Goal: Navigation & Orientation: Find specific page/section

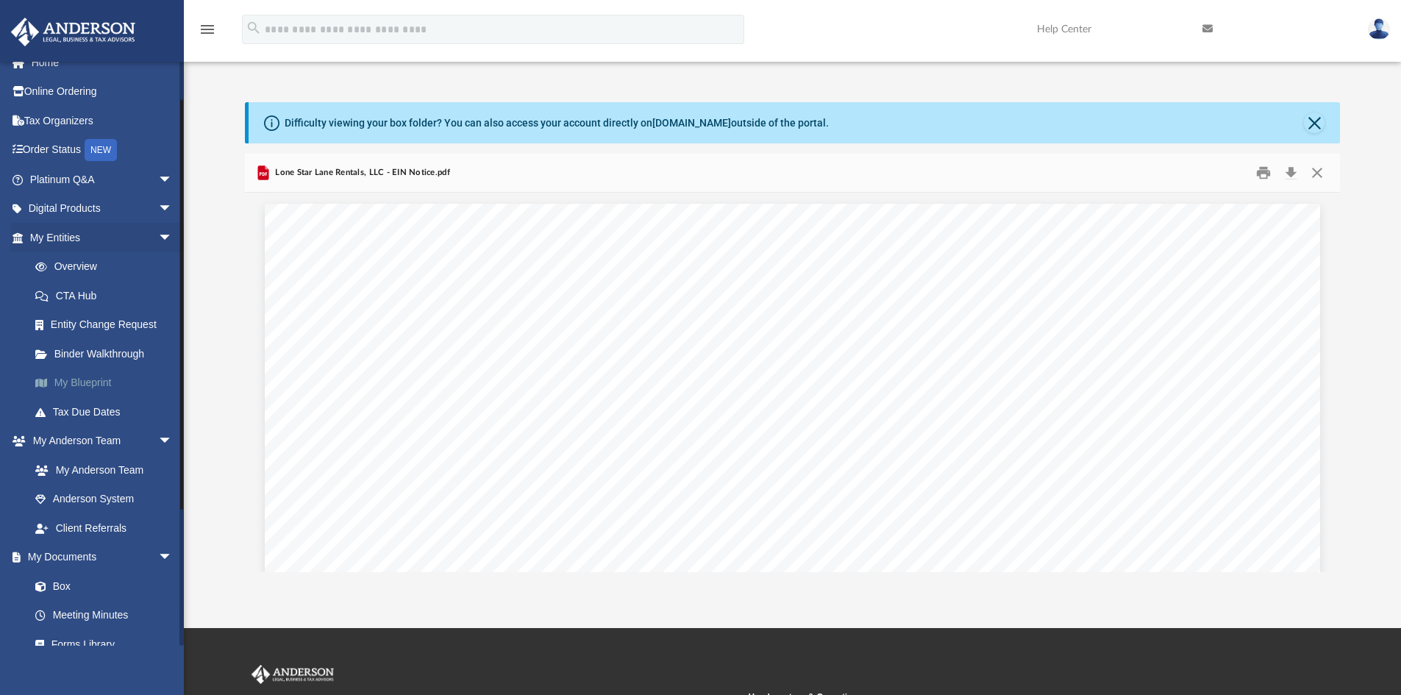
scroll to position [16, 0]
click at [211, 21] on icon "menu" at bounding box center [208, 30] width 18 height 18
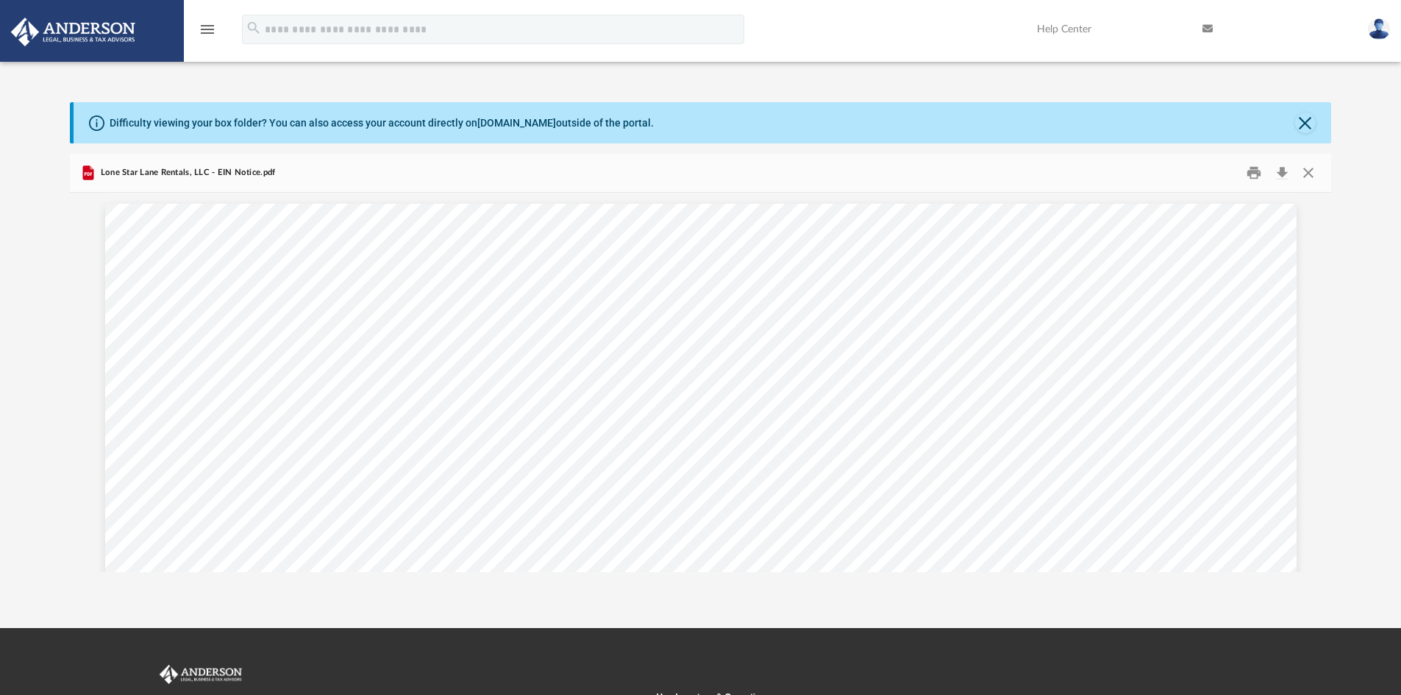
scroll to position [12, 12]
click at [211, 21] on icon "menu" at bounding box center [208, 30] width 18 height 18
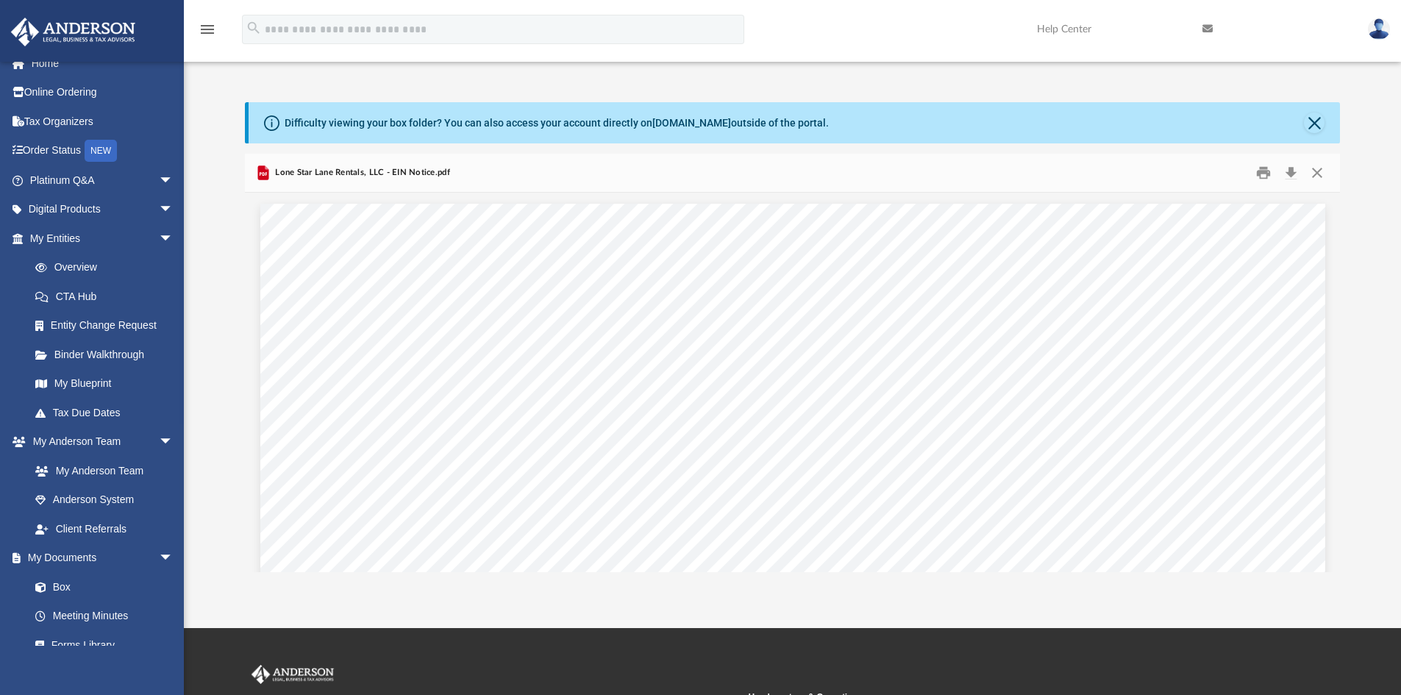
scroll to position [324, 1084]
click at [1324, 174] on button "Close" at bounding box center [1317, 173] width 26 height 23
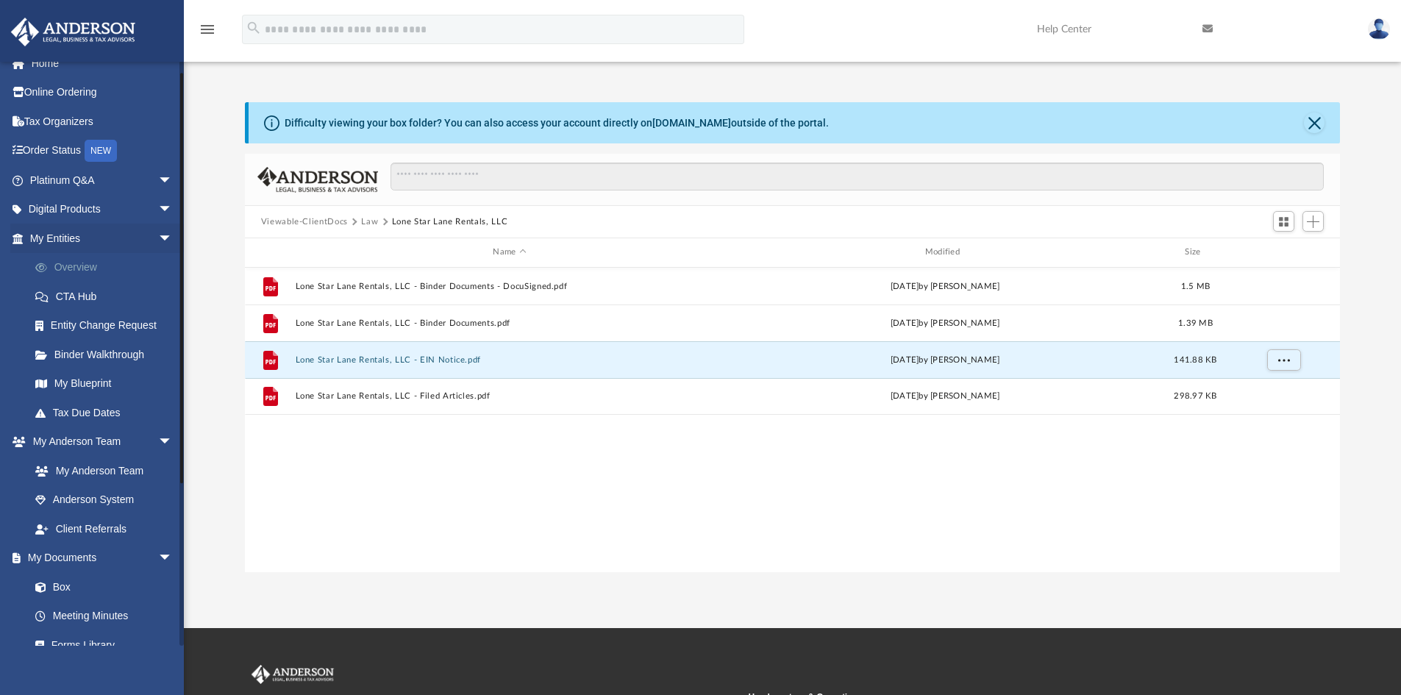
click at [95, 266] on link "Overview" at bounding box center [108, 267] width 174 height 29
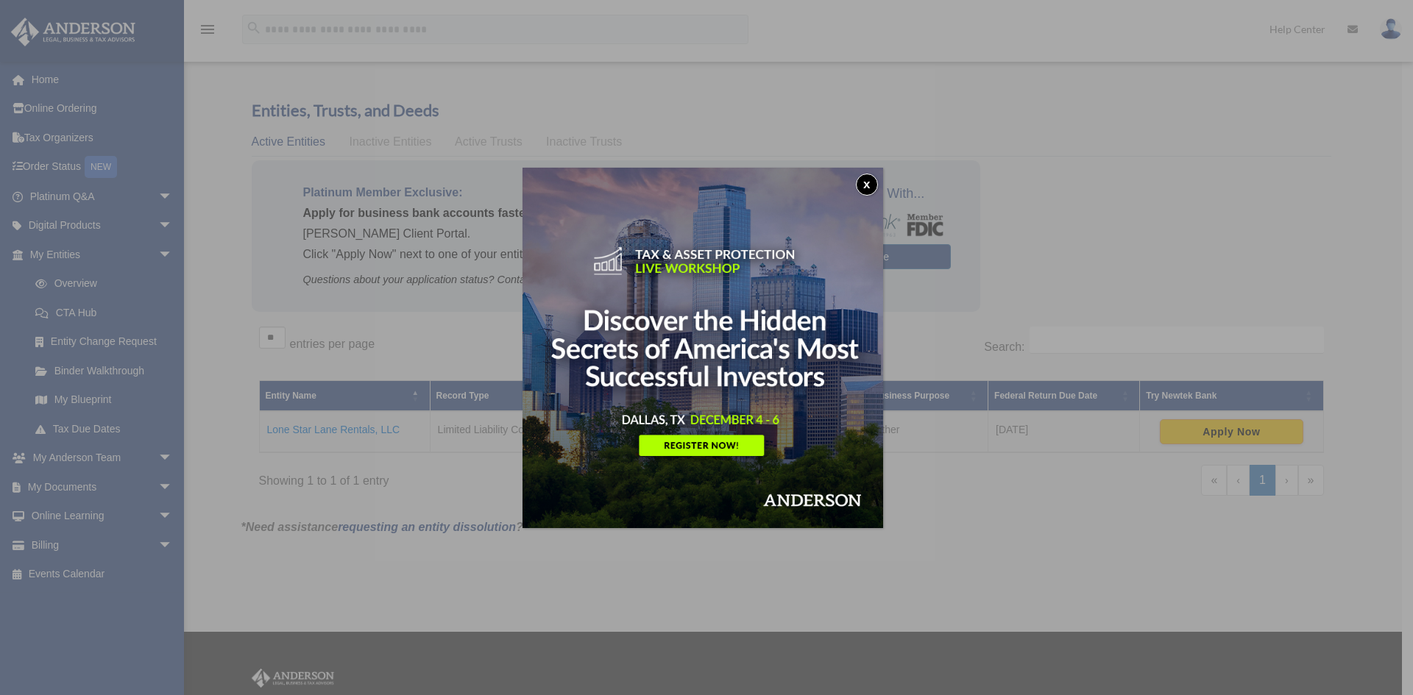
click at [876, 182] on button "x" at bounding box center [867, 185] width 22 height 22
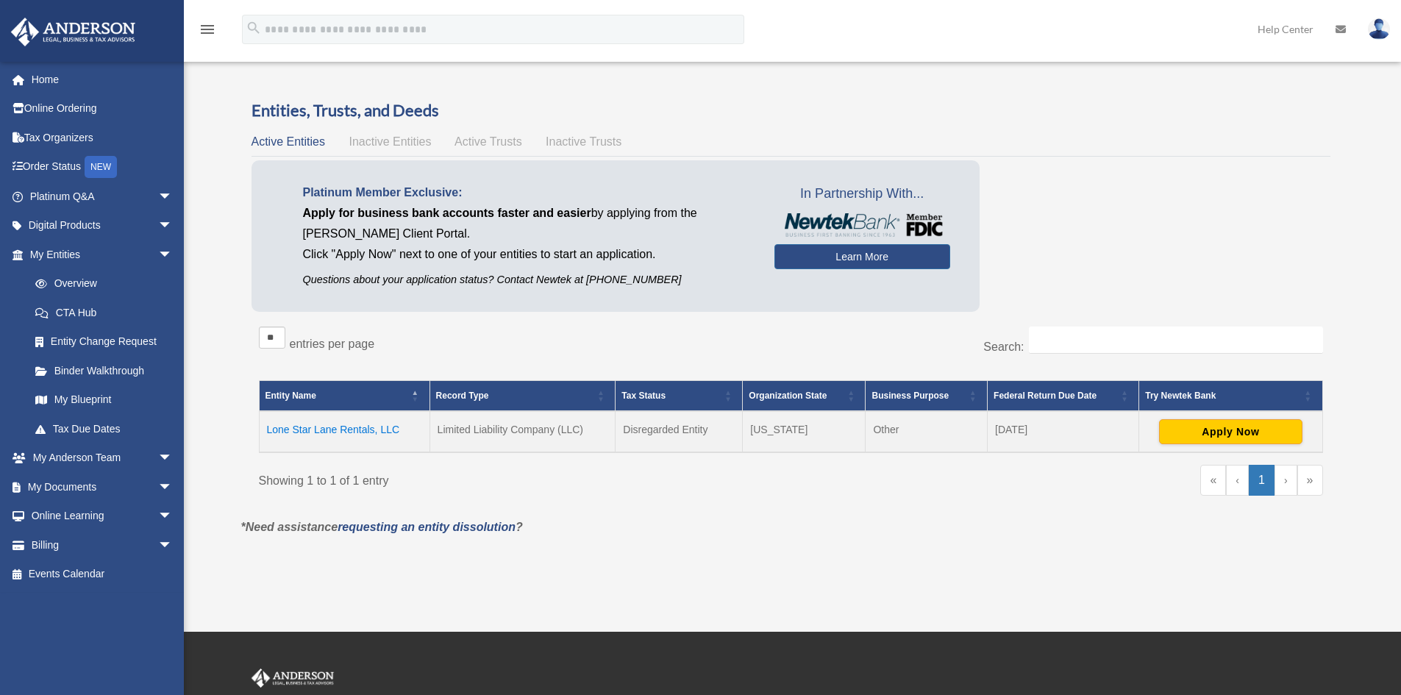
click at [347, 430] on td "Lone Star Lane Rentals, LLC" at bounding box center [344, 431] width 171 height 41
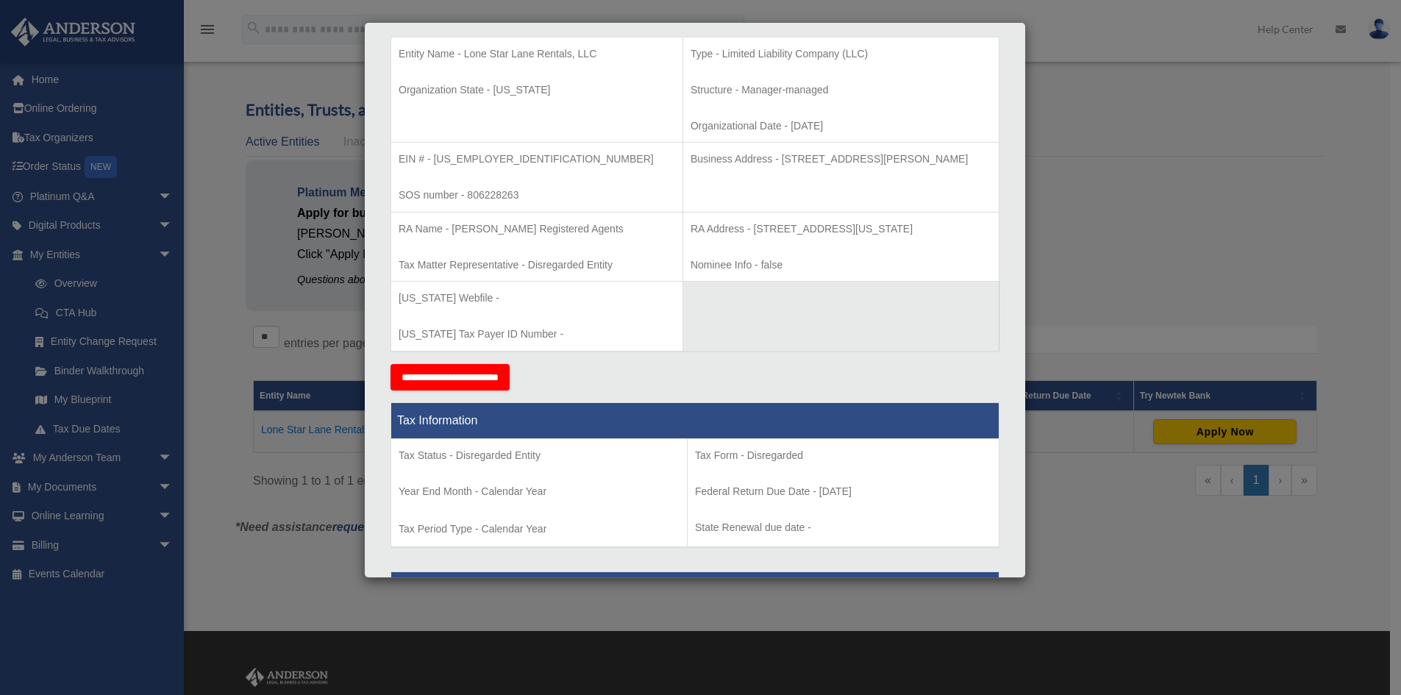
scroll to position [56, 0]
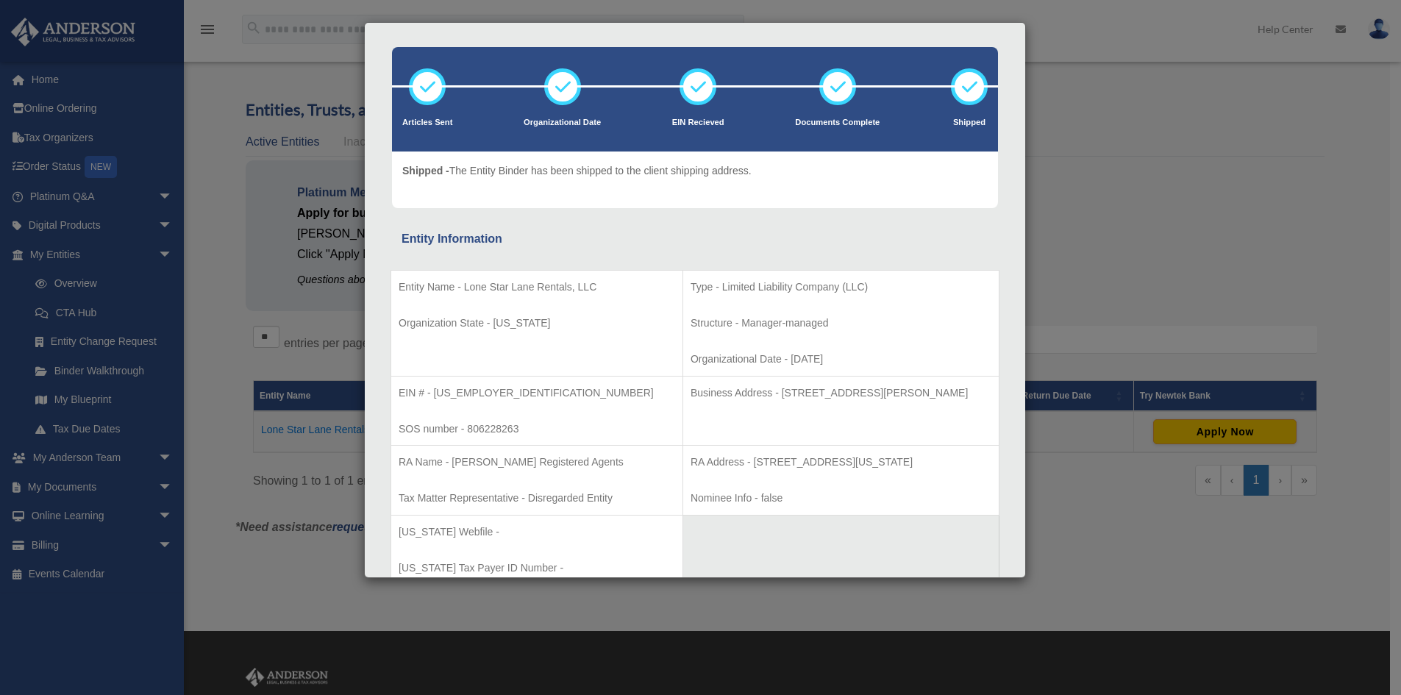
click at [1147, 116] on div "Details × Articles Sent Organizational Date" at bounding box center [700, 347] width 1401 height 695
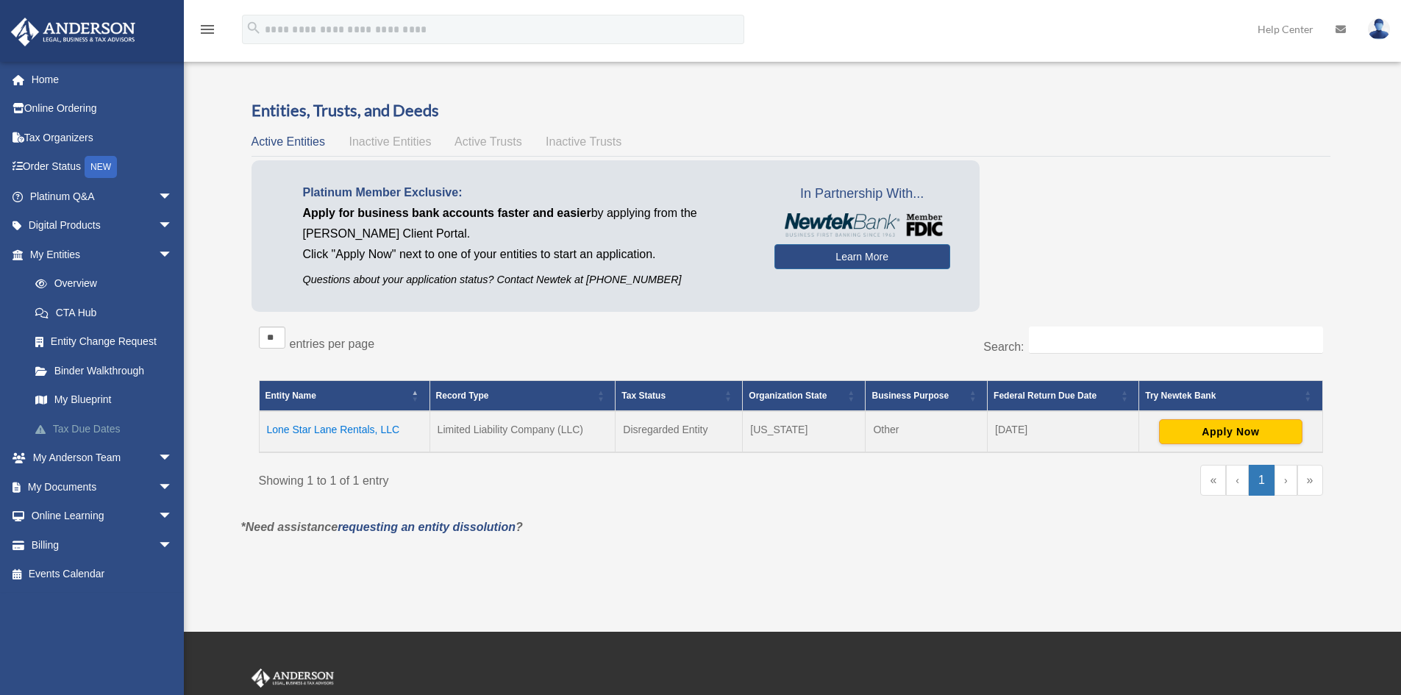
click at [87, 427] on link "Tax Due Dates" at bounding box center [108, 428] width 174 height 29
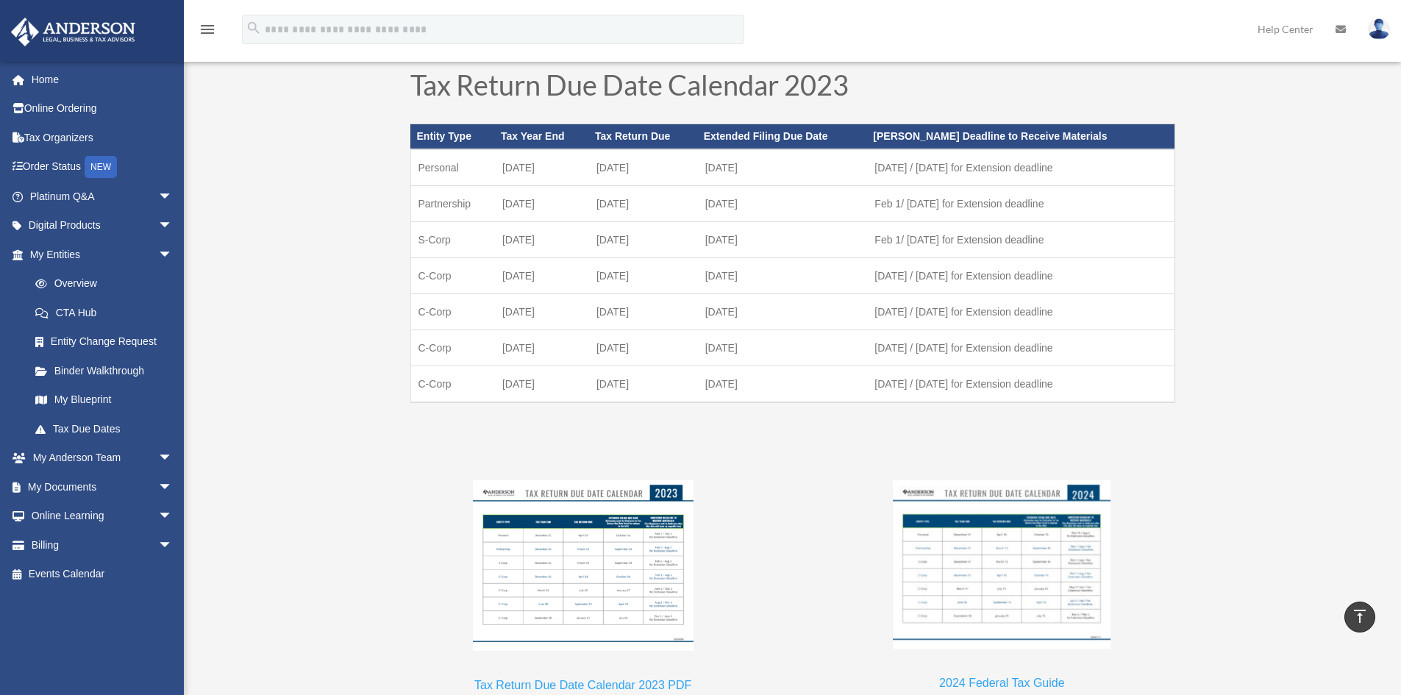
scroll to position [956, 0]
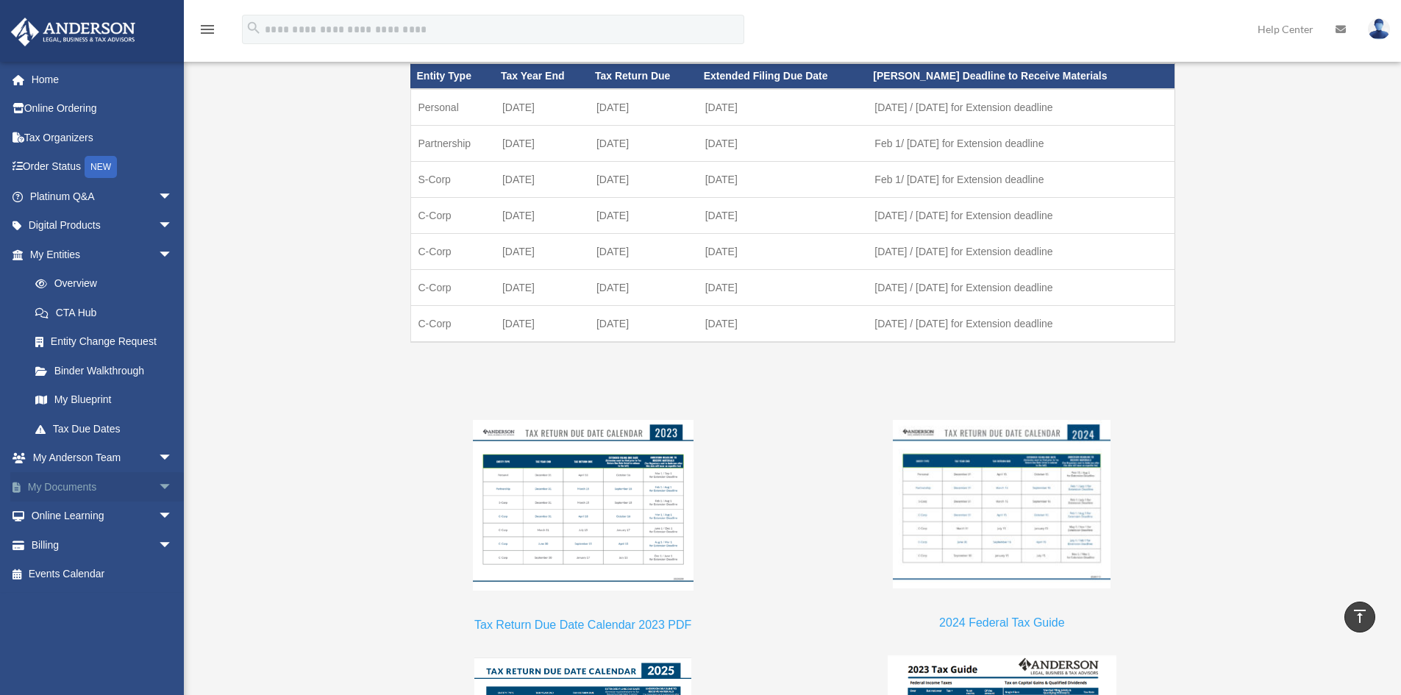
click at [158, 485] on span "arrow_drop_down" at bounding box center [172, 487] width 29 height 30
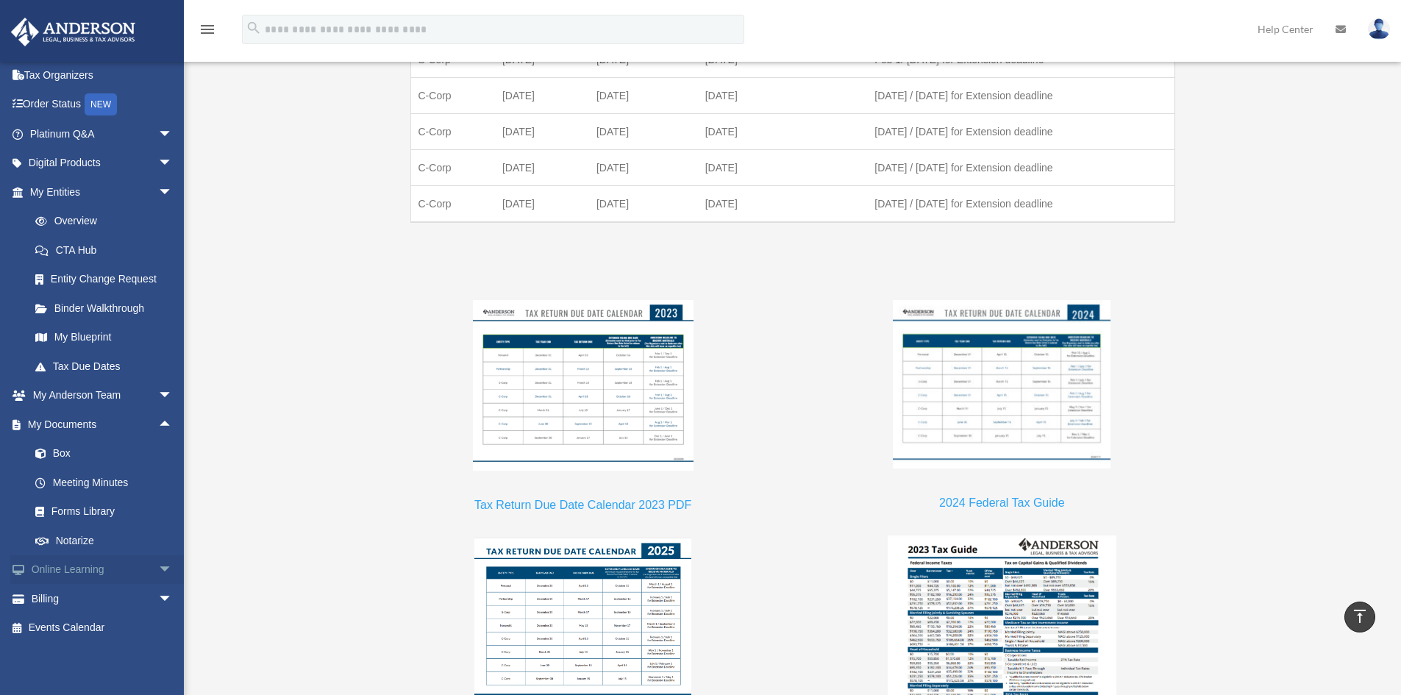
scroll to position [1104, 0]
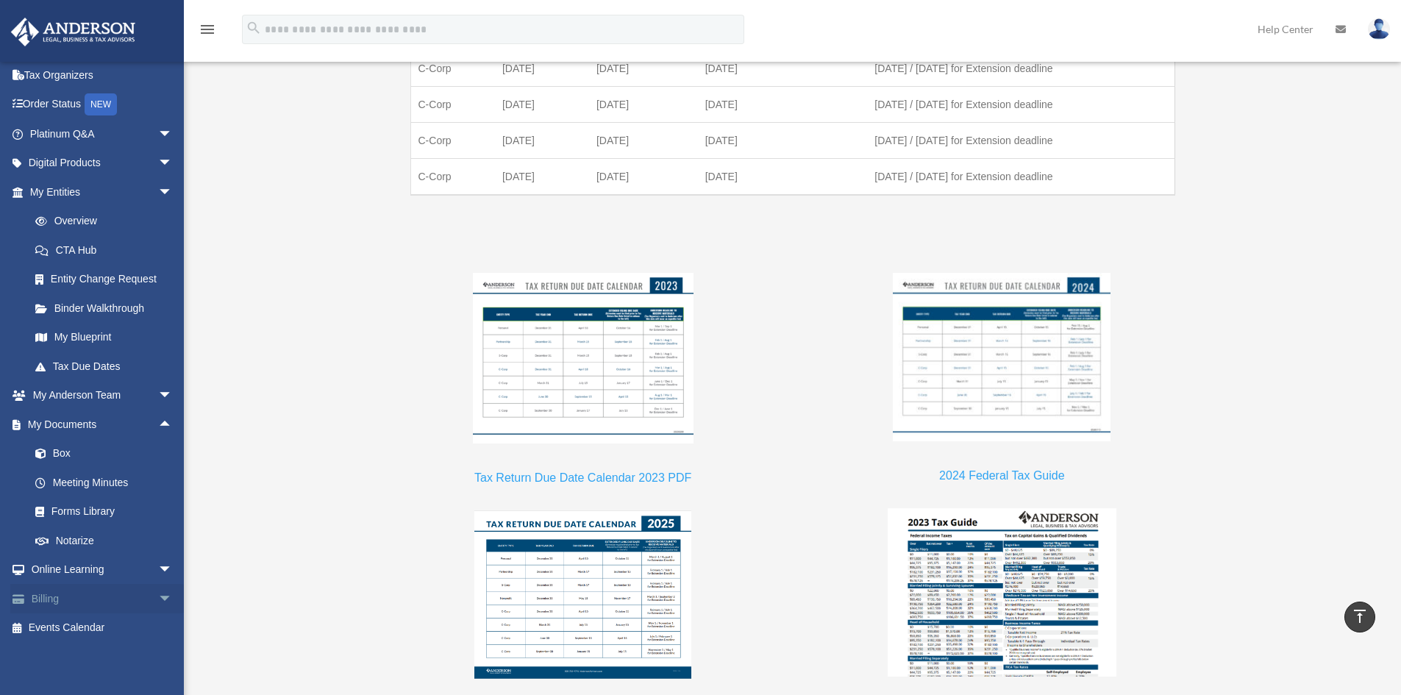
click at [158, 598] on span "arrow_drop_down" at bounding box center [172, 599] width 29 height 30
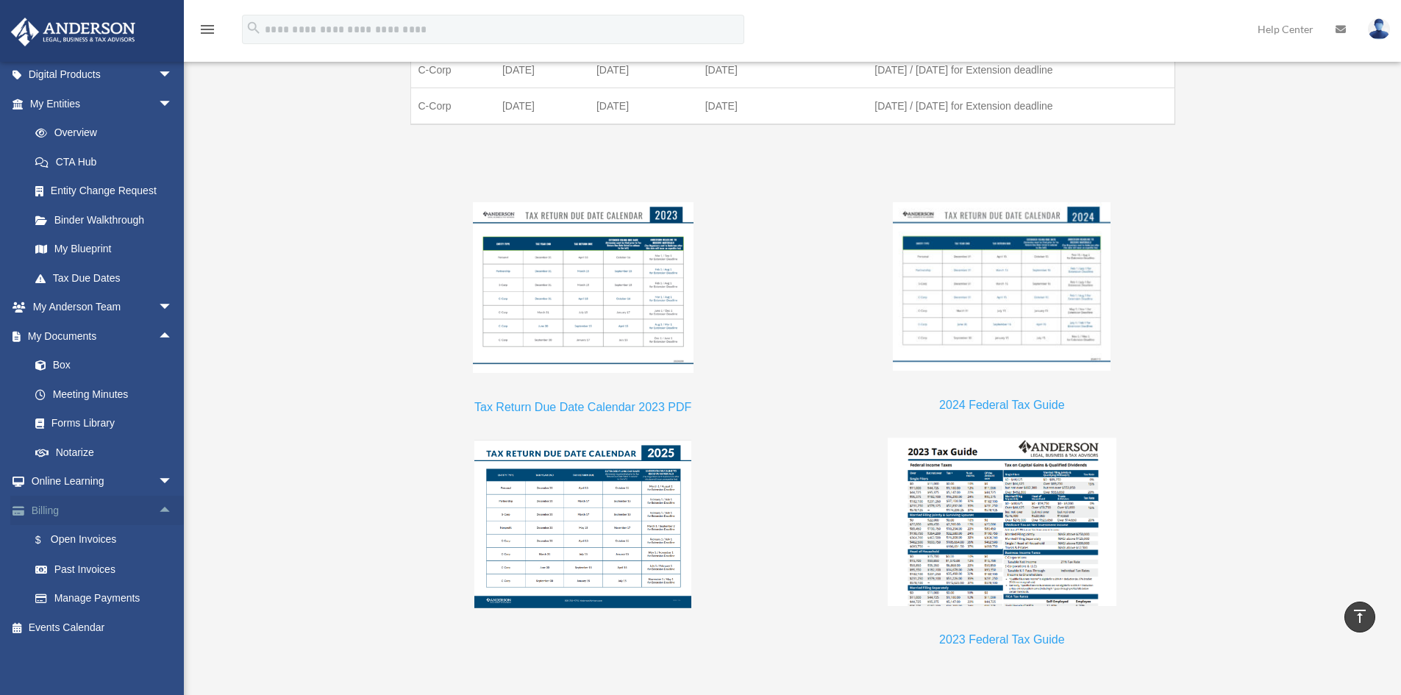
scroll to position [1177, 0]
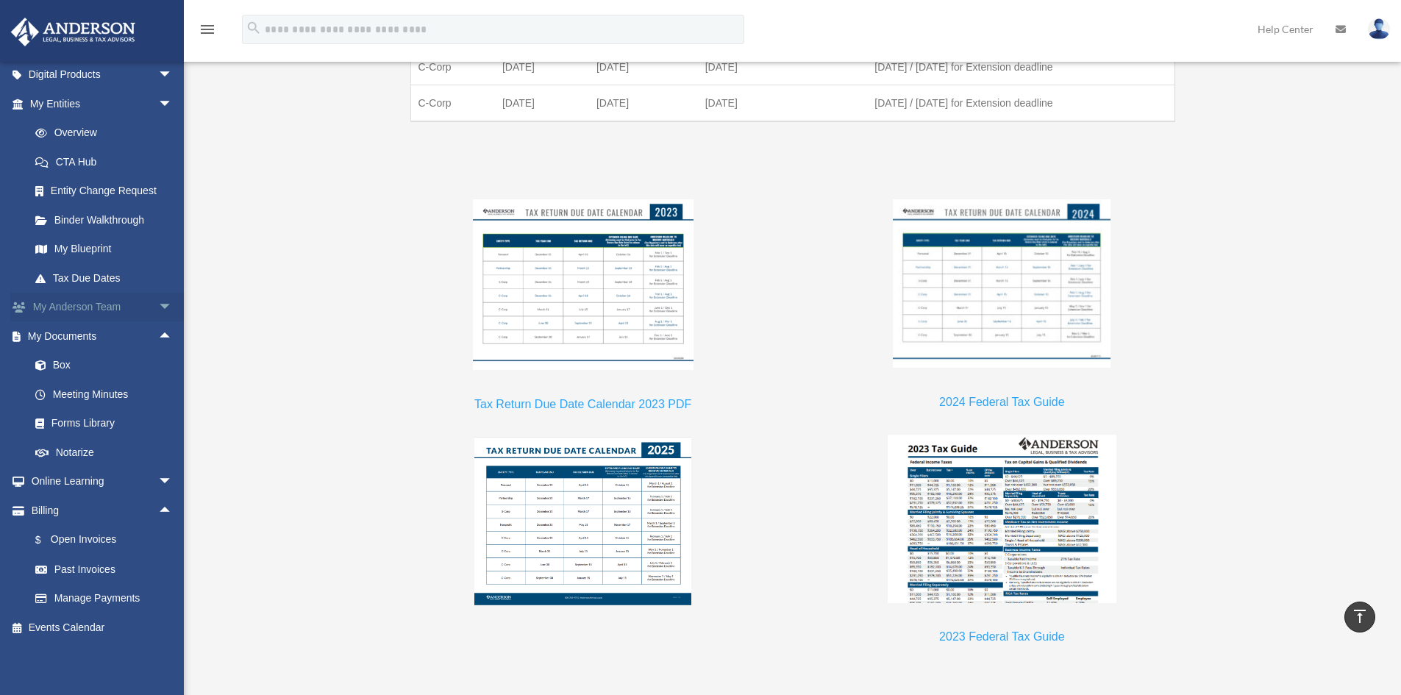
click at [158, 307] on span "arrow_drop_down" at bounding box center [172, 308] width 29 height 30
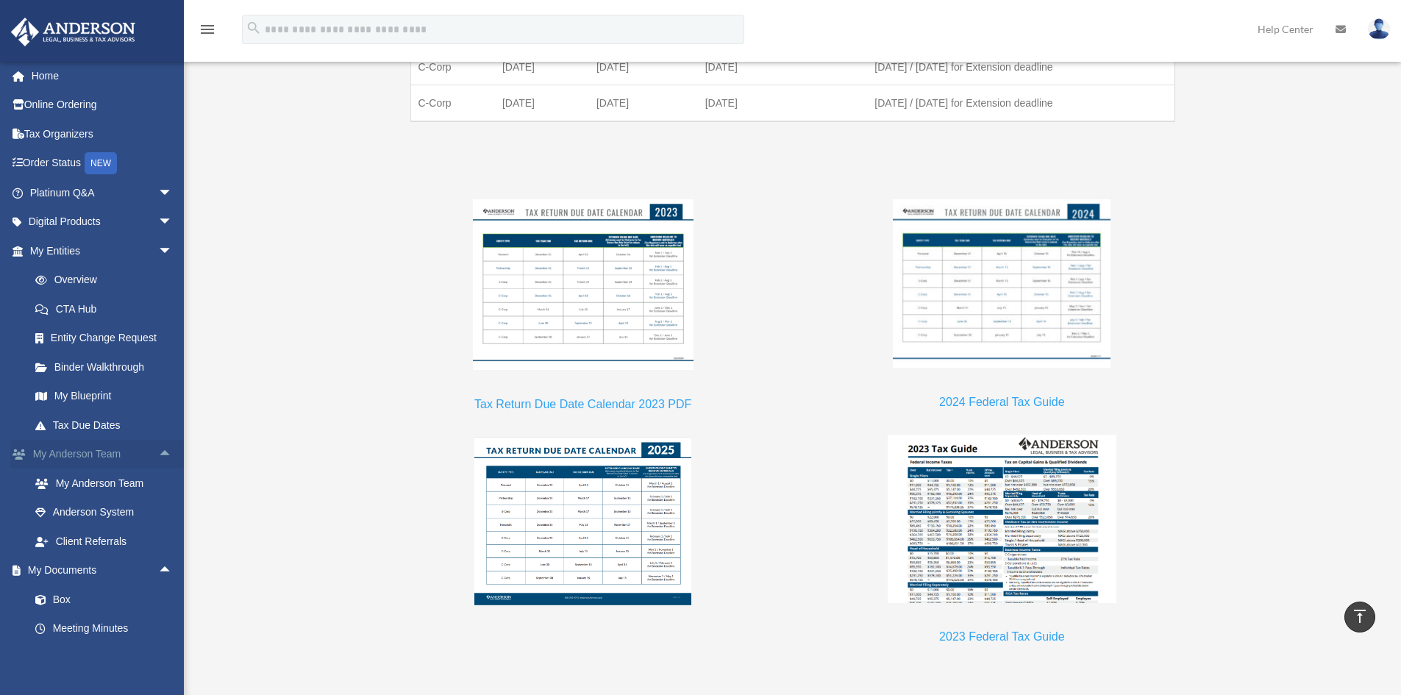
scroll to position [0, 0]
click at [63, 141] on link "Tax Organizers" at bounding box center [102, 137] width 185 height 29
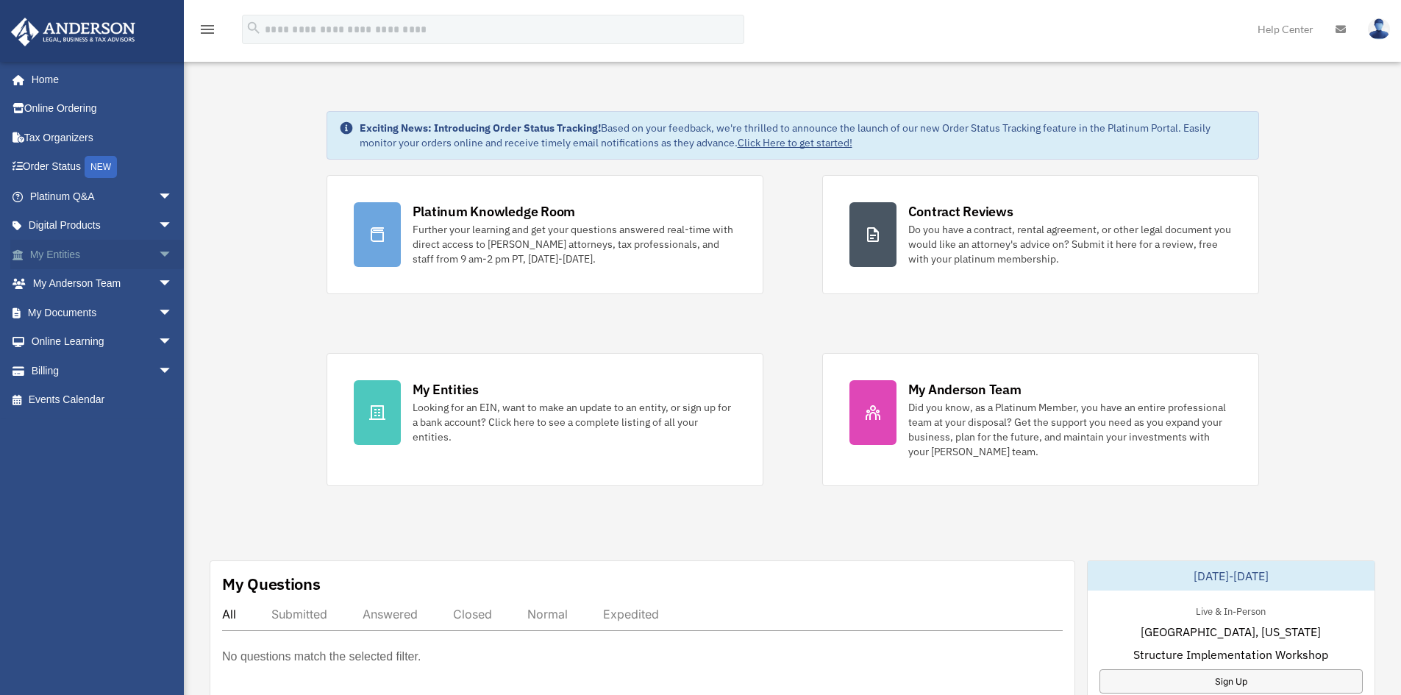
click at [158, 257] on span "arrow_drop_down" at bounding box center [172, 255] width 29 height 30
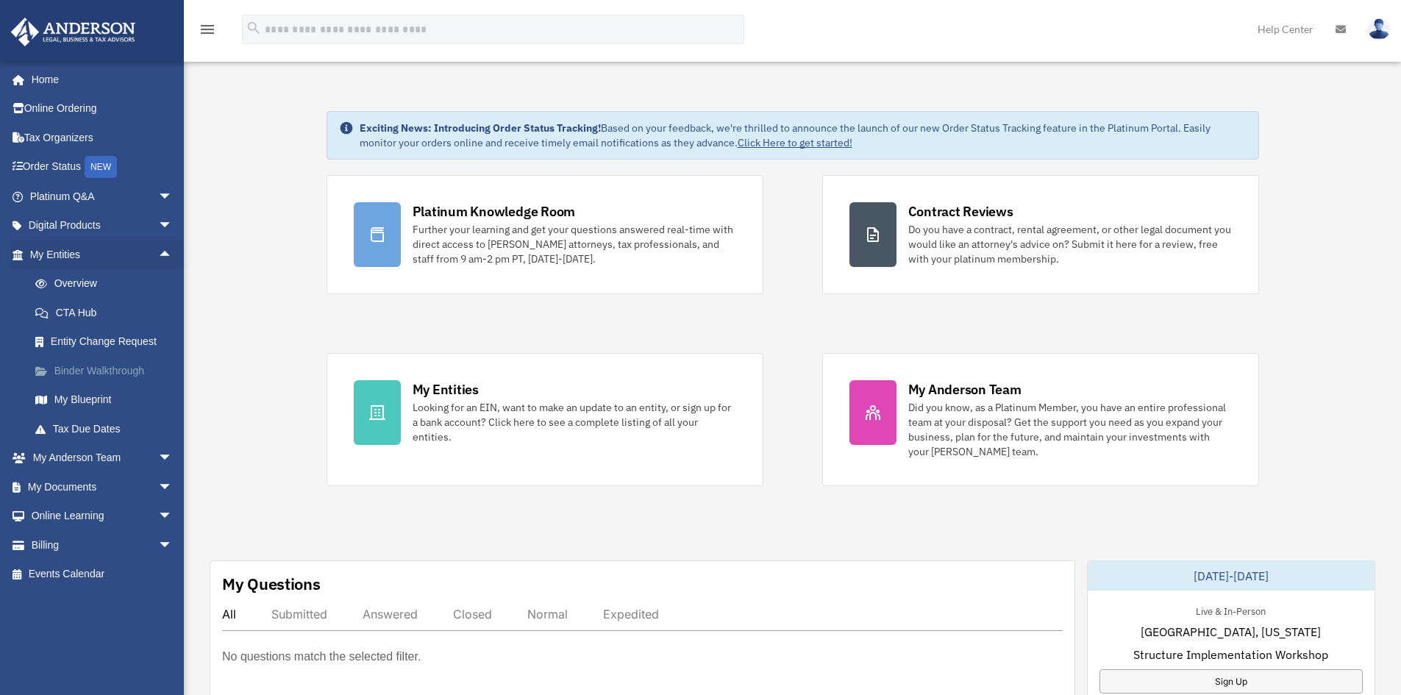
click at [118, 369] on link "Binder Walkthrough" at bounding box center [108, 370] width 174 height 29
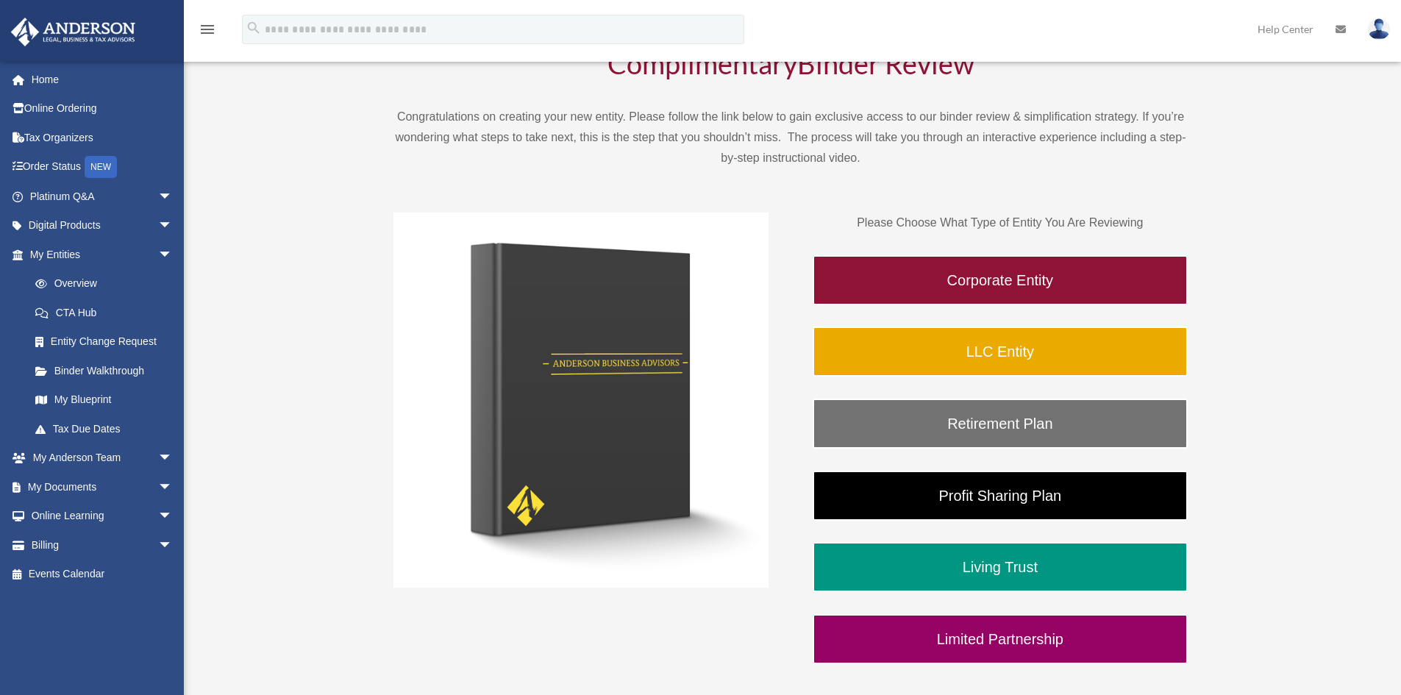
scroll to position [147, 0]
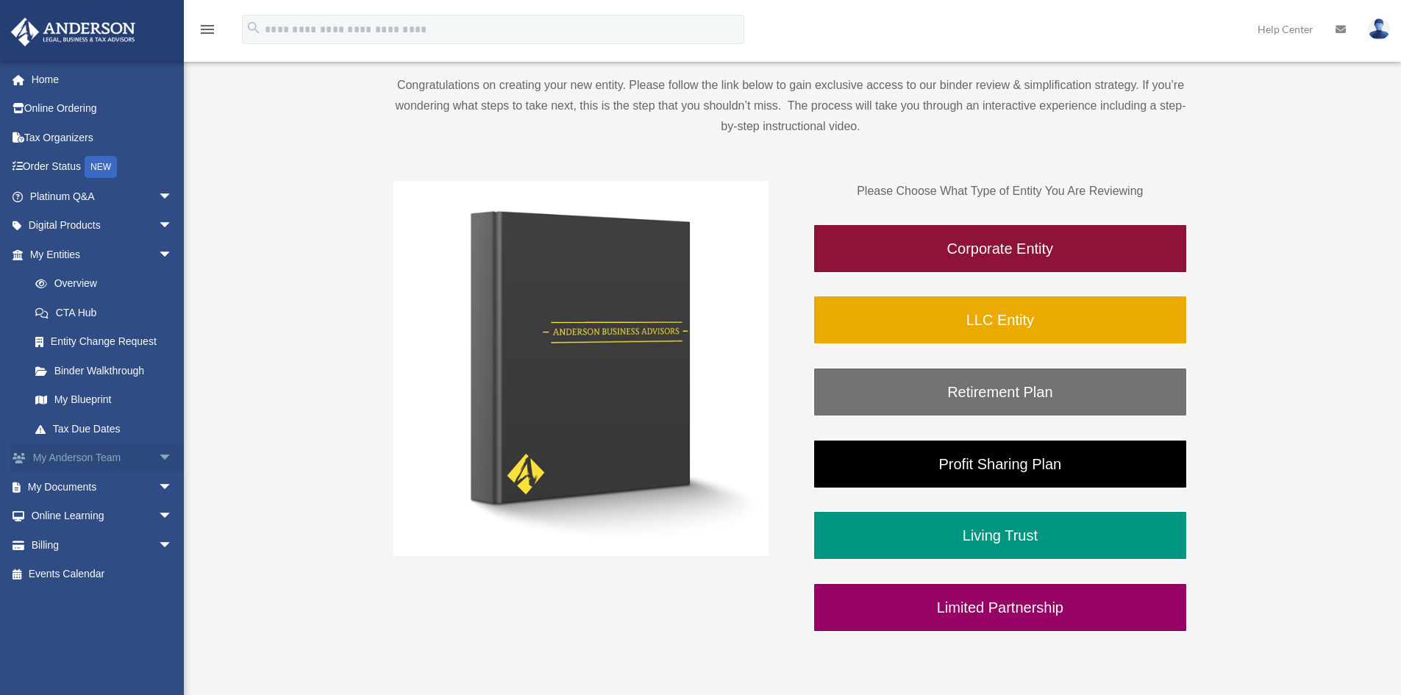
click at [108, 461] on link "My Anderson Team arrow_drop_down" at bounding box center [102, 458] width 185 height 29
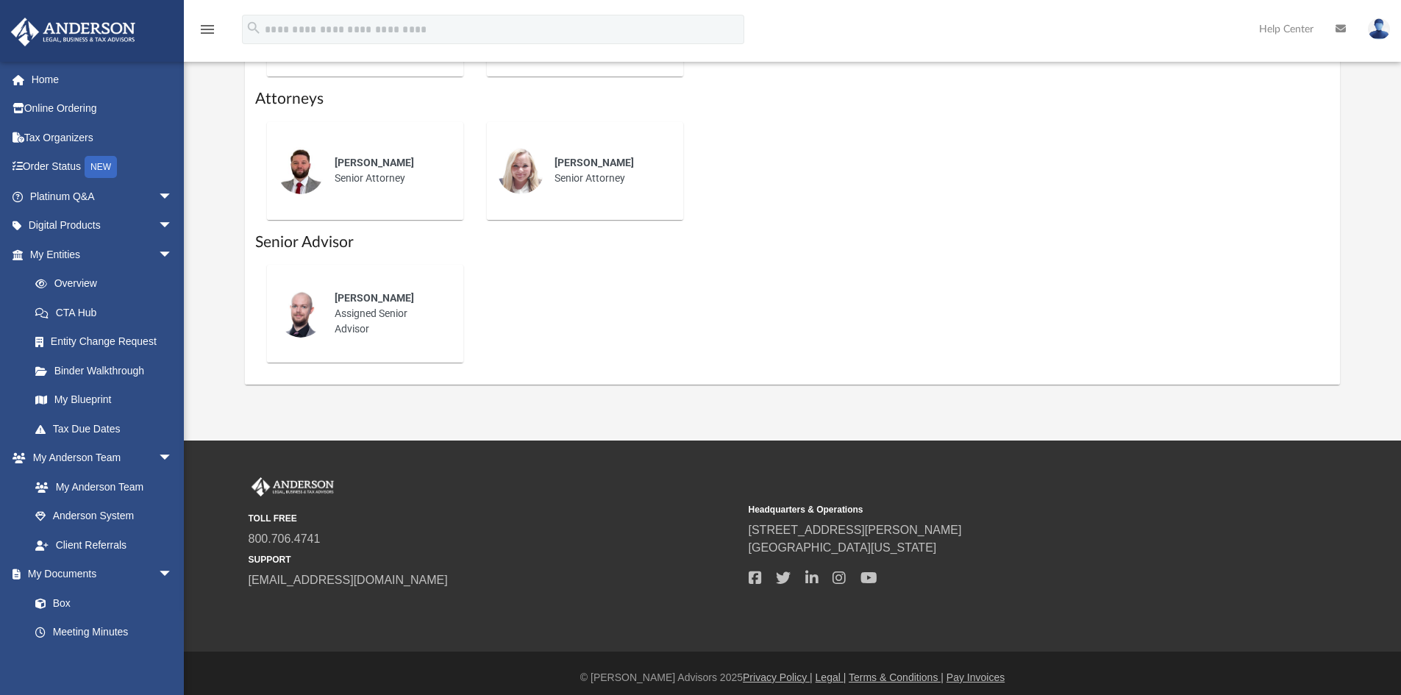
scroll to position [717, 0]
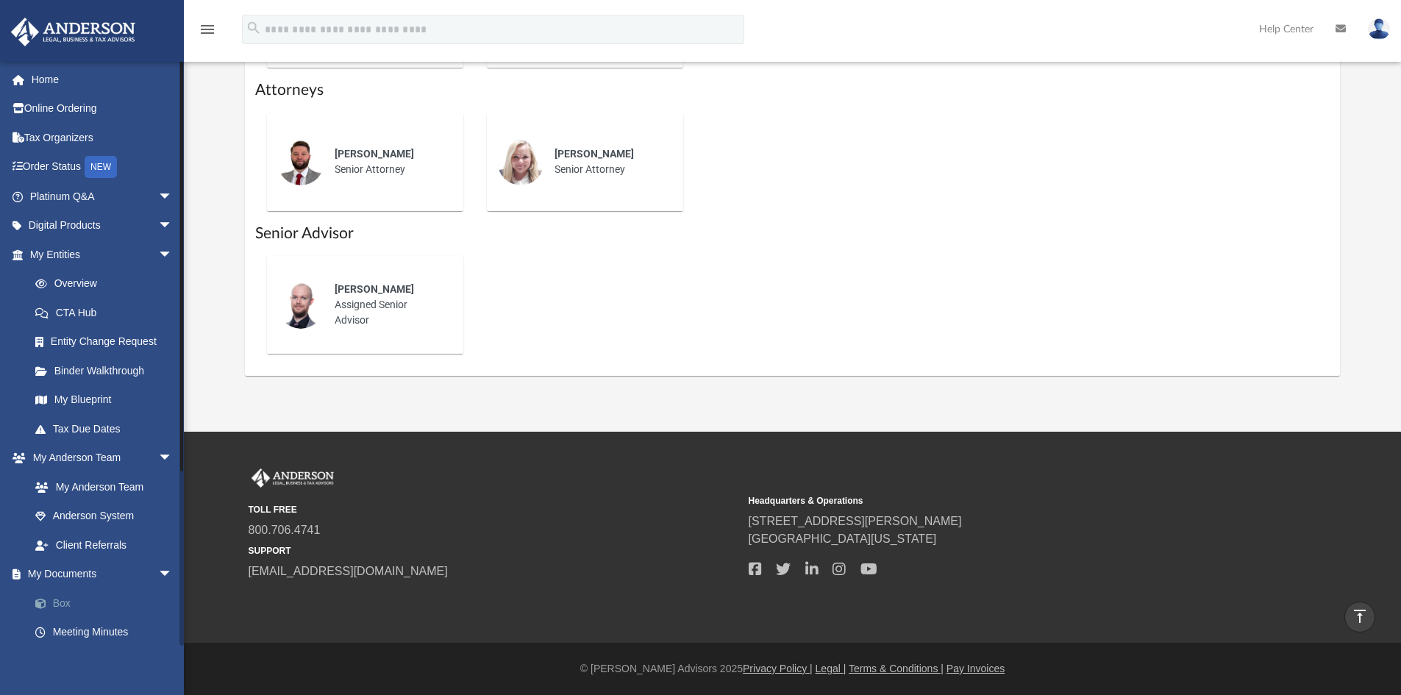
click at [68, 603] on link "Box" at bounding box center [108, 603] width 174 height 29
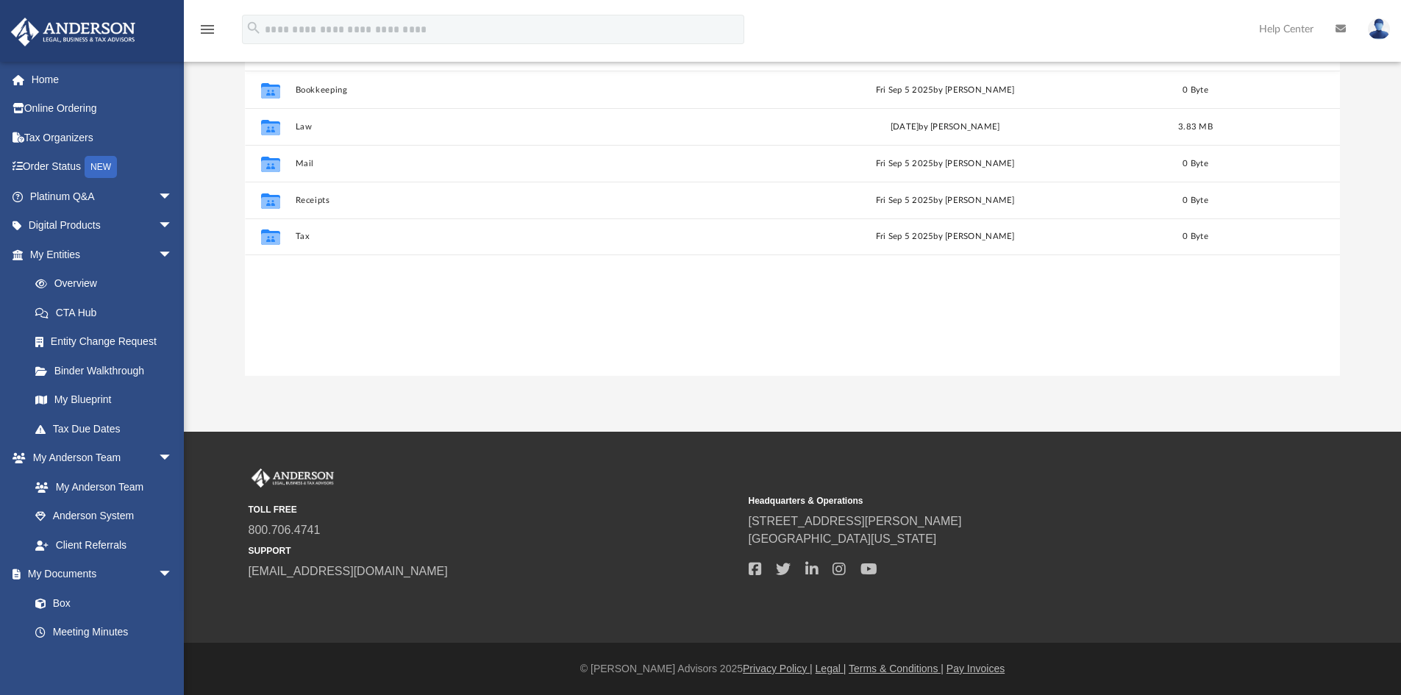
scroll to position [324, 1084]
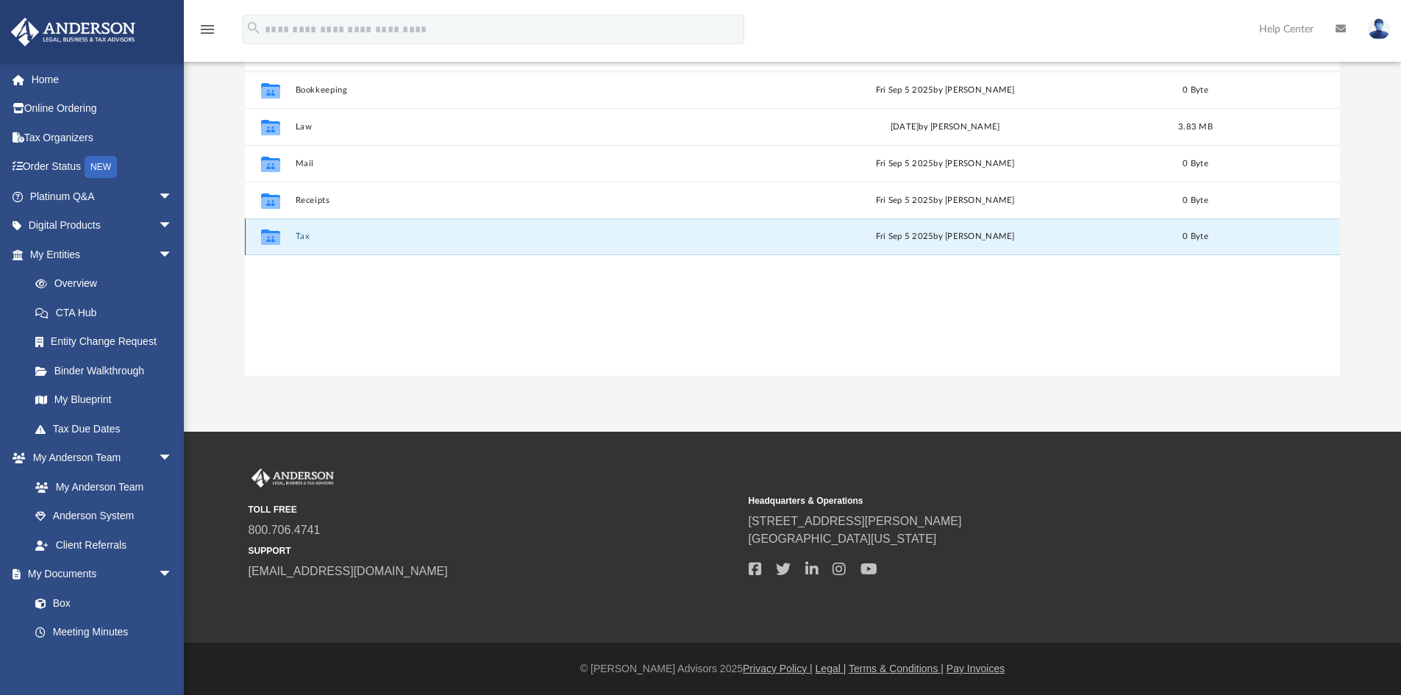
click at [305, 239] on button "Tax" at bounding box center [509, 237] width 429 height 10
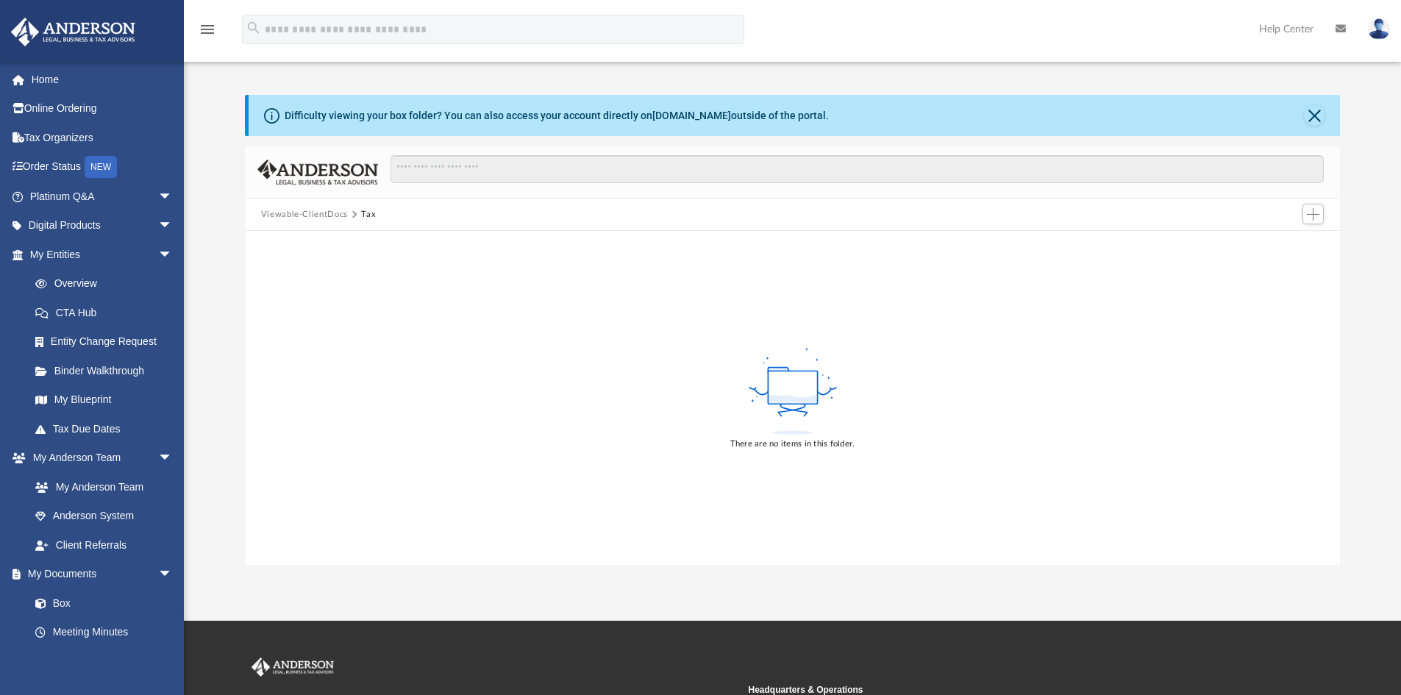
scroll to position [0, 0]
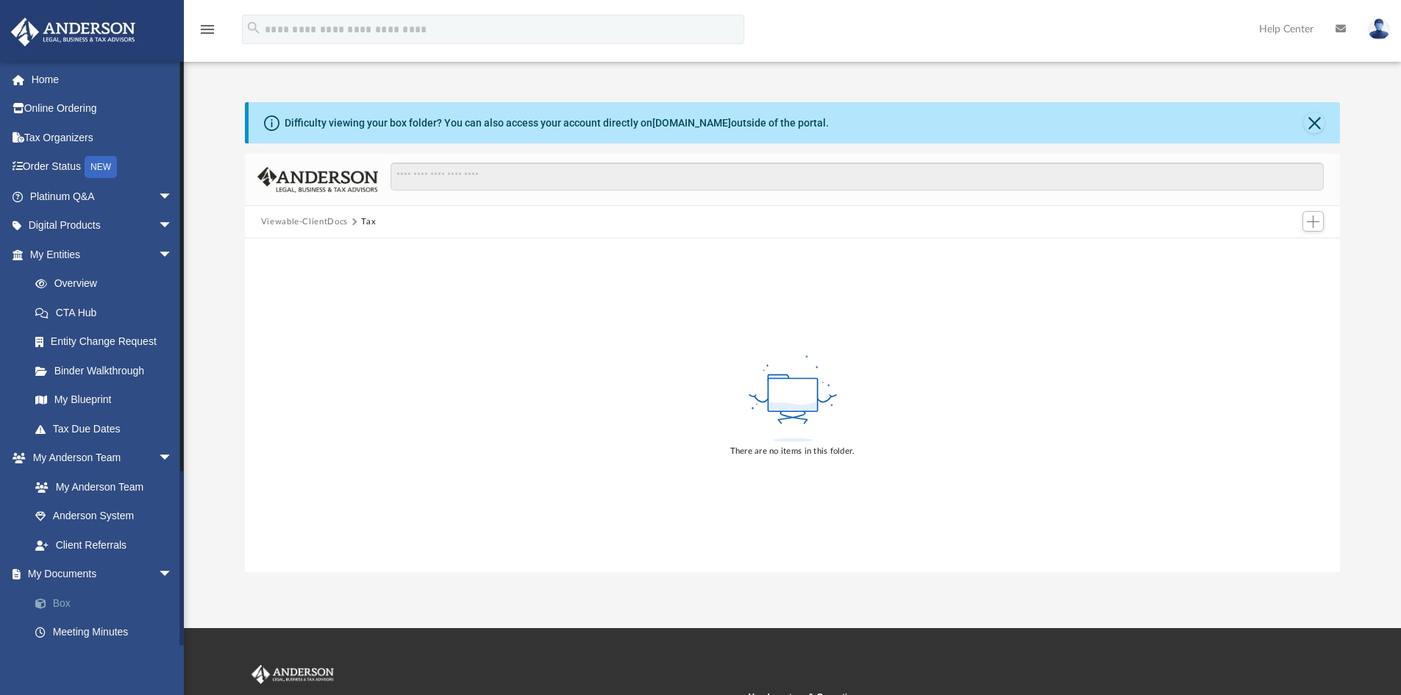
click at [76, 600] on link "Box" at bounding box center [108, 603] width 174 height 29
click at [1321, 123] on button "Close" at bounding box center [1314, 123] width 21 height 21
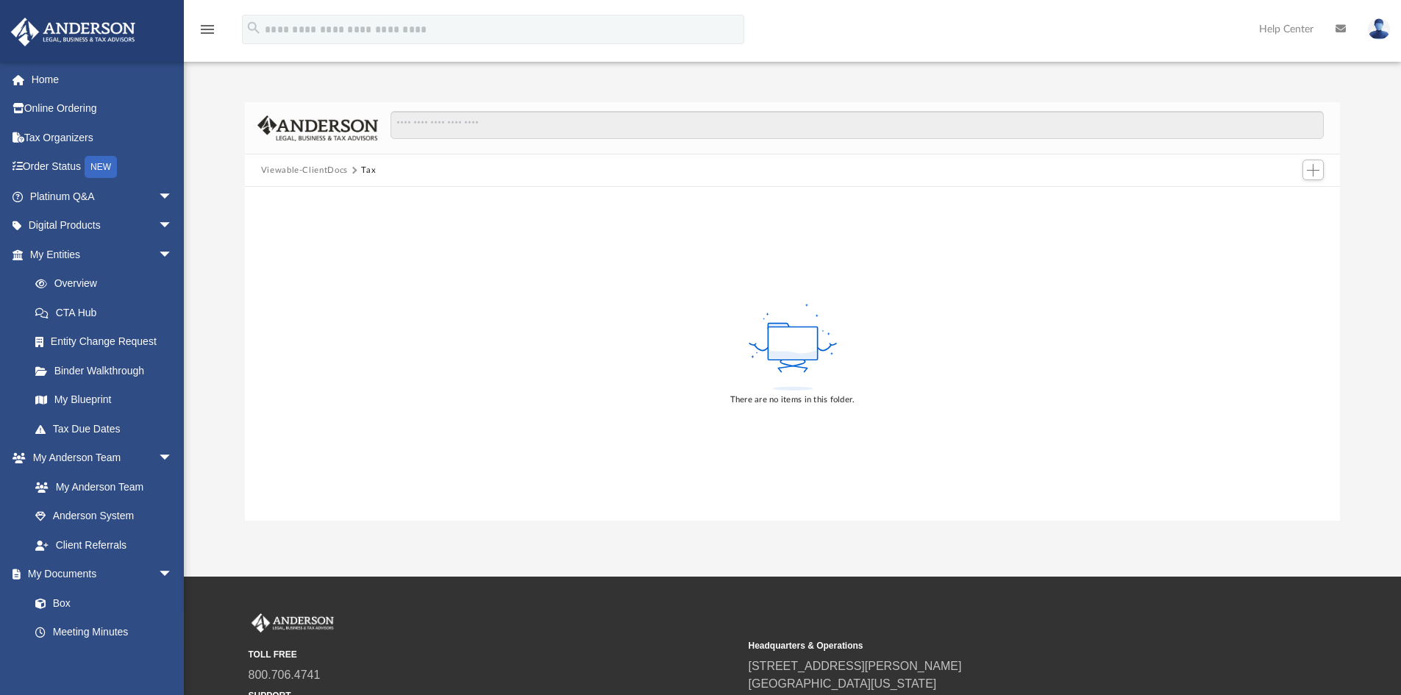
click at [207, 29] on icon "menu" at bounding box center [208, 30] width 18 height 18
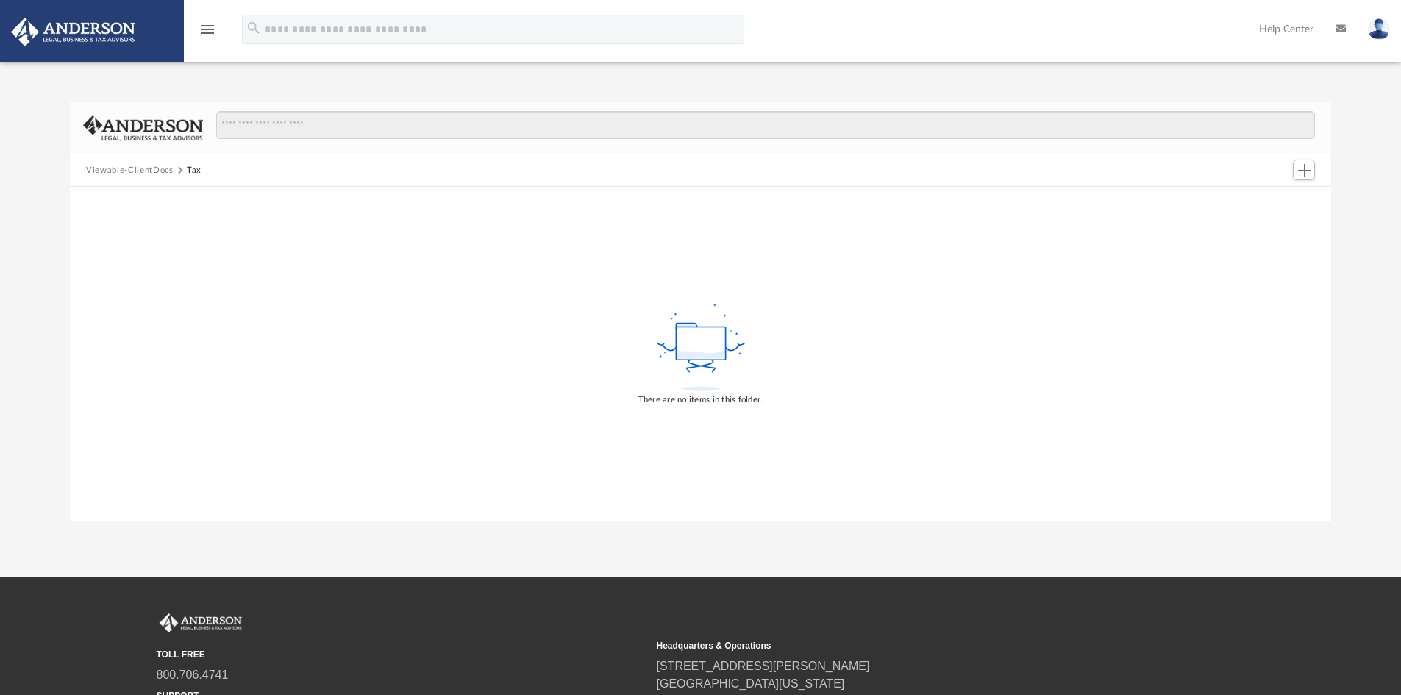
click at [205, 30] on icon "menu" at bounding box center [208, 30] width 18 height 18
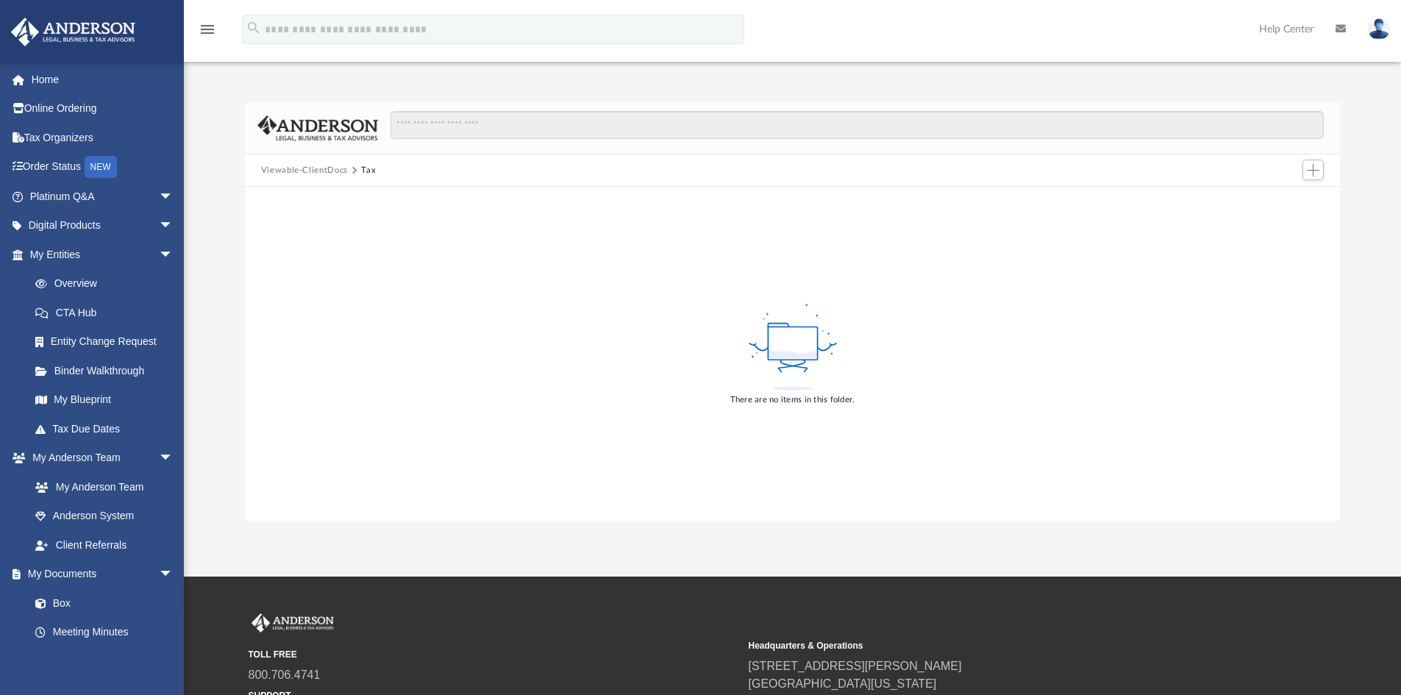
scroll to position [717, 0]
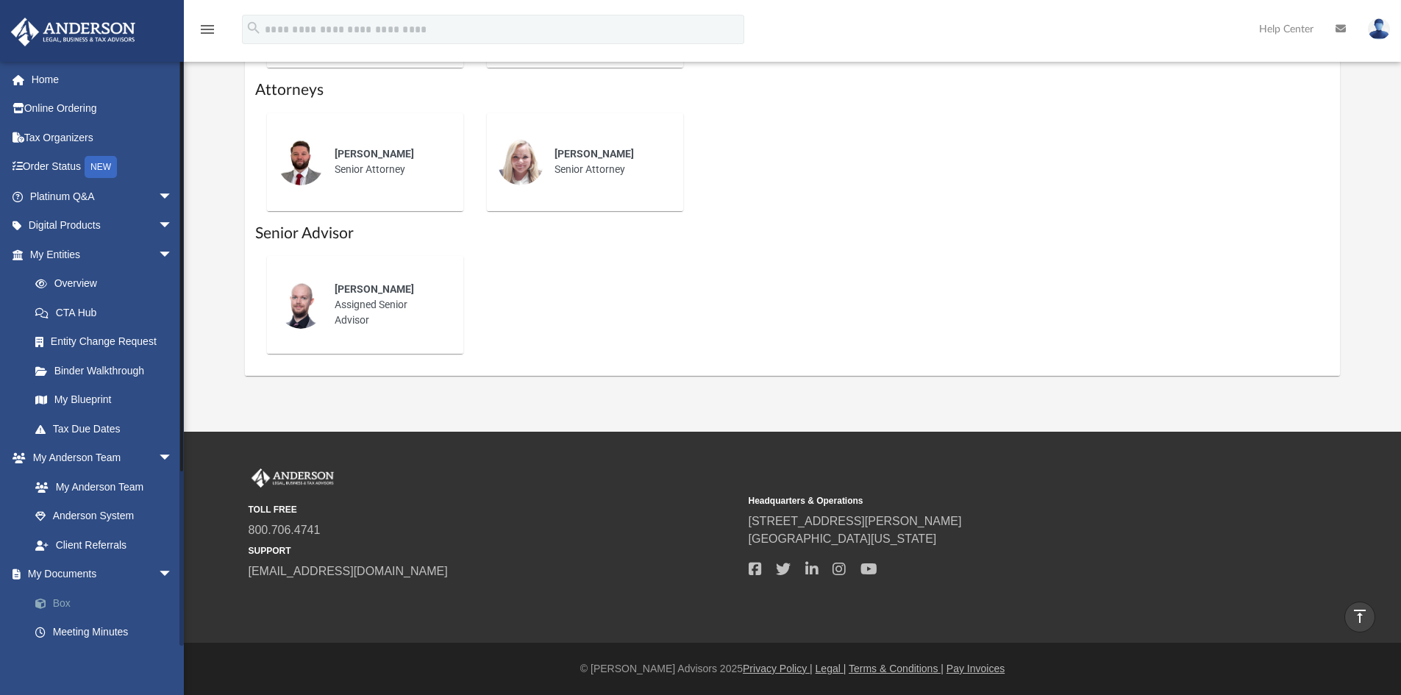
click at [62, 605] on link "Box" at bounding box center [108, 603] width 174 height 29
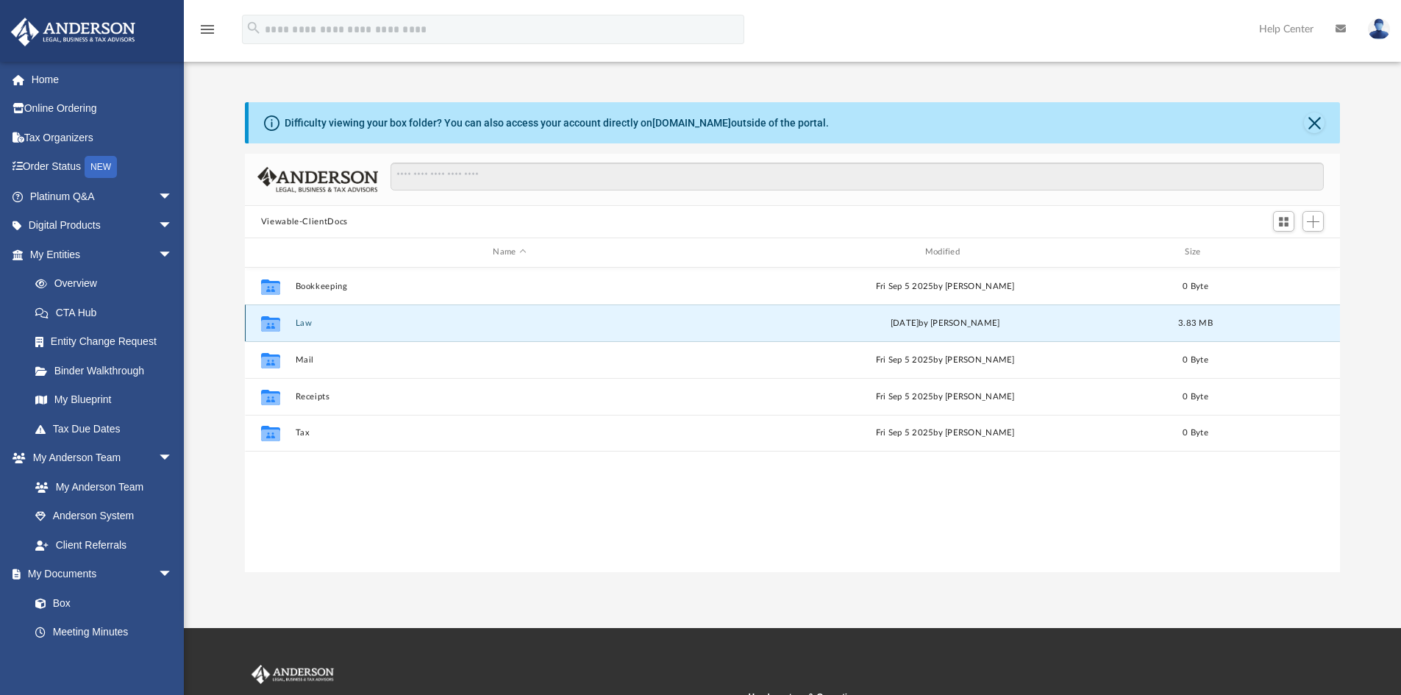
click at [297, 320] on button "Law" at bounding box center [509, 324] width 429 height 10
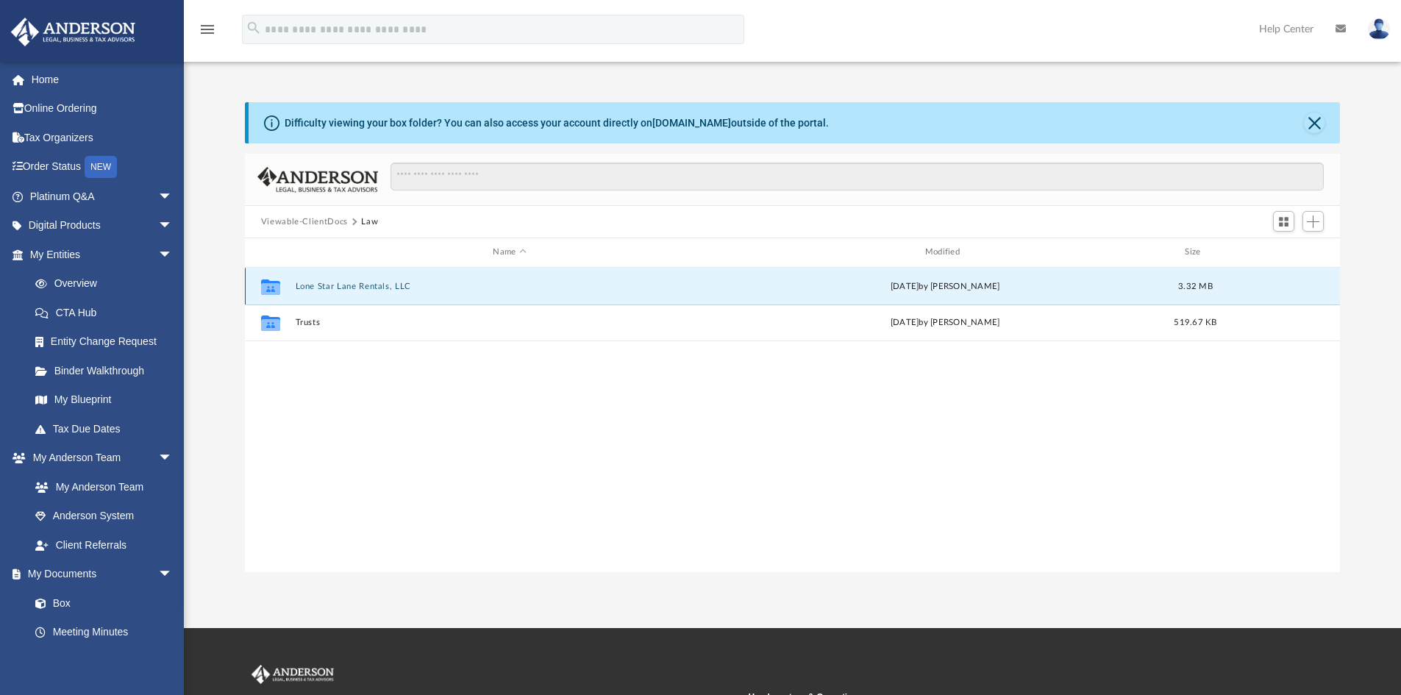
click at [330, 287] on button "Lone Star Lane Rentals, LLC" at bounding box center [509, 287] width 429 height 10
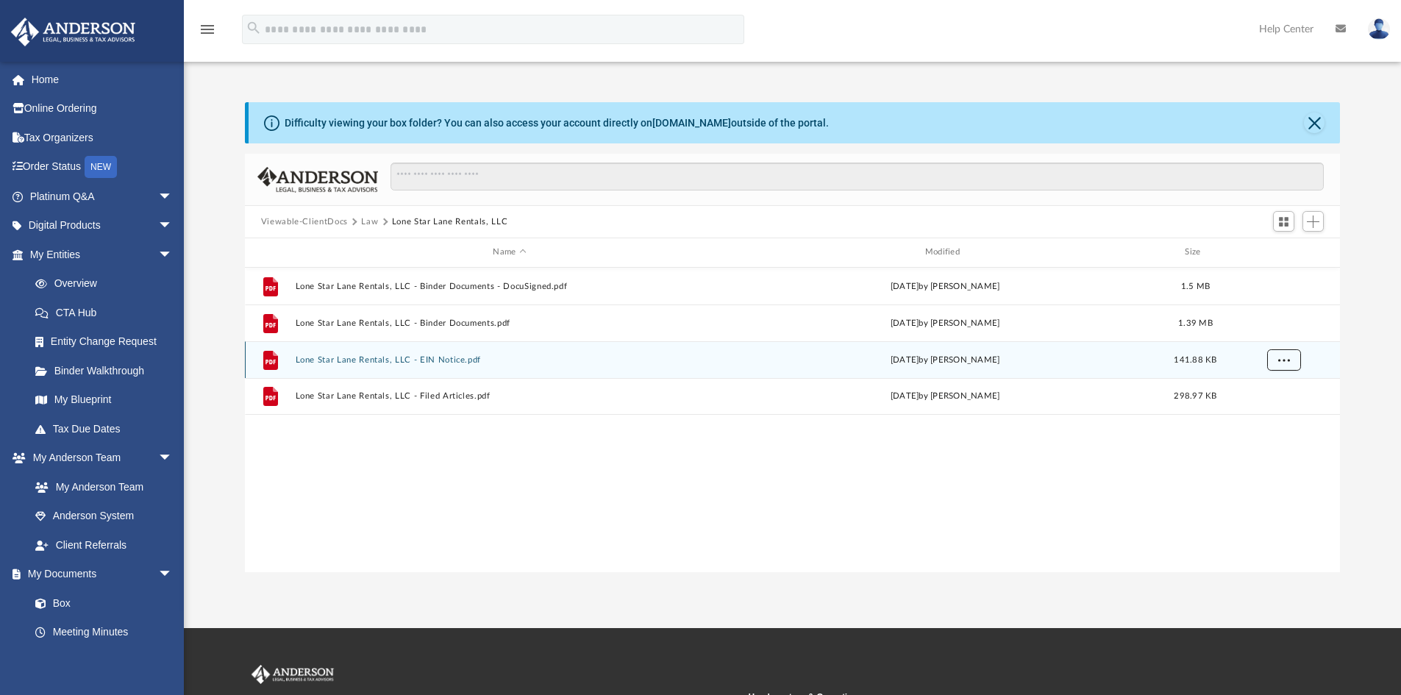
click at [1287, 361] on span "More options" at bounding box center [1284, 359] width 12 height 8
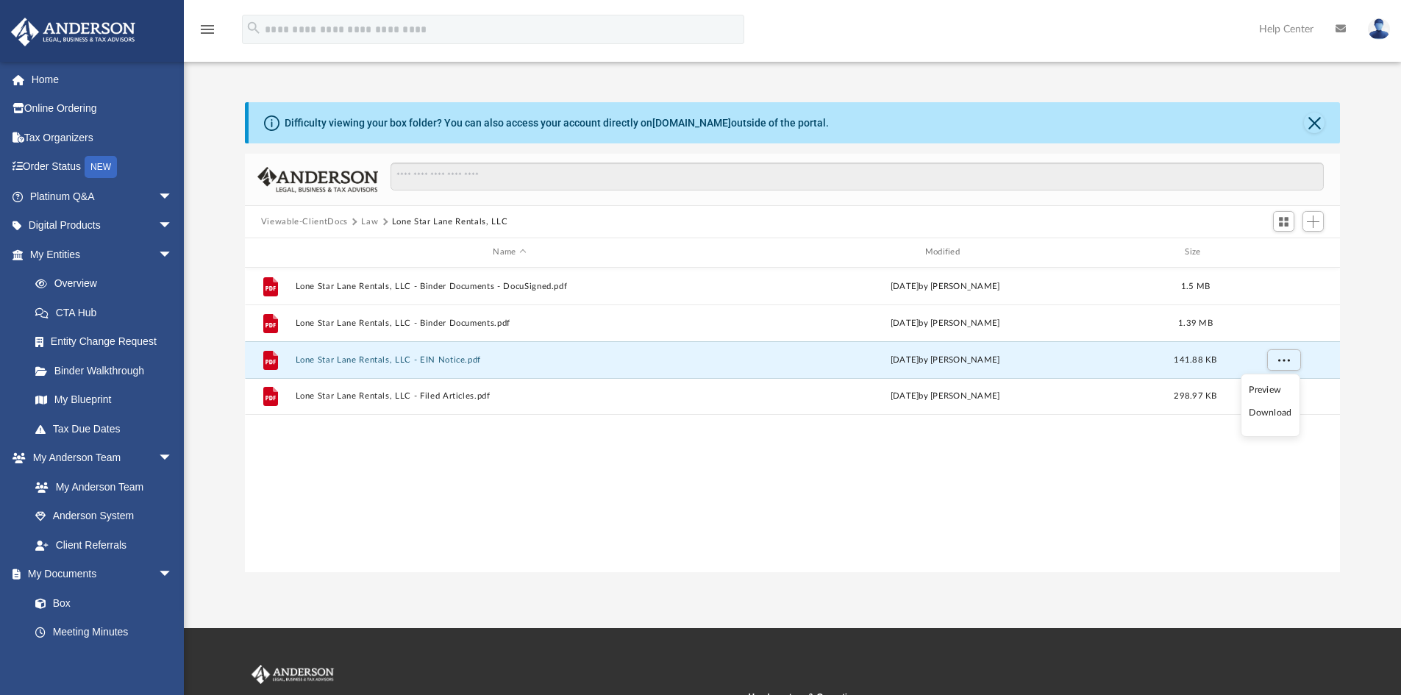
click at [1071, 432] on div "File Lone Star Lane Rentals, LLC - Binder Documents - DocuSigned.pdf Sat Oct 4 …" at bounding box center [793, 420] width 1096 height 305
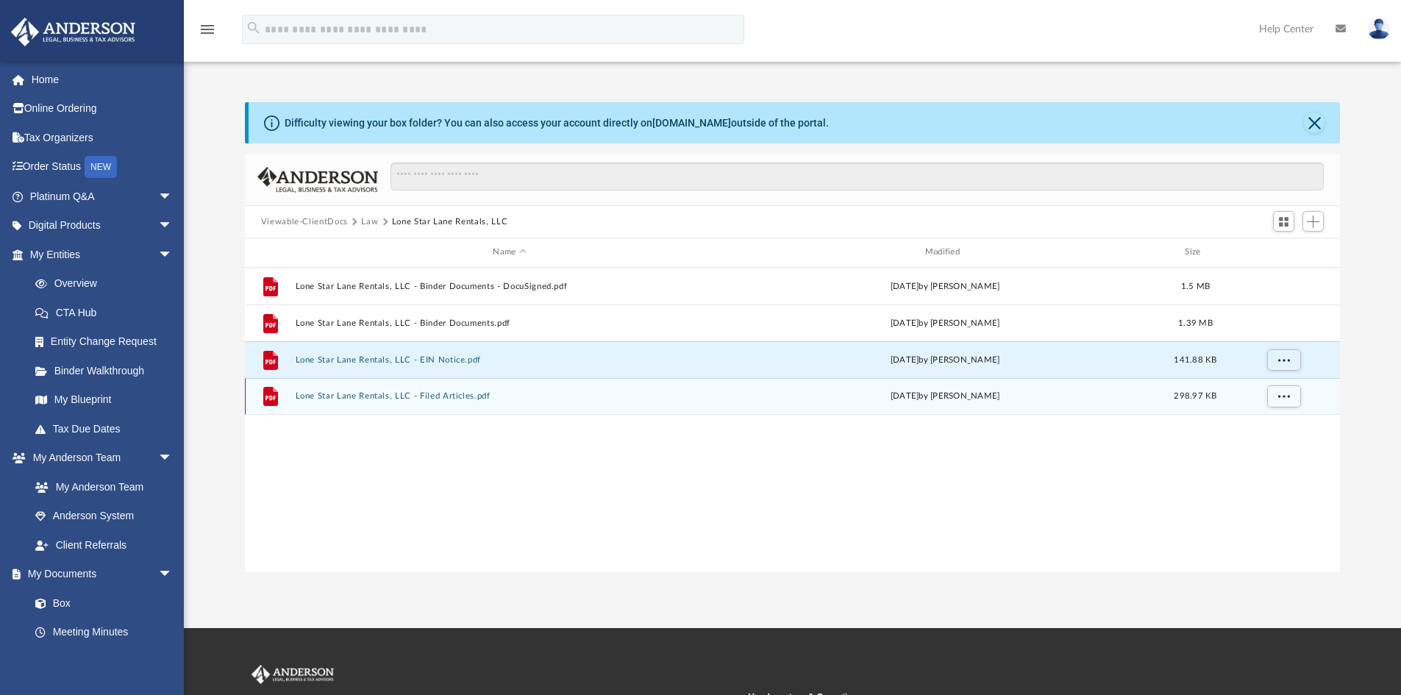
click at [430, 399] on button "Lone Star Lane Rentals, LLC - Filed Articles.pdf" at bounding box center [509, 396] width 429 height 10
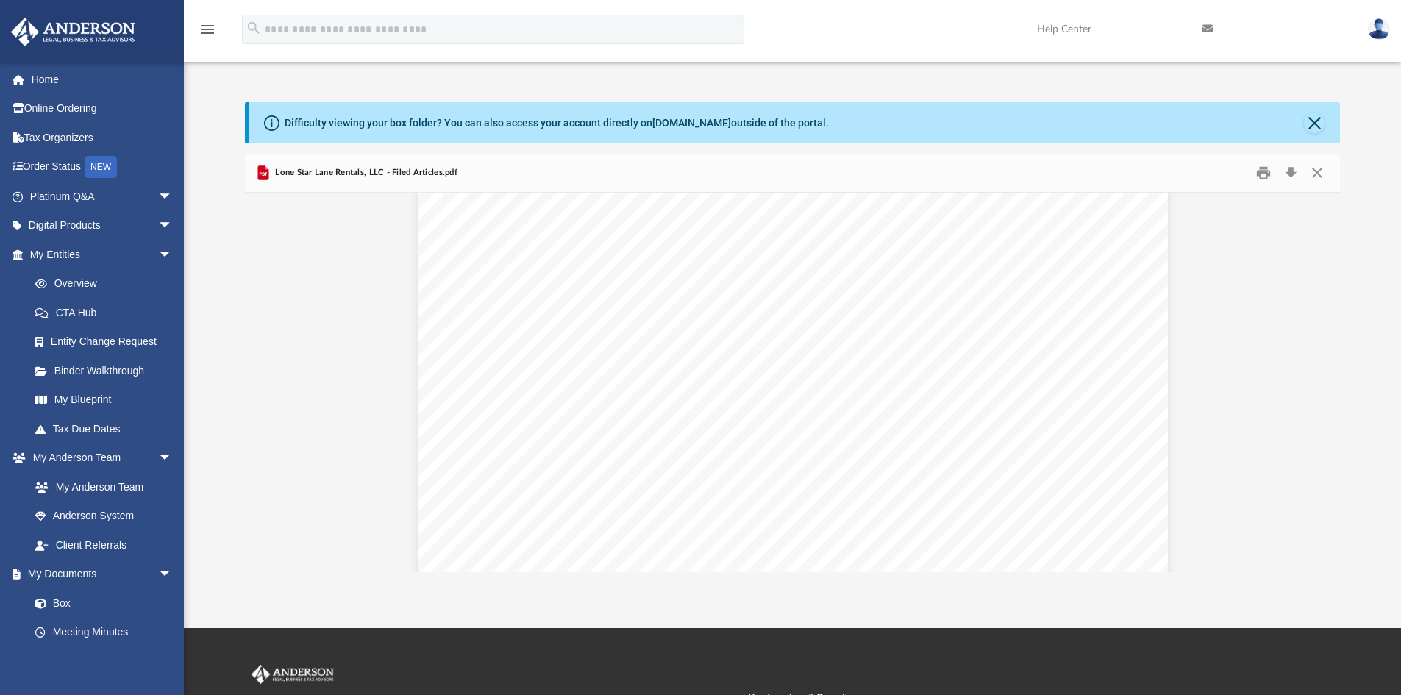
scroll to position [1018, 0]
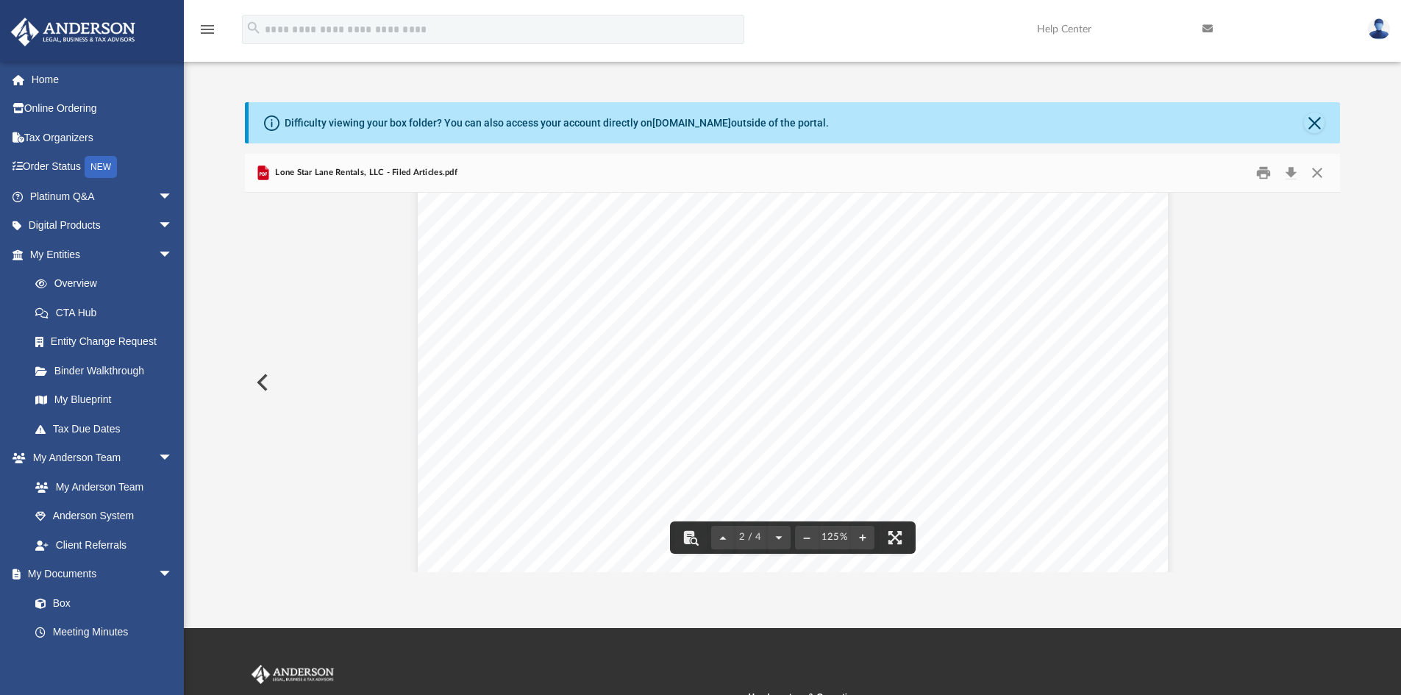
click at [267, 381] on button "Preview" at bounding box center [261, 382] width 32 height 41
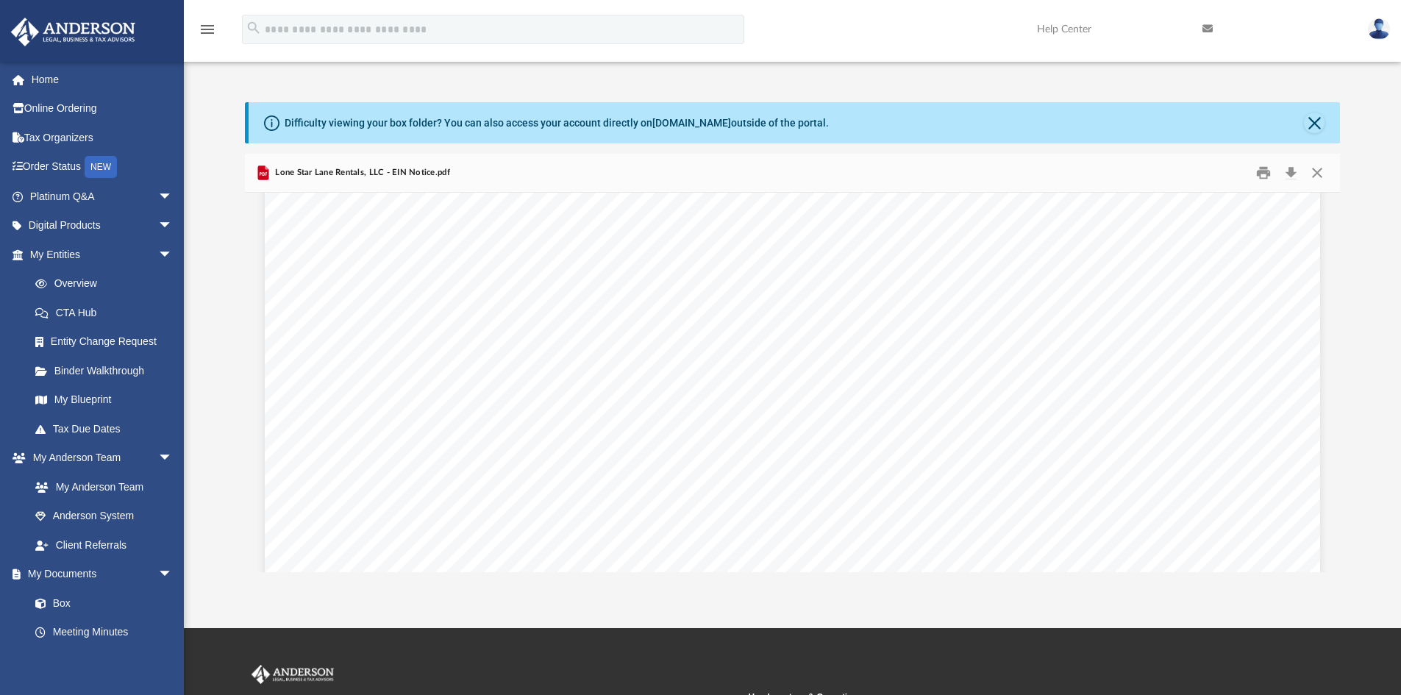
scroll to position [1255, 0]
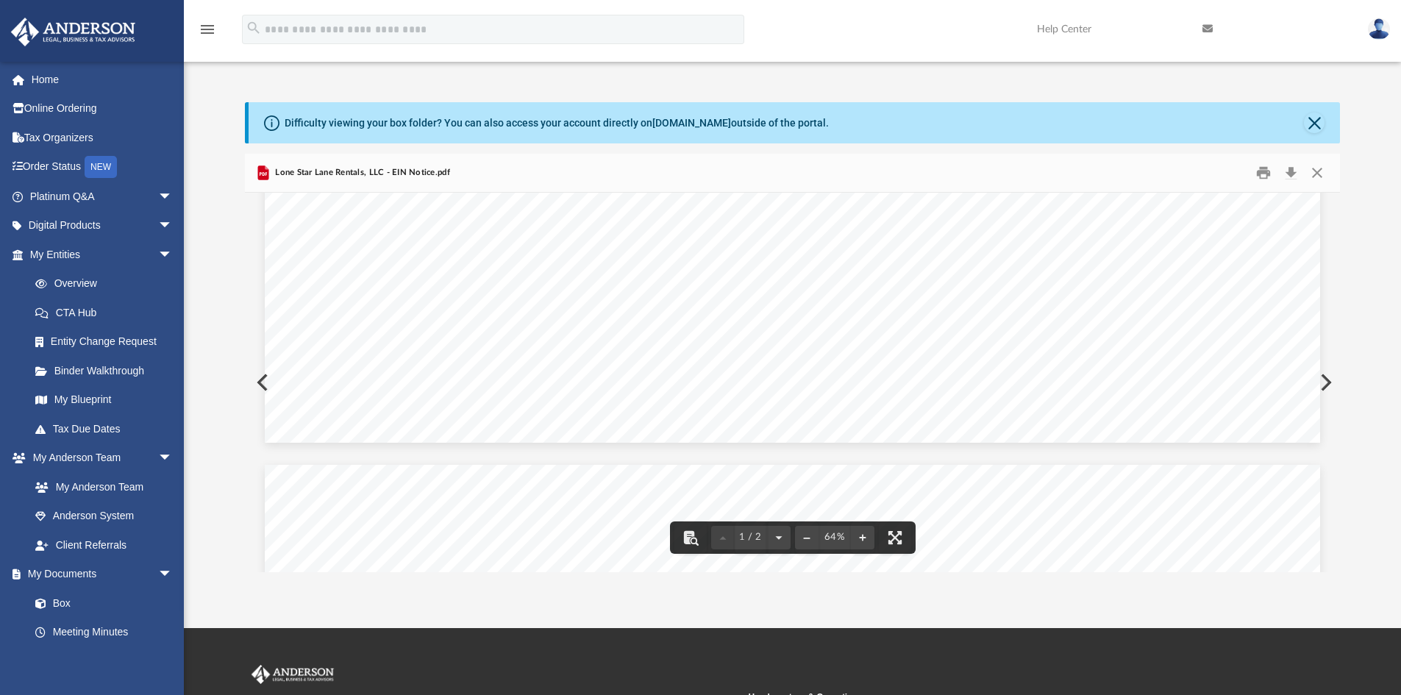
click at [257, 384] on button "Preview" at bounding box center [261, 382] width 32 height 41
click at [263, 377] on button "Preview" at bounding box center [261, 382] width 32 height 41
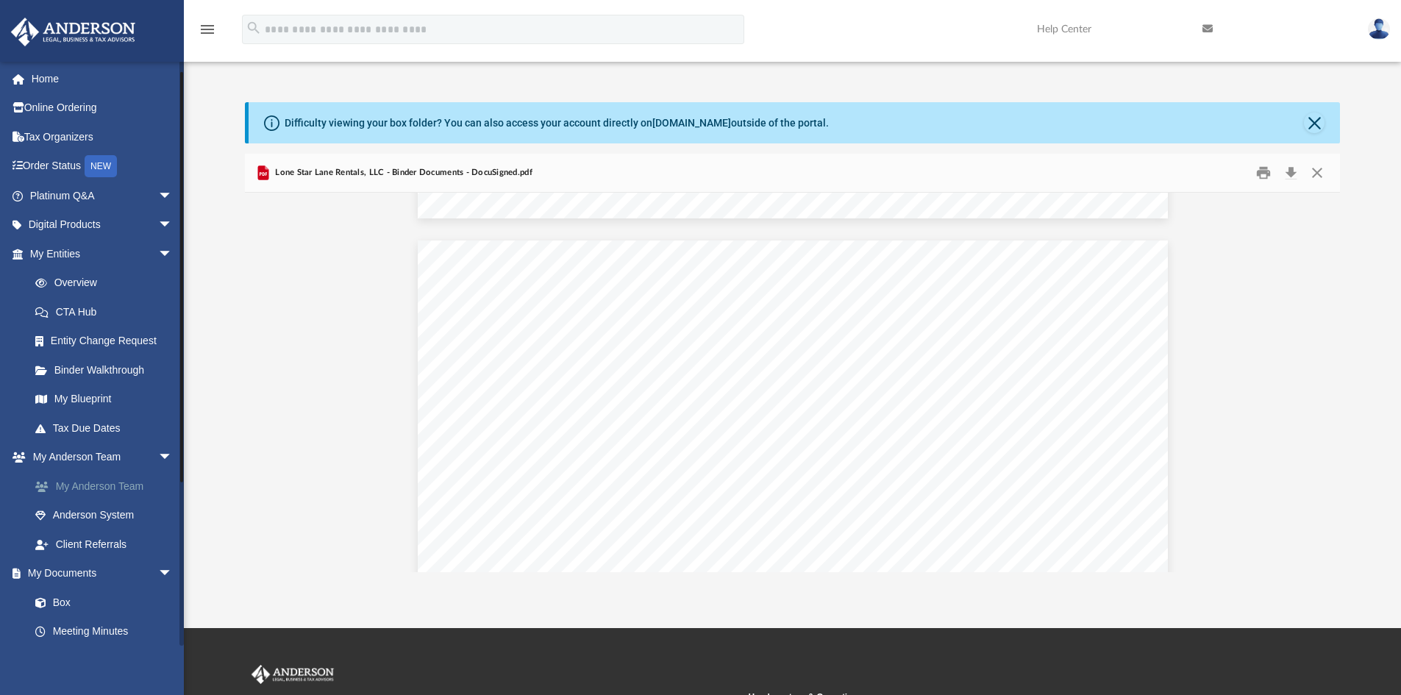
scroll to position [0, 0]
click at [41, 74] on link "Home" at bounding box center [102, 79] width 185 height 29
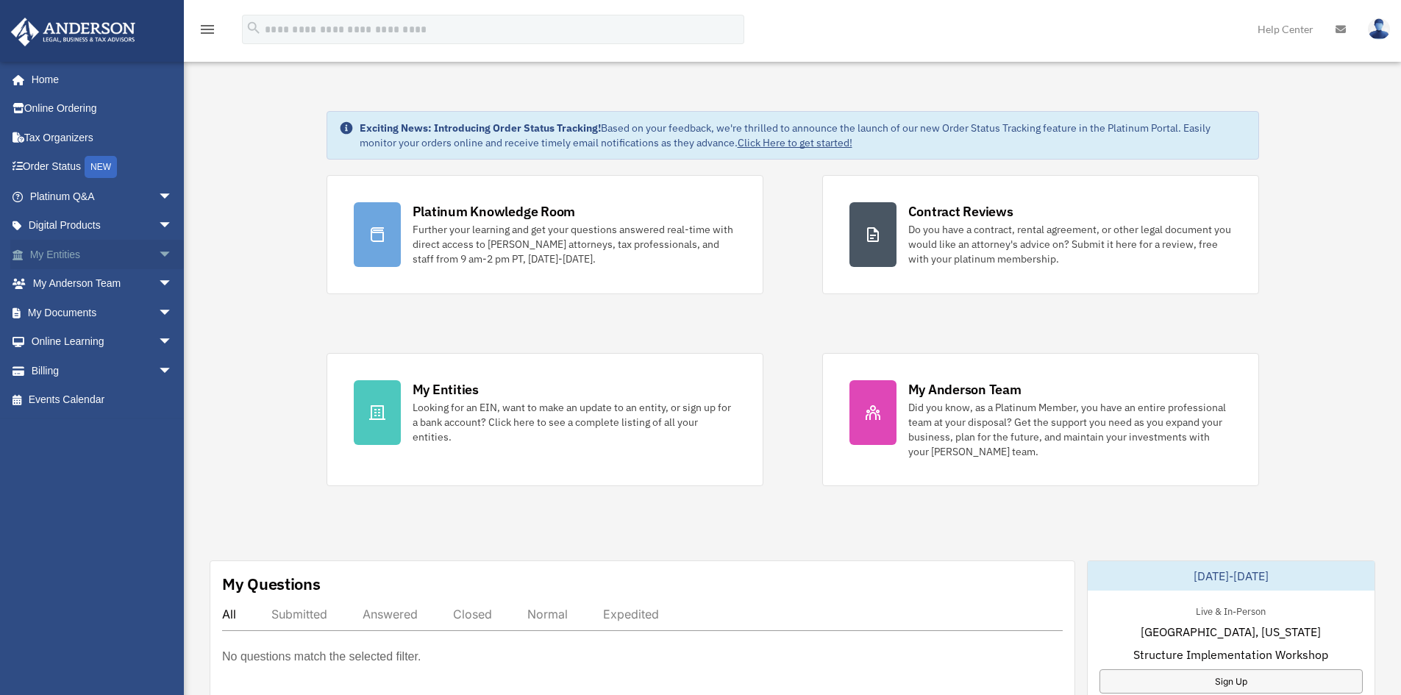
click at [158, 254] on span "arrow_drop_down" at bounding box center [172, 255] width 29 height 30
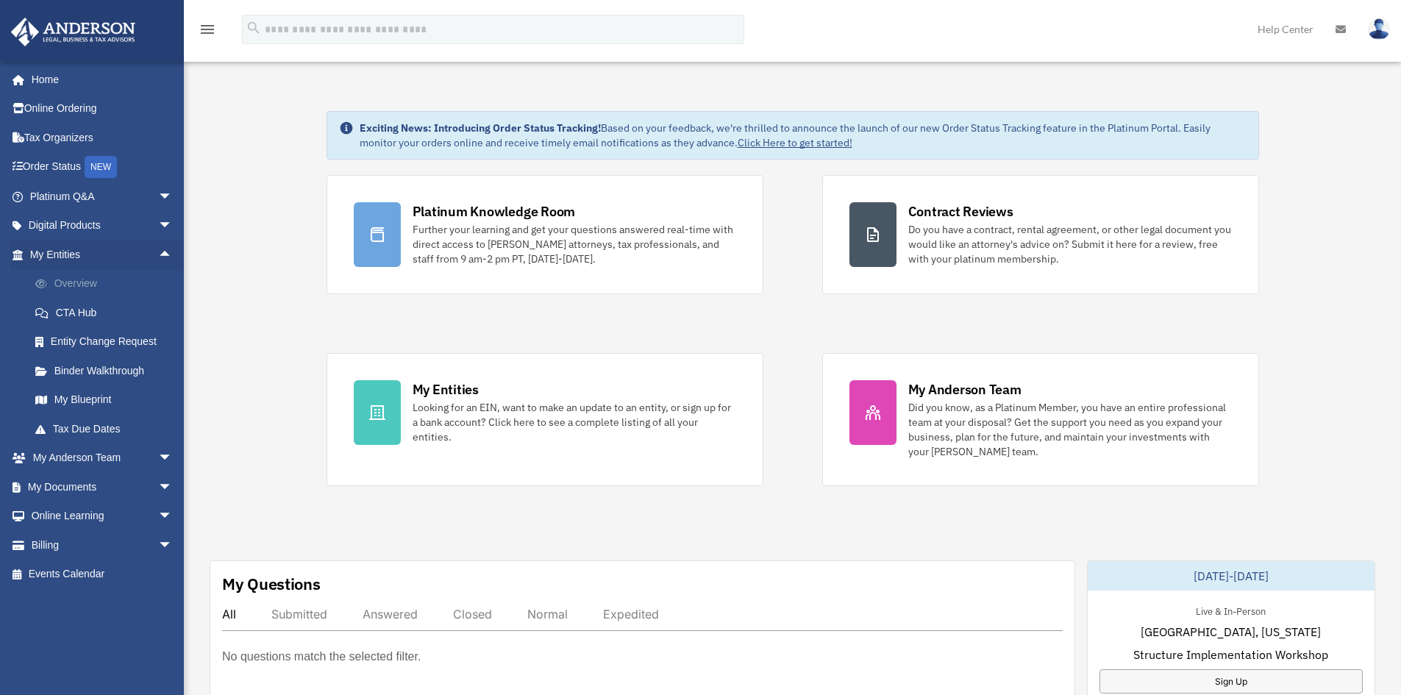
click at [72, 283] on link "Overview" at bounding box center [108, 283] width 174 height 29
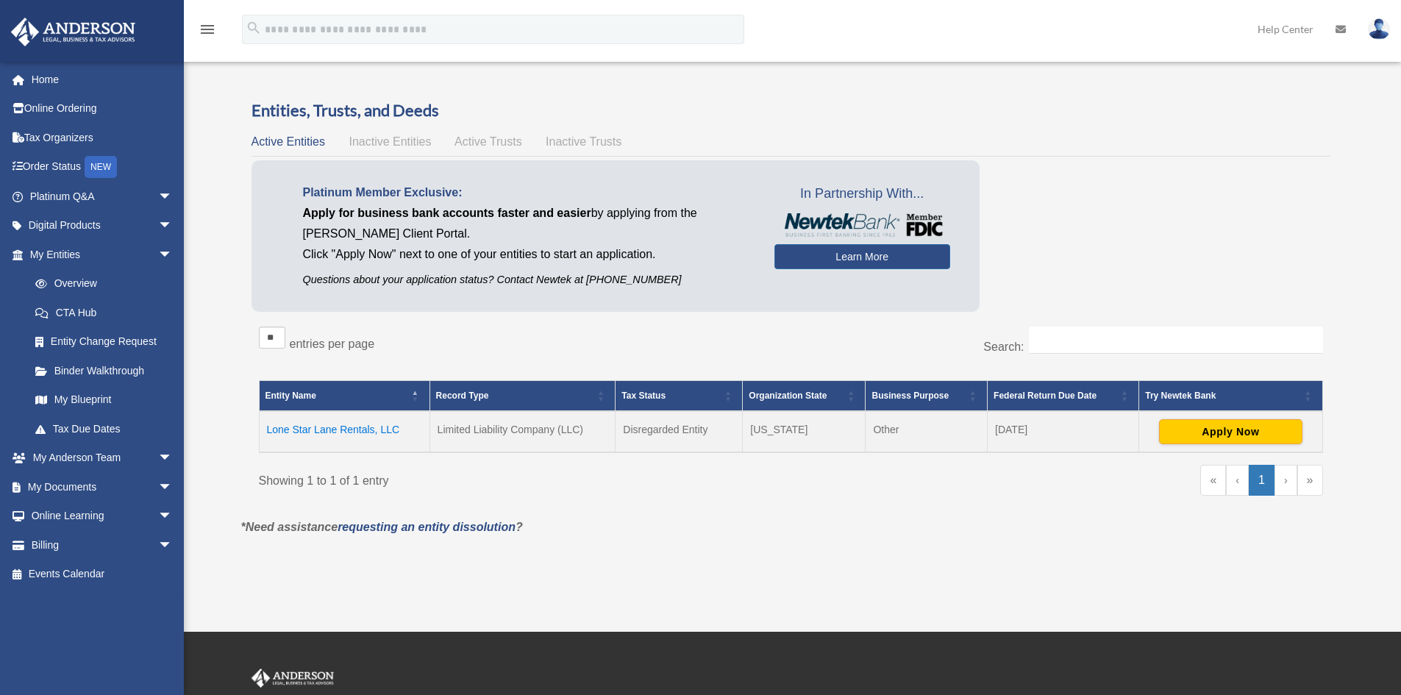
click at [344, 427] on td "Lone Star Lane Rentals, LLC" at bounding box center [344, 431] width 171 height 41
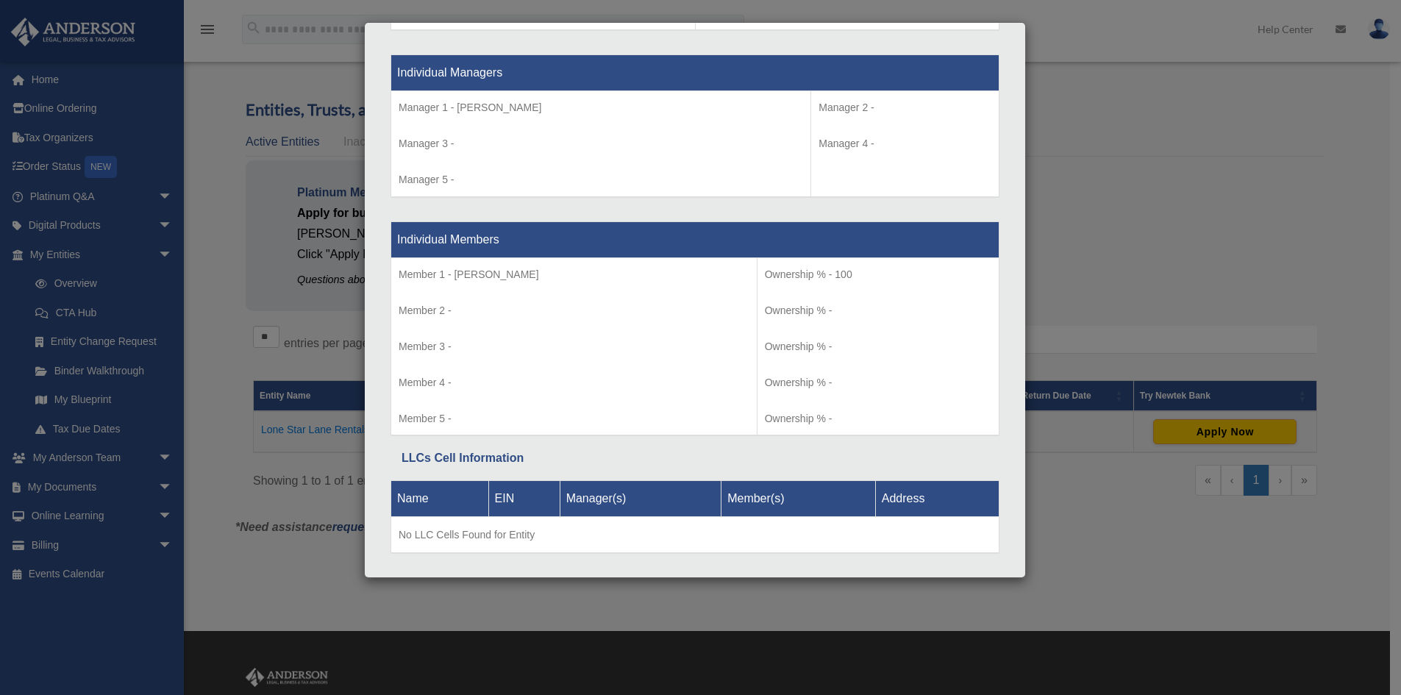
scroll to position [1454, 0]
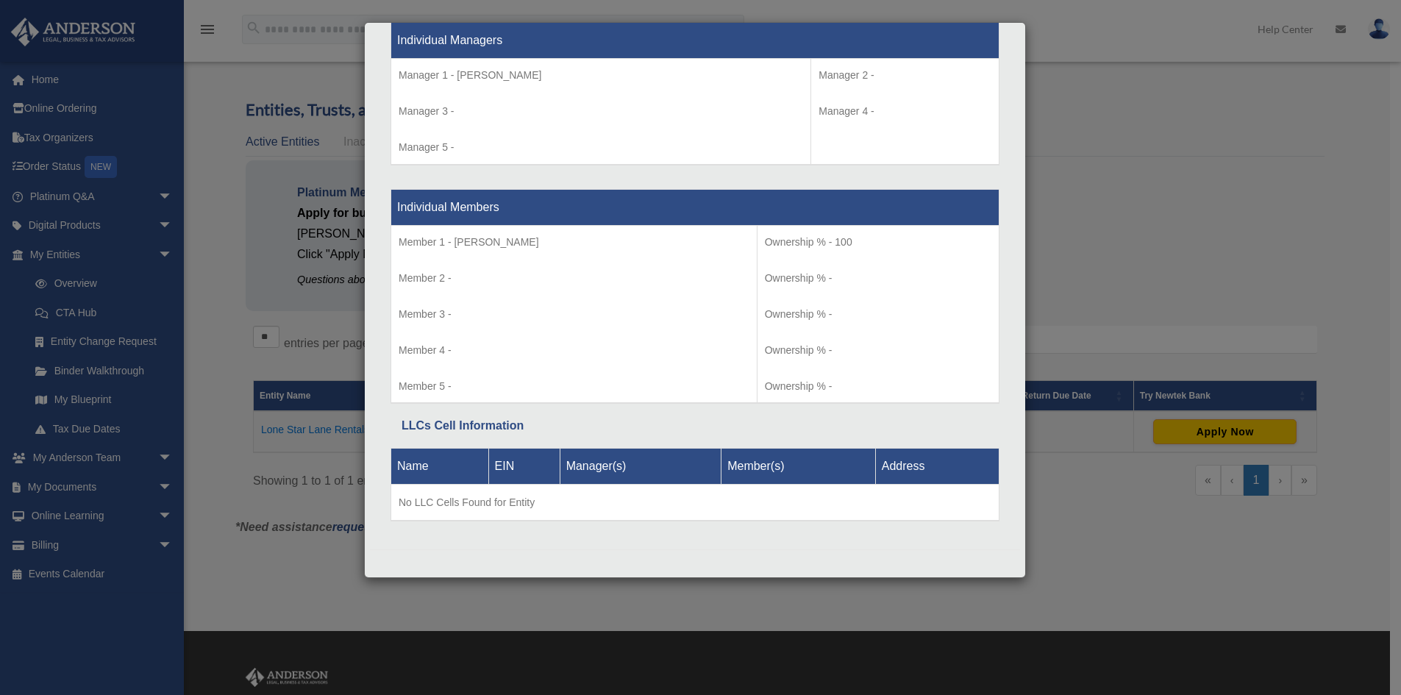
click at [230, 443] on div "Details × Articles Sent Organizational Date" at bounding box center [700, 347] width 1401 height 695
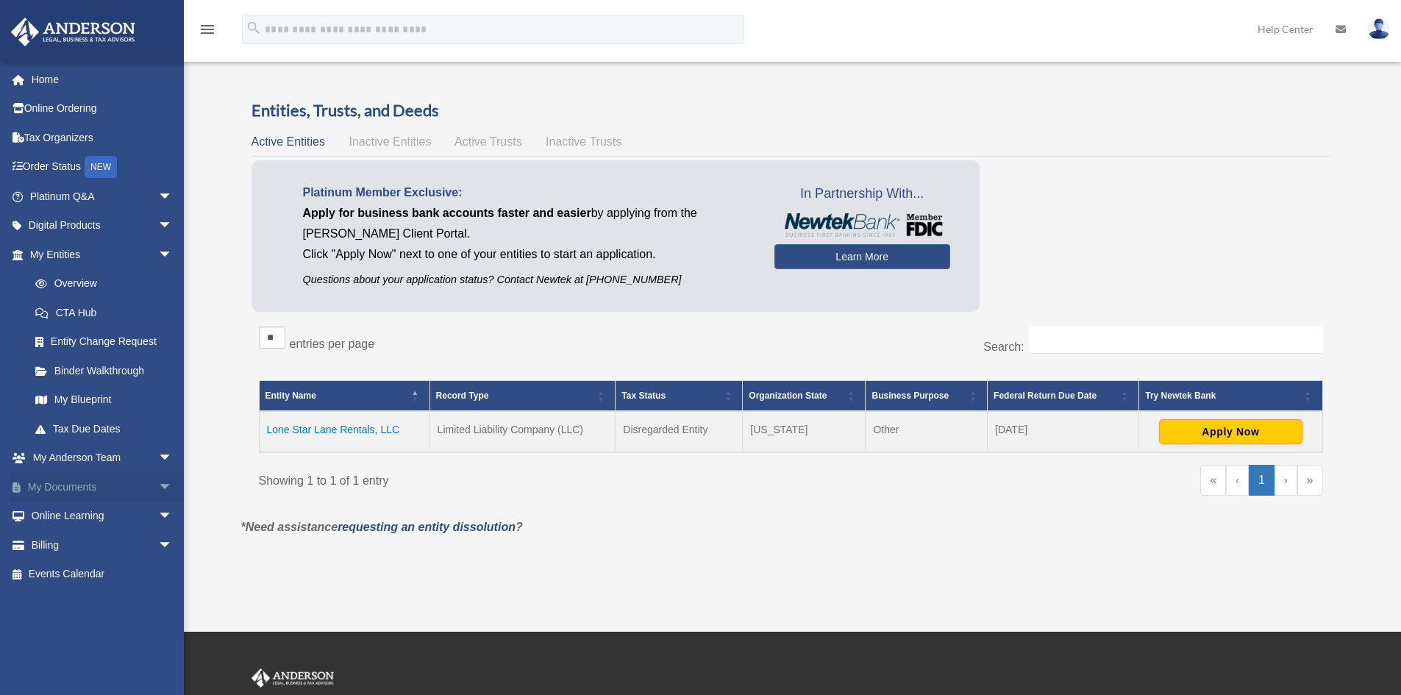
click at [158, 480] on span "arrow_drop_down" at bounding box center [172, 487] width 29 height 30
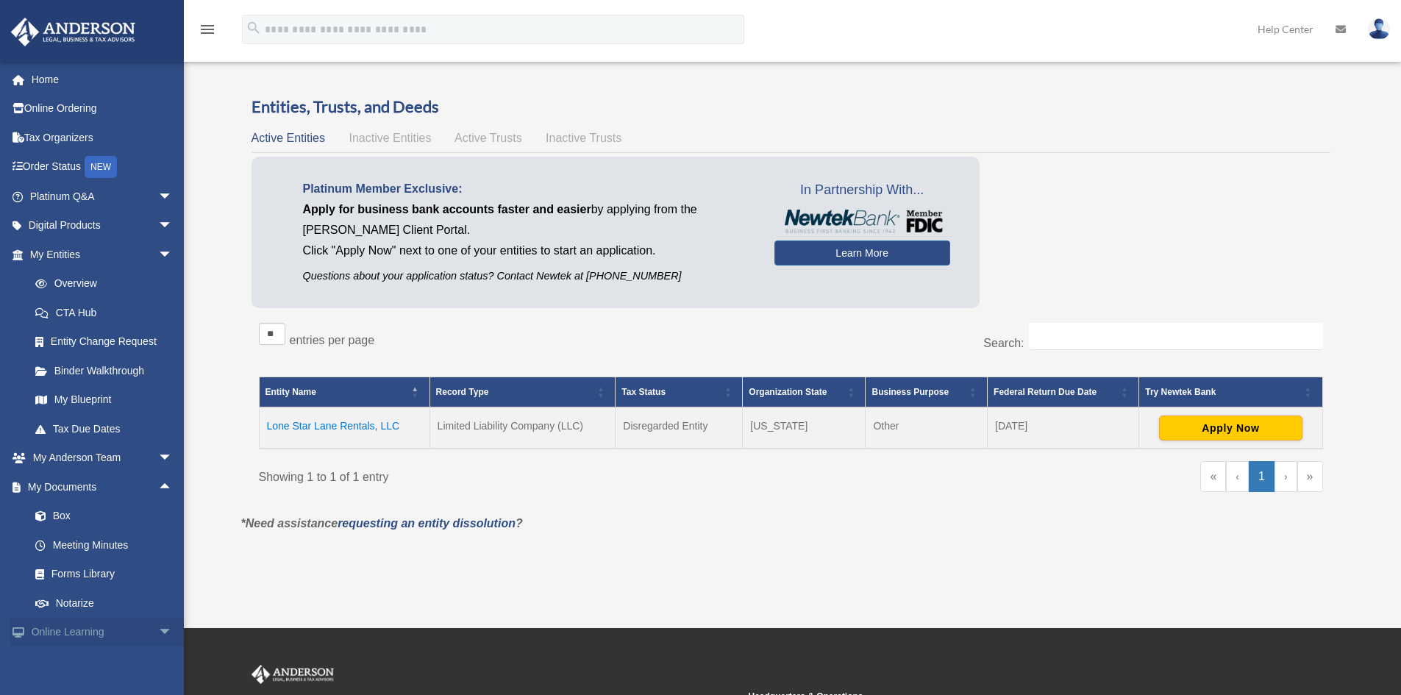
scroll to position [0, 0]
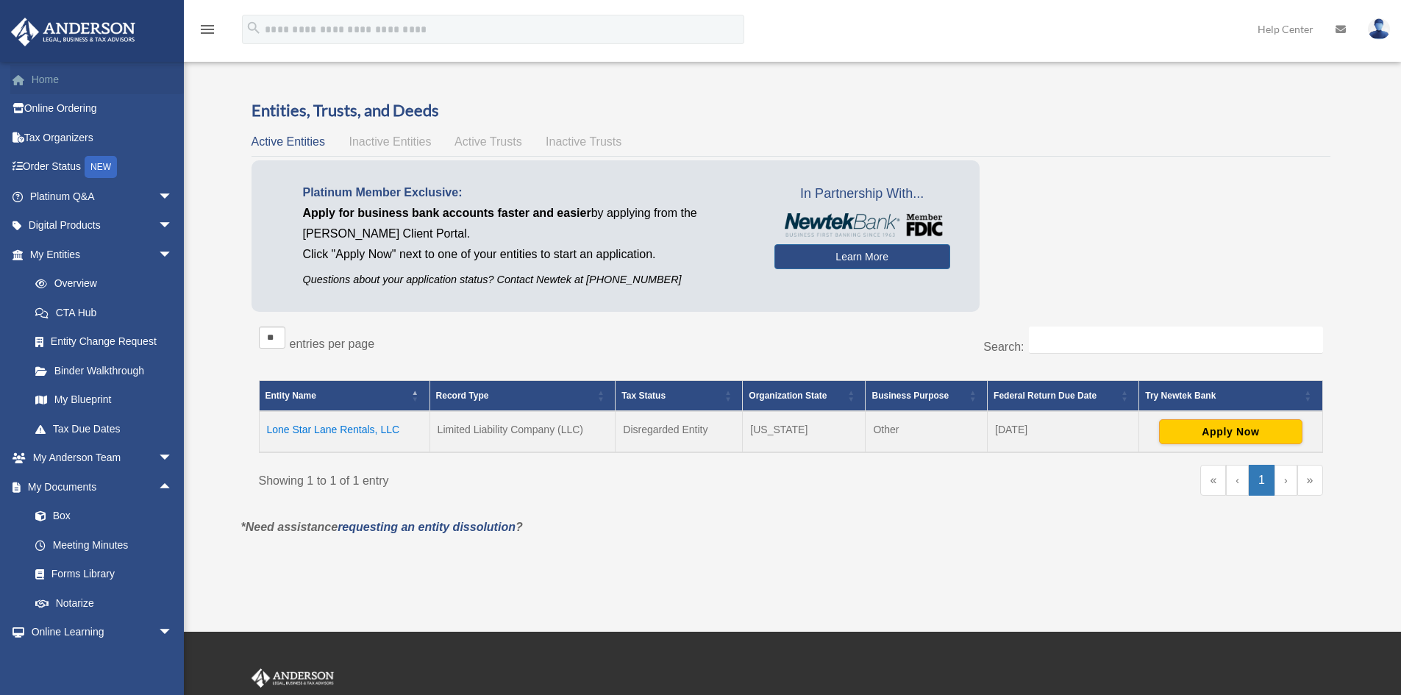
click at [57, 79] on link "Home" at bounding box center [102, 79] width 185 height 29
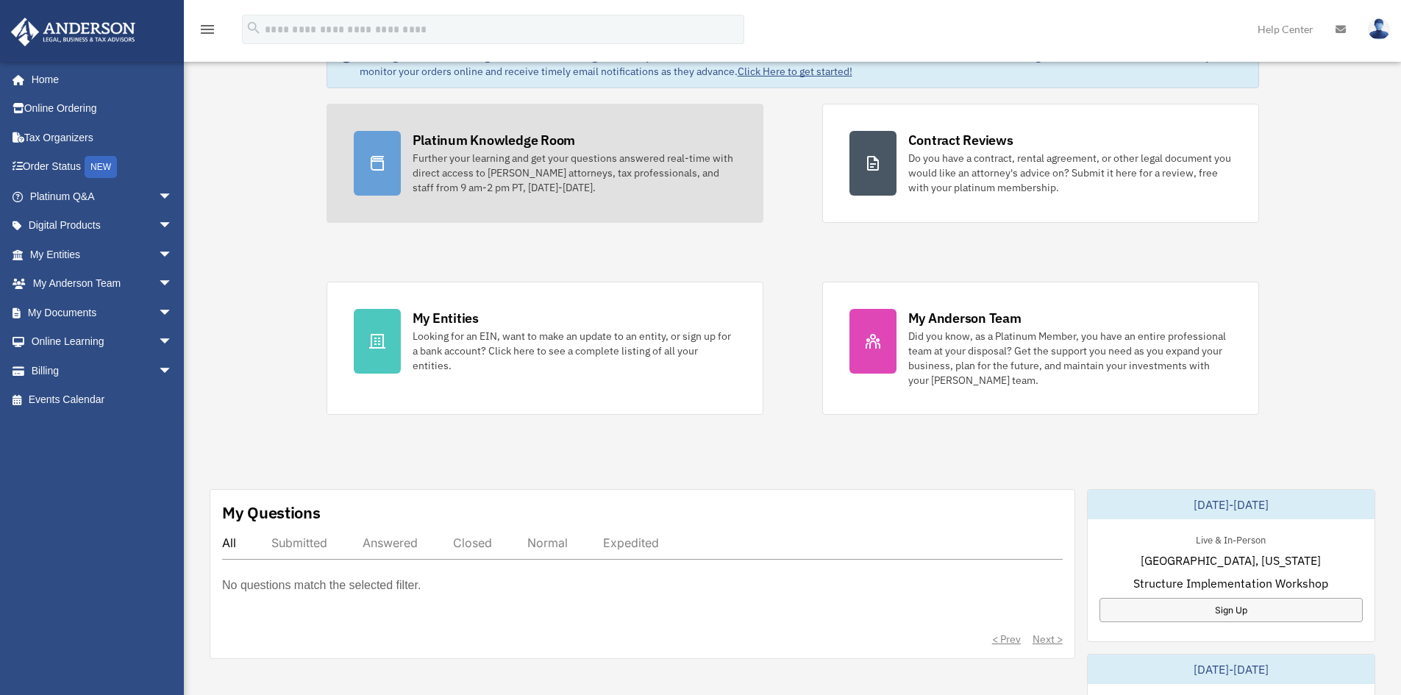
scroll to position [74, 0]
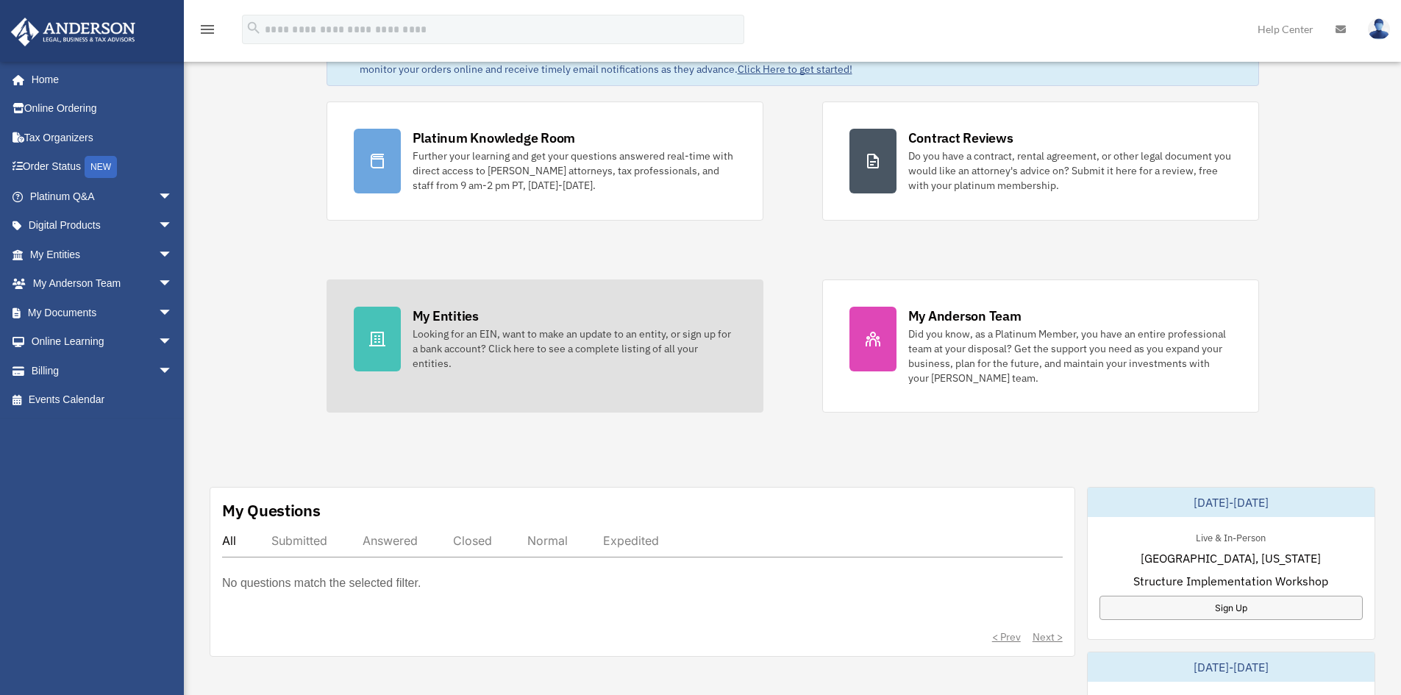
click at [608, 343] on div "Looking for an EIN, want to make an update to an entity, or sign up for a bank …" at bounding box center [575, 349] width 324 height 44
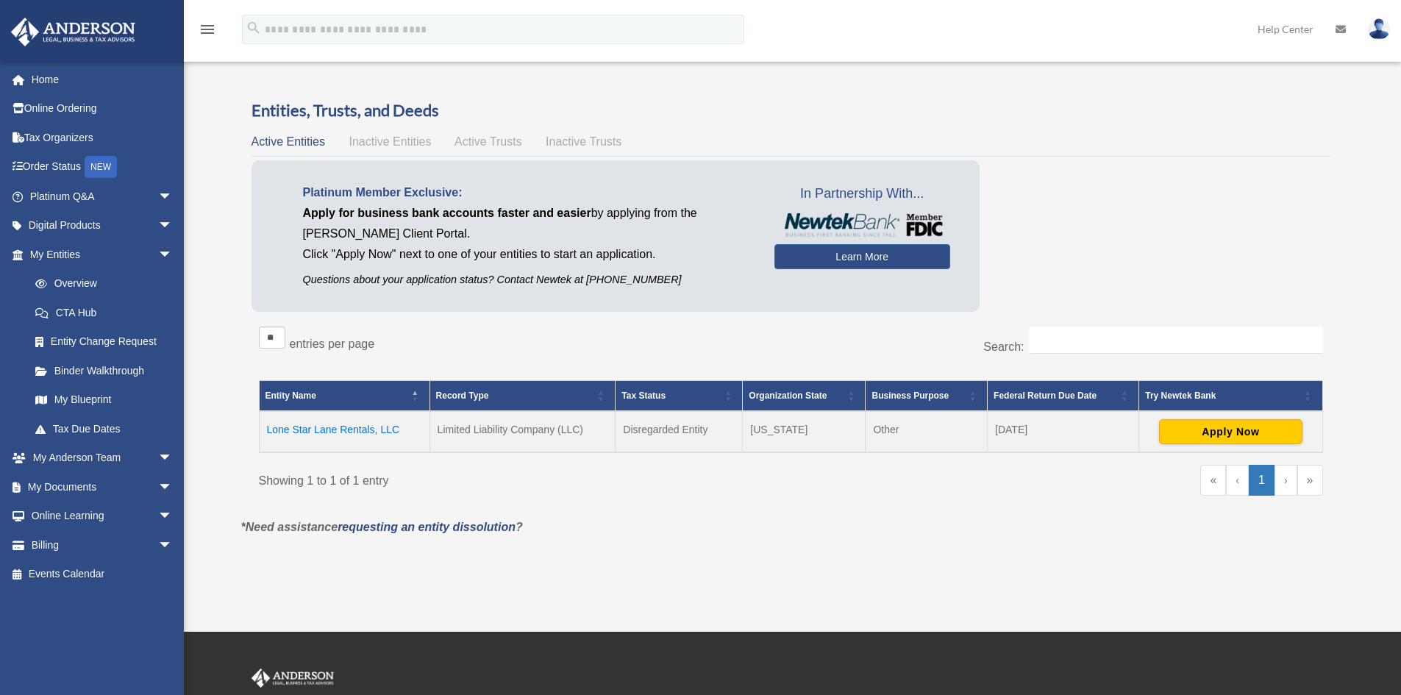
click at [338, 427] on td "Lone Star Lane Rentals, LLC" at bounding box center [344, 431] width 171 height 41
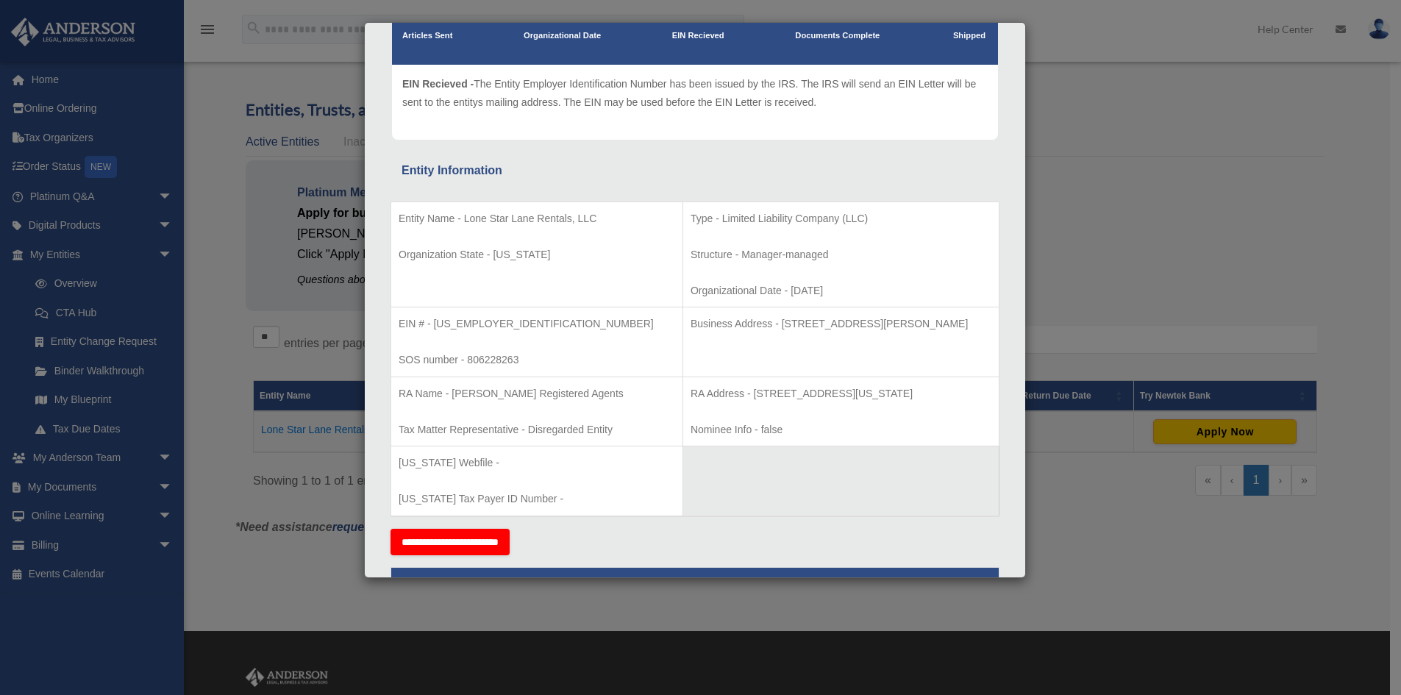
scroll to position [147, 0]
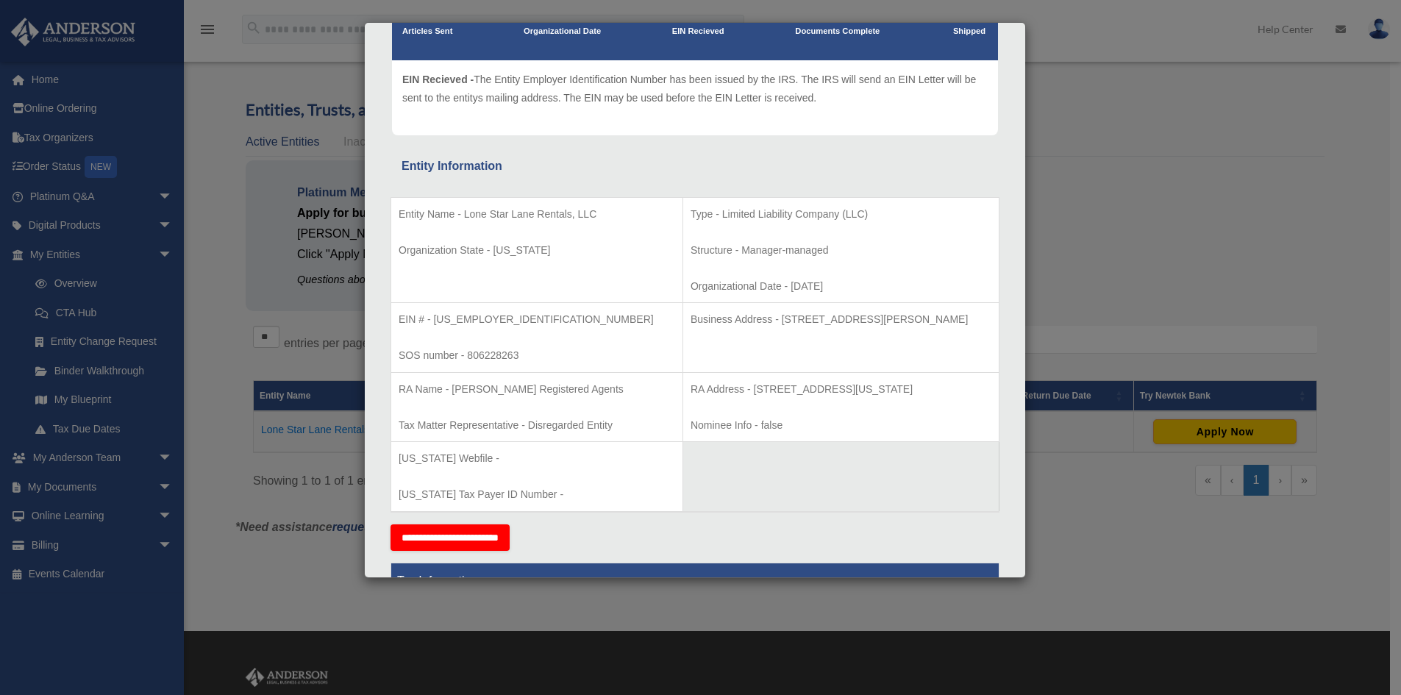
click at [1106, 200] on div "Details × Articles Sent Organizational Date" at bounding box center [700, 347] width 1401 height 695
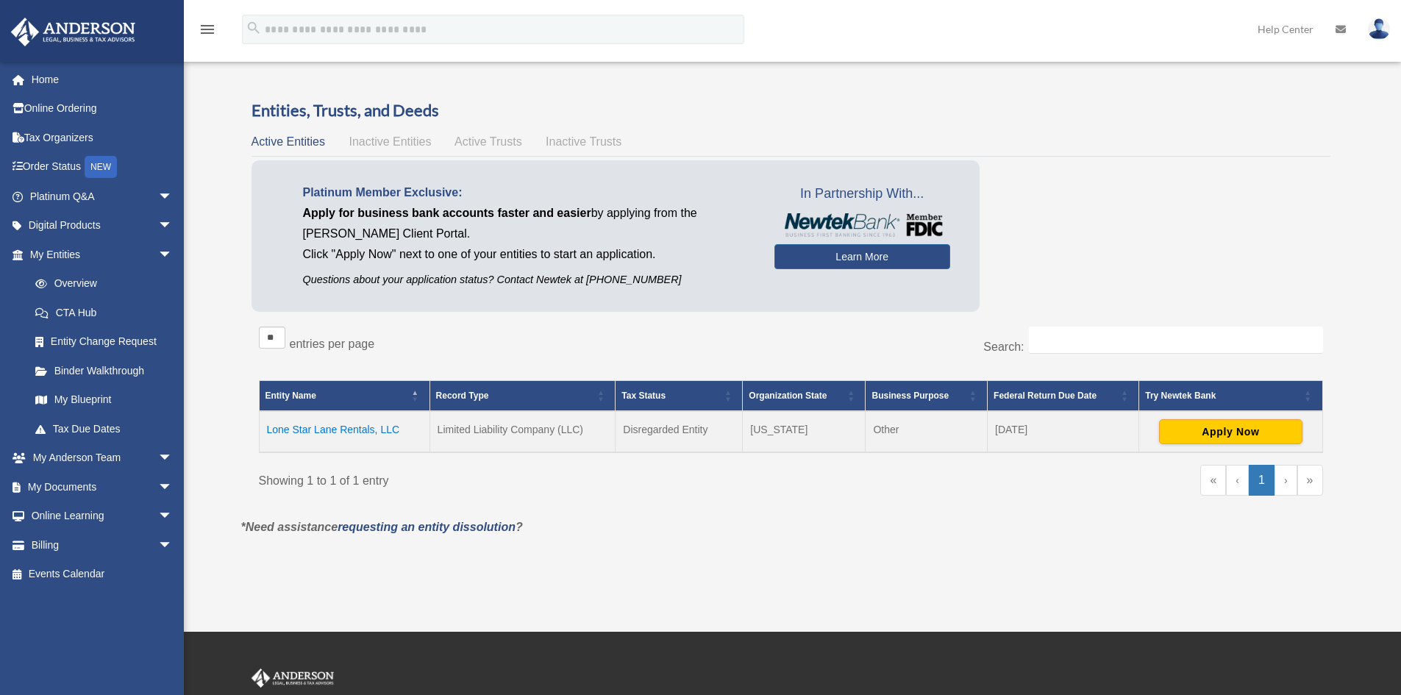
click at [1338, 28] on icon at bounding box center [1341, 29] width 10 height 10
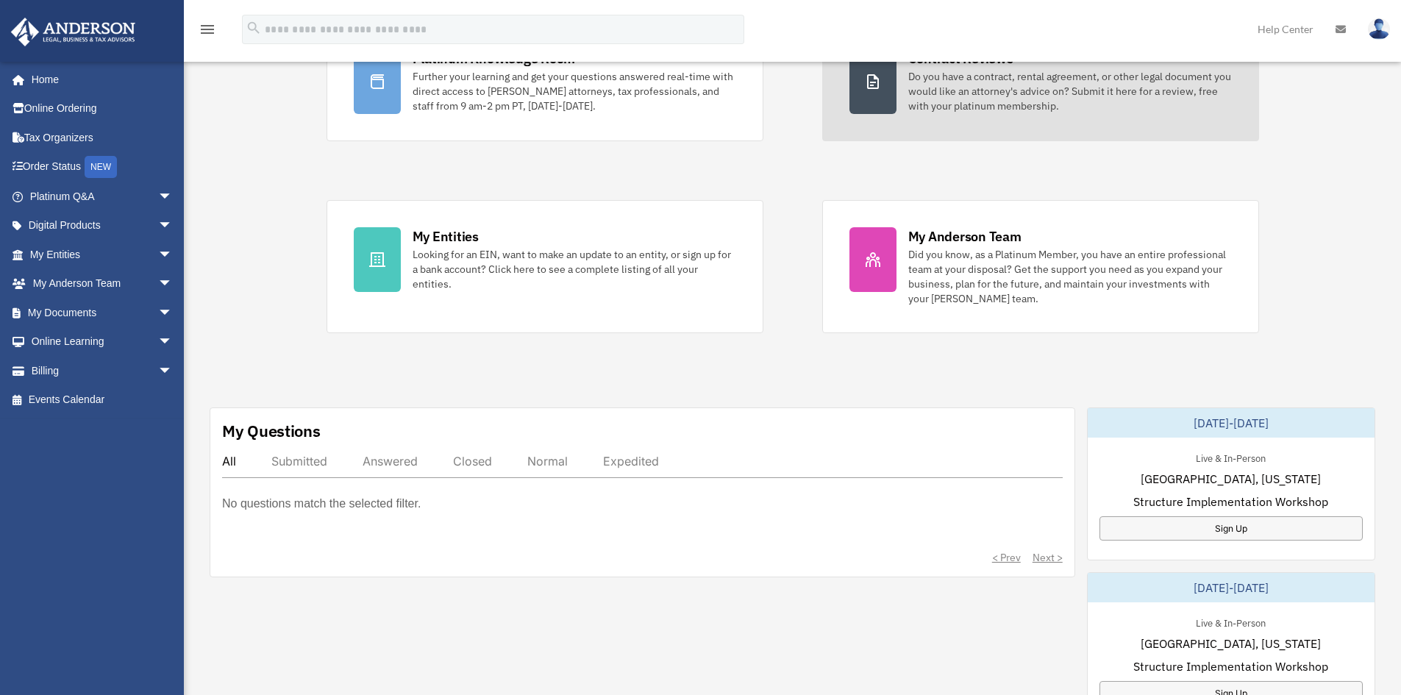
scroll to position [147, 0]
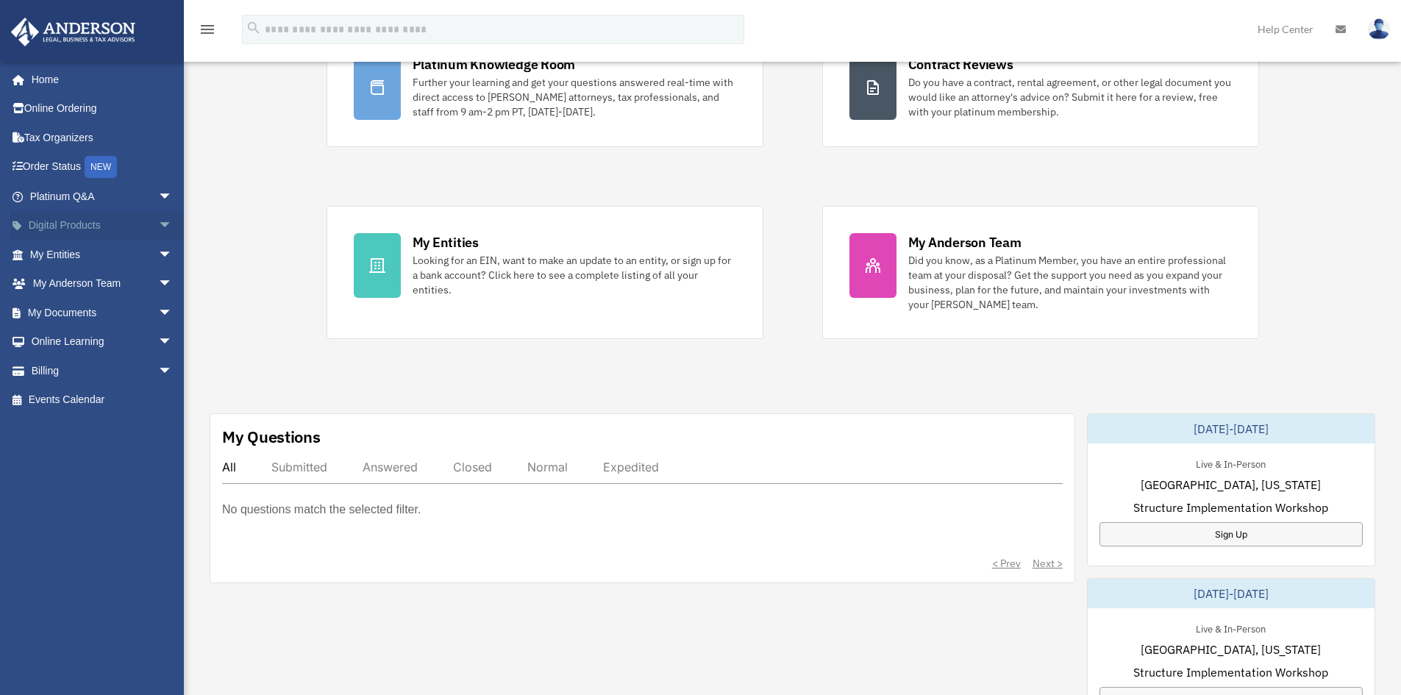
click at [158, 227] on span "arrow_drop_down" at bounding box center [172, 226] width 29 height 30
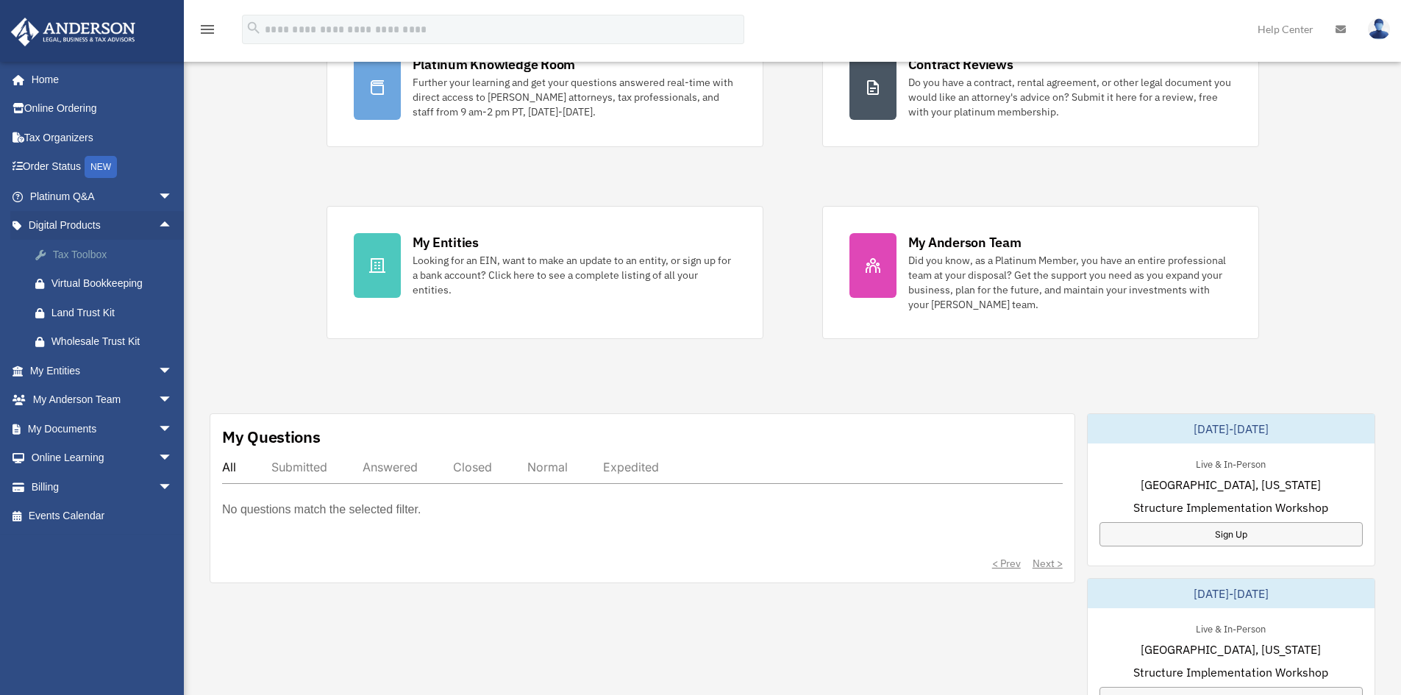
click at [60, 254] on div "Tax Toolbox" at bounding box center [113, 255] width 125 height 18
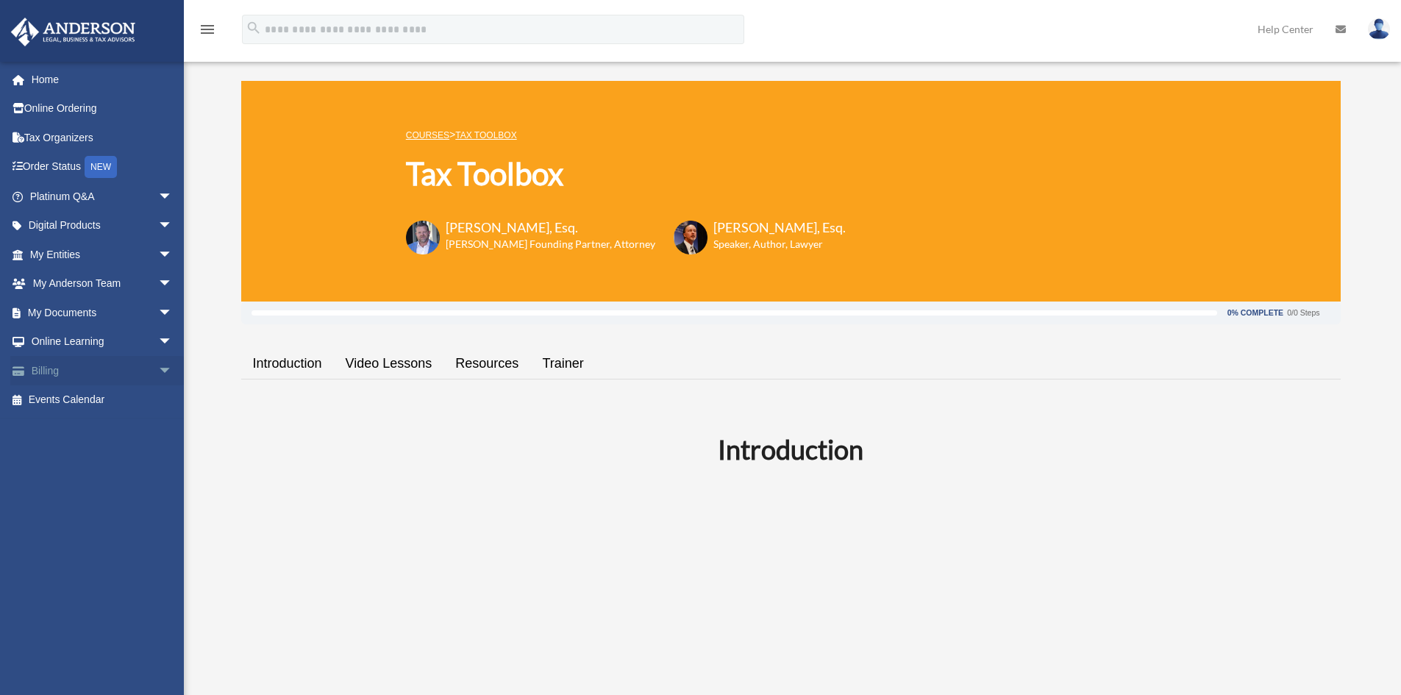
click at [158, 362] on span "arrow_drop_down" at bounding box center [172, 371] width 29 height 30
click at [158, 338] on span "arrow_drop_down" at bounding box center [172, 342] width 29 height 30
click at [159, 312] on span "arrow_drop_down" at bounding box center [172, 313] width 29 height 30
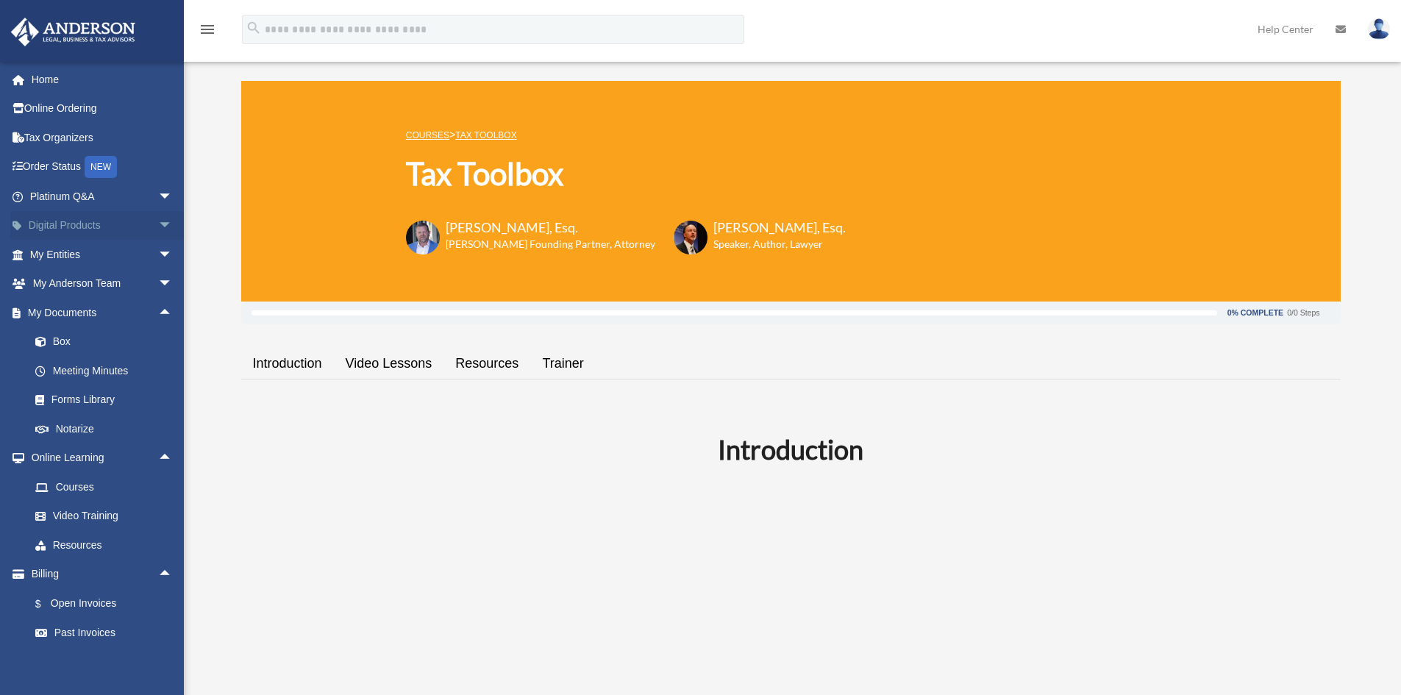
click at [158, 223] on span "arrow_drop_down" at bounding box center [172, 226] width 29 height 30
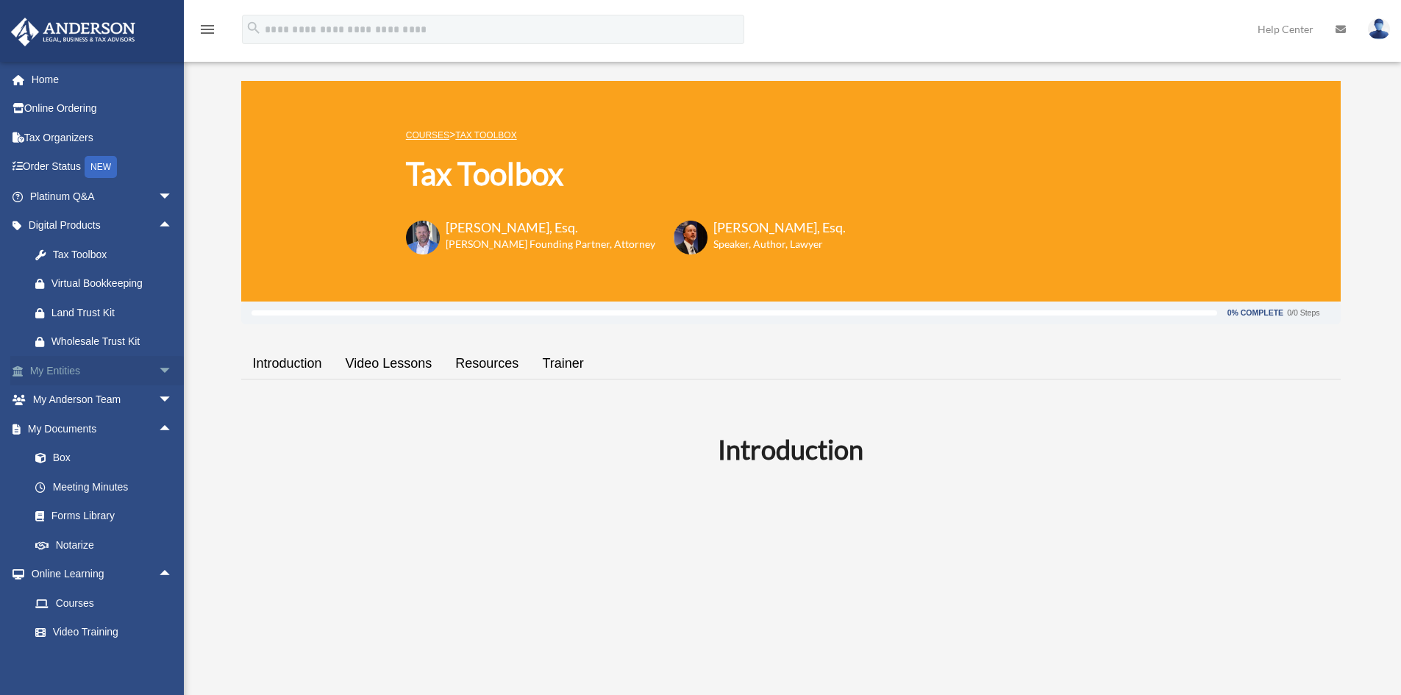
click at [158, 370] on span "arrow_drop_down" at bounding box center [172, 371] width 29 height 30
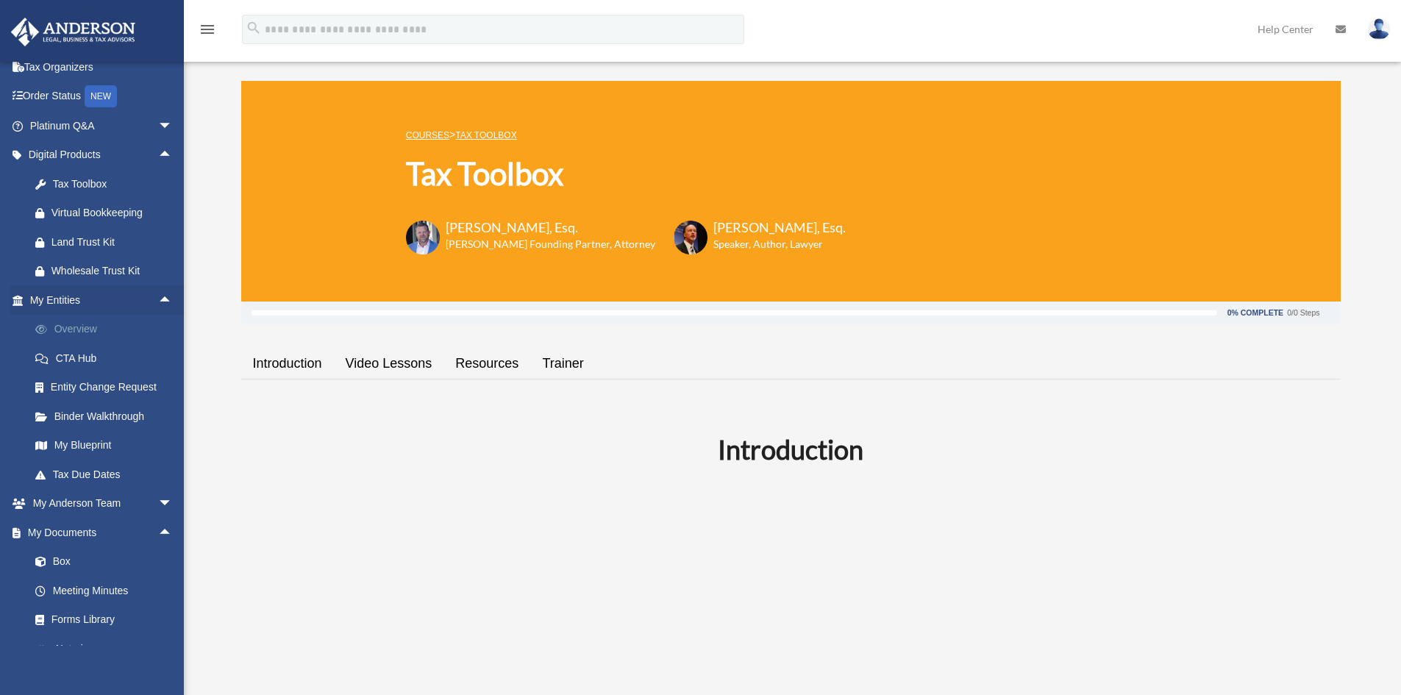
scroll to position [74, 0]
click at [80, 354] on link "CTA Hub" at bounding box center [108, 355] width 174 height 29
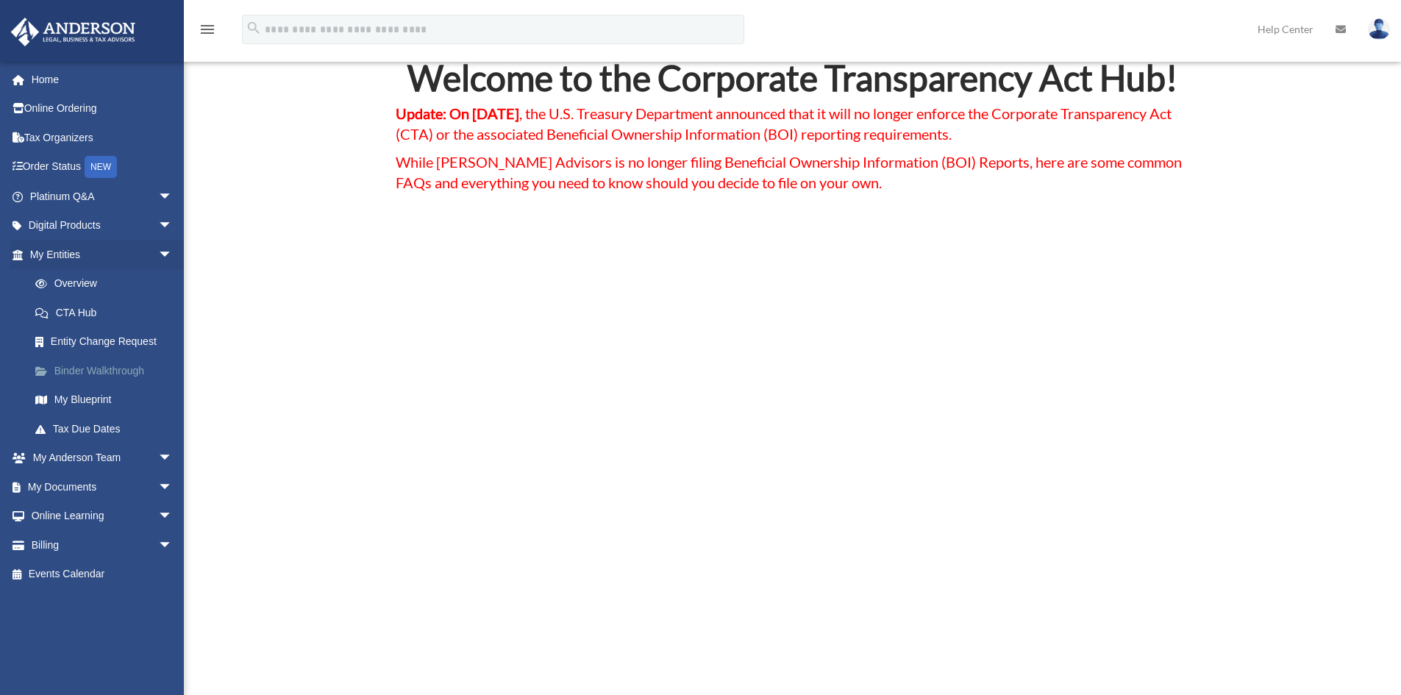
scroll to position [74, 0]
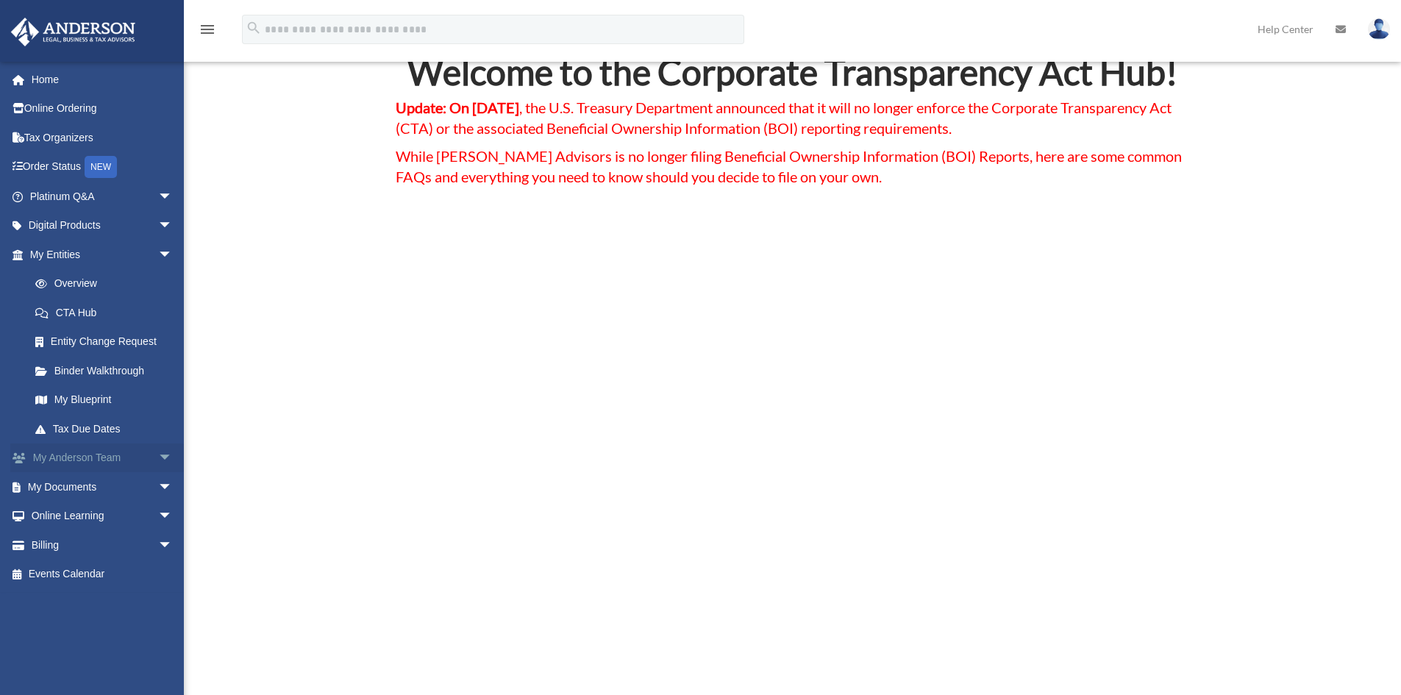
click at [158, 459] on span "arrow_drop_down" at bounding box center [172, 459] width 29 height 30
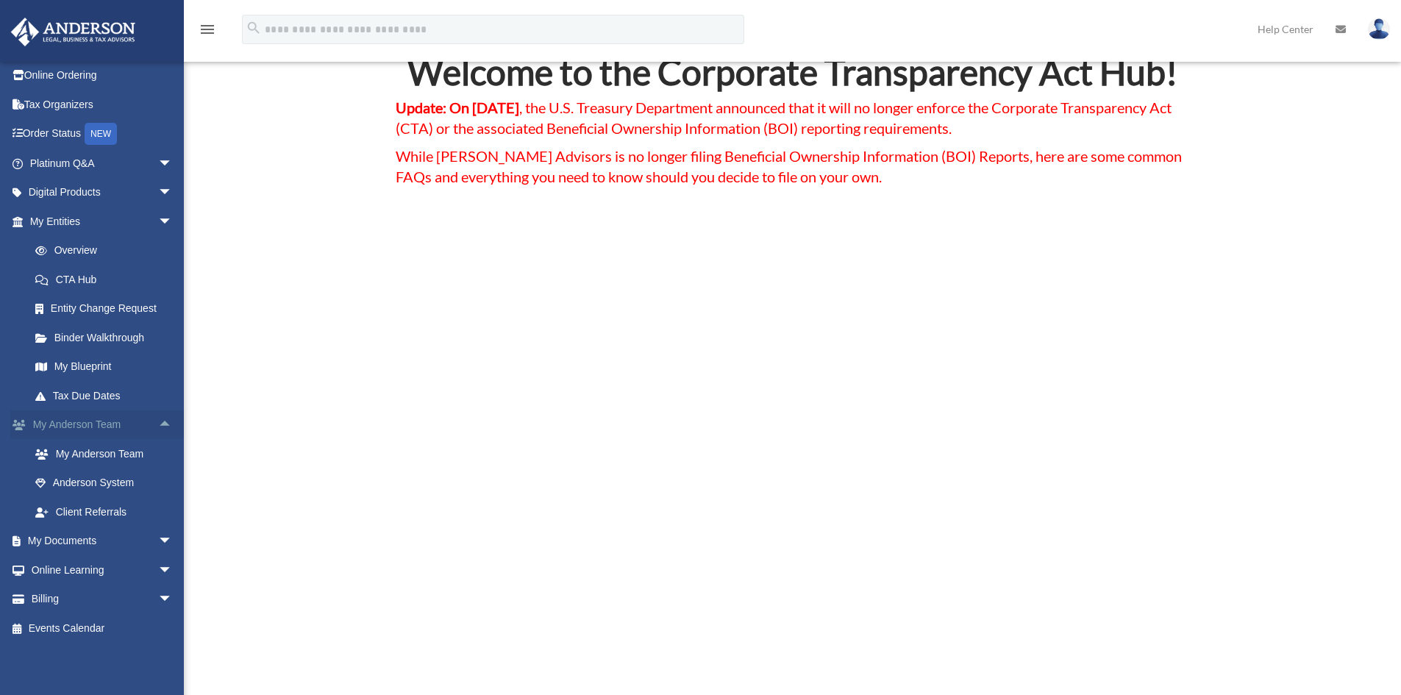
scroll to position [34, 0]
click at [97, 482] on link "Anderson System" at bounding box center [108, 482] width 174 height 29
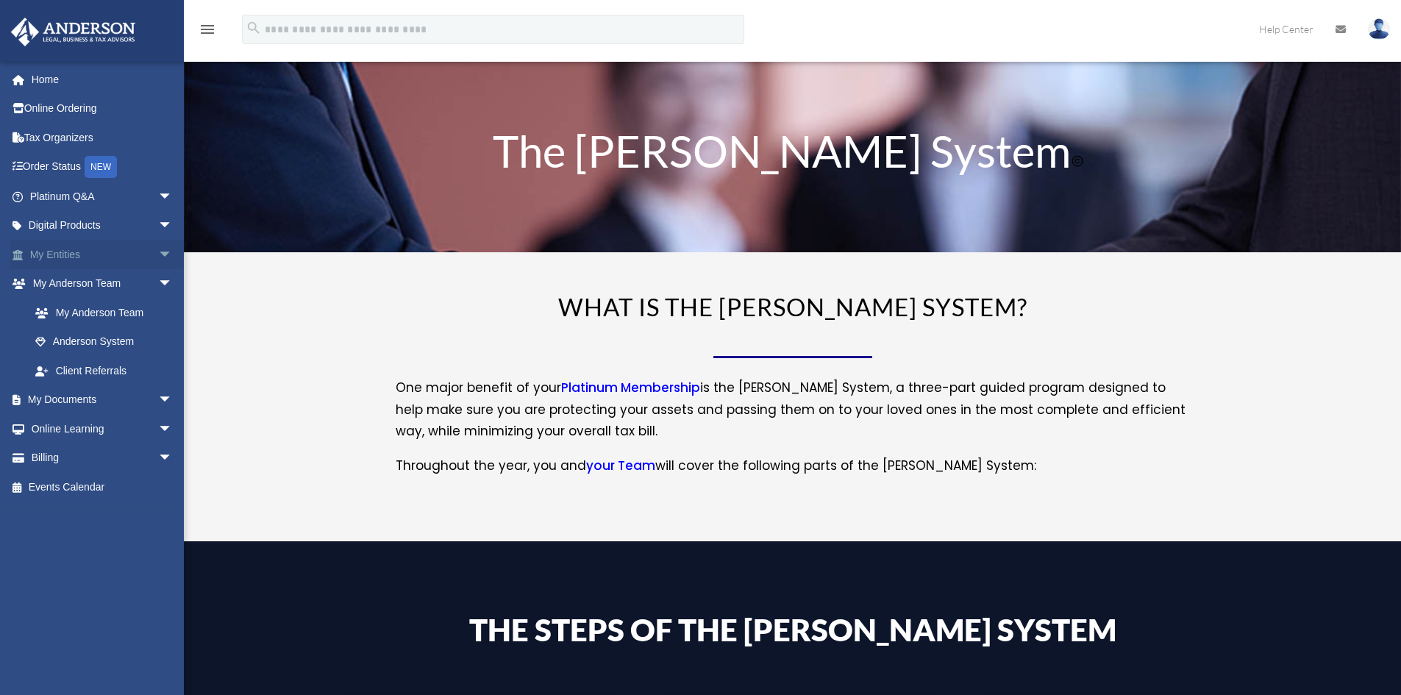
click at [158, 249] on span "arrow_drop_down" at bounding box center [172, 255] width 29 height 30
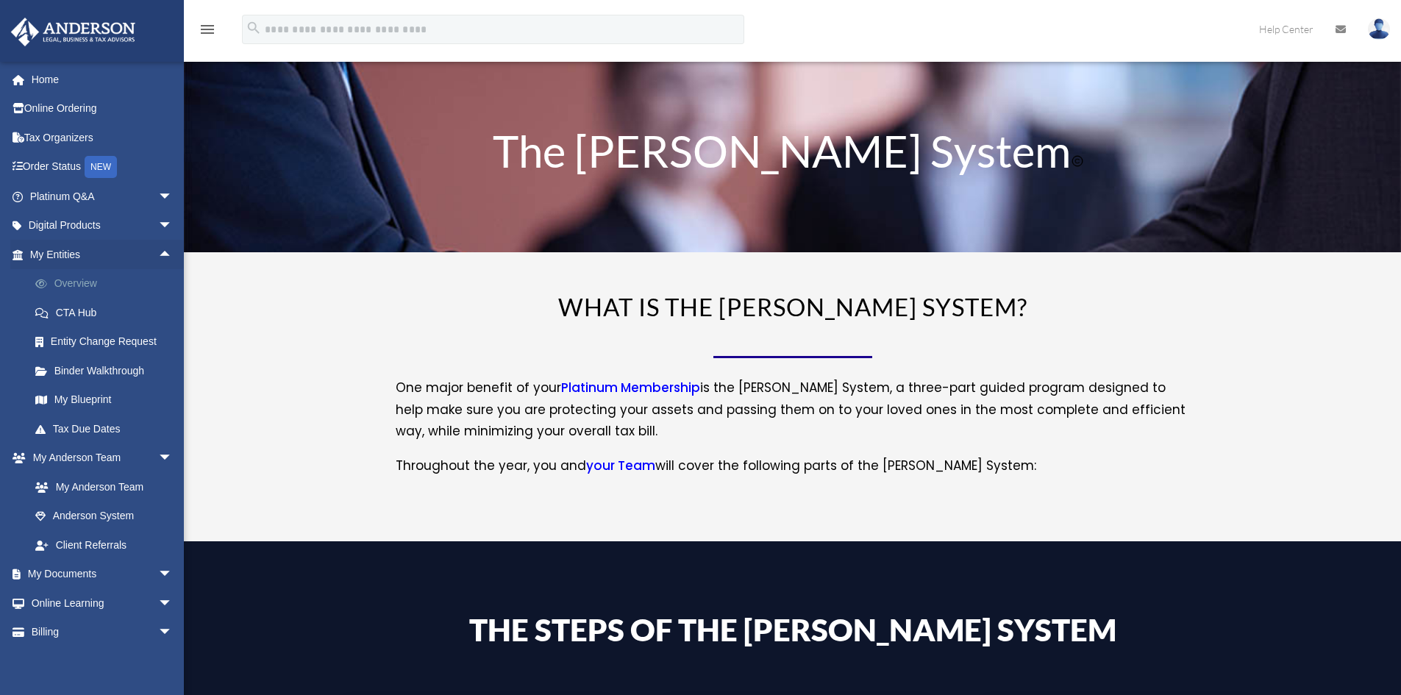
click at [78, 283] on link "Overview" at bounding box center [108, 283] width 174 height 29
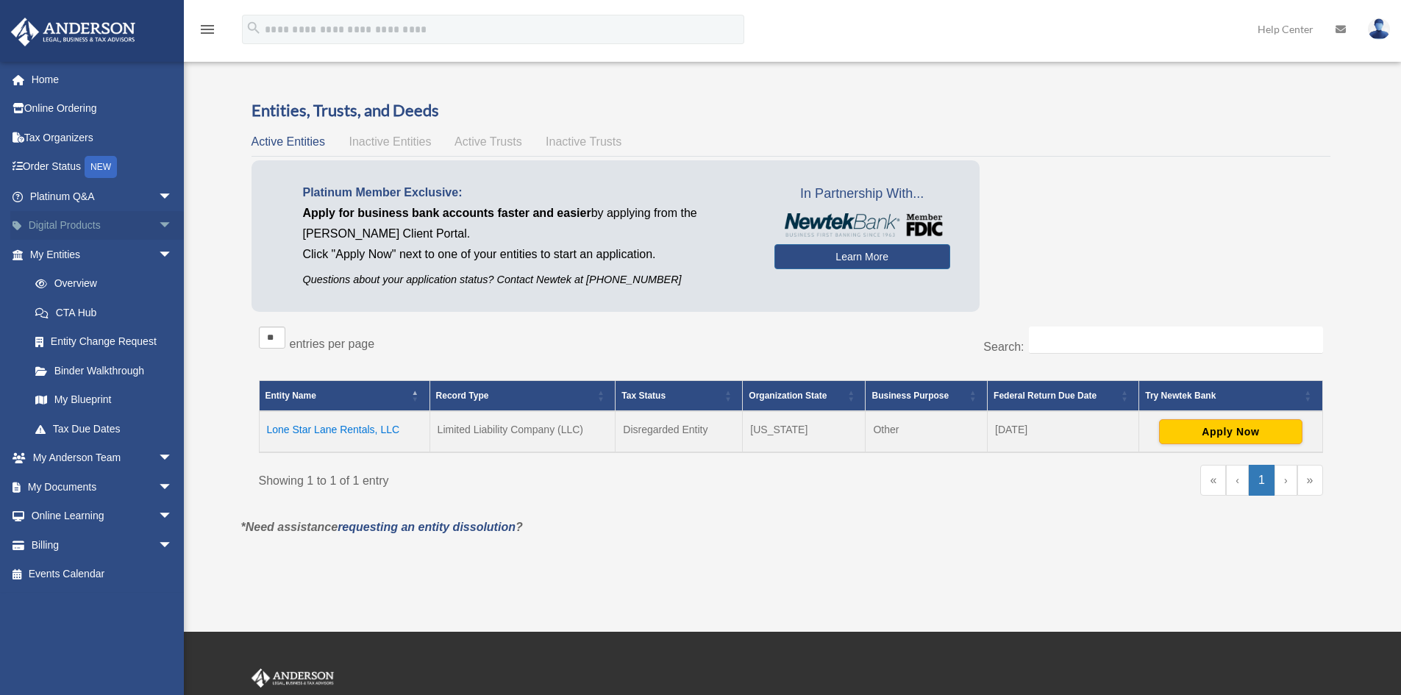
click at [158, 222] on span "arrow_drop_down" at bounding box center [172, 226] width 29 height 30
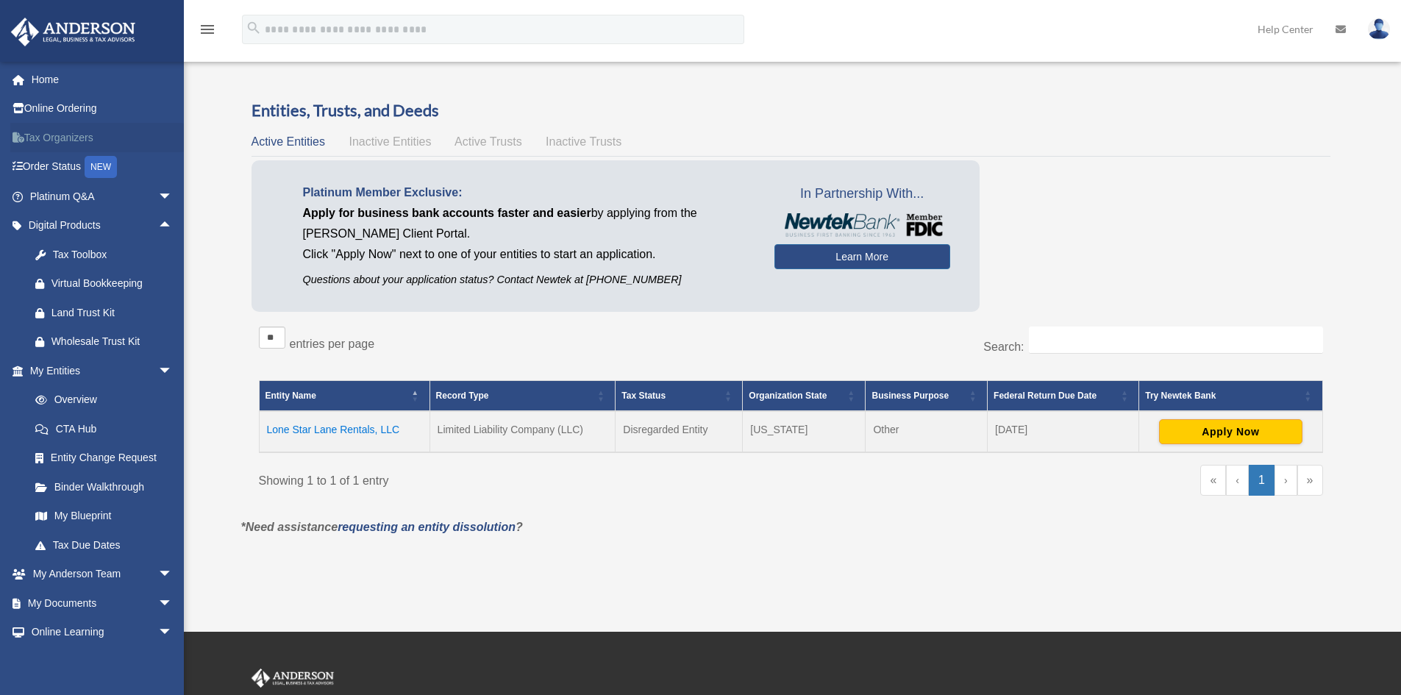
click at [58, 139] on link "Tax Organizers" at bounding box center [102, 137] width 185 height 29
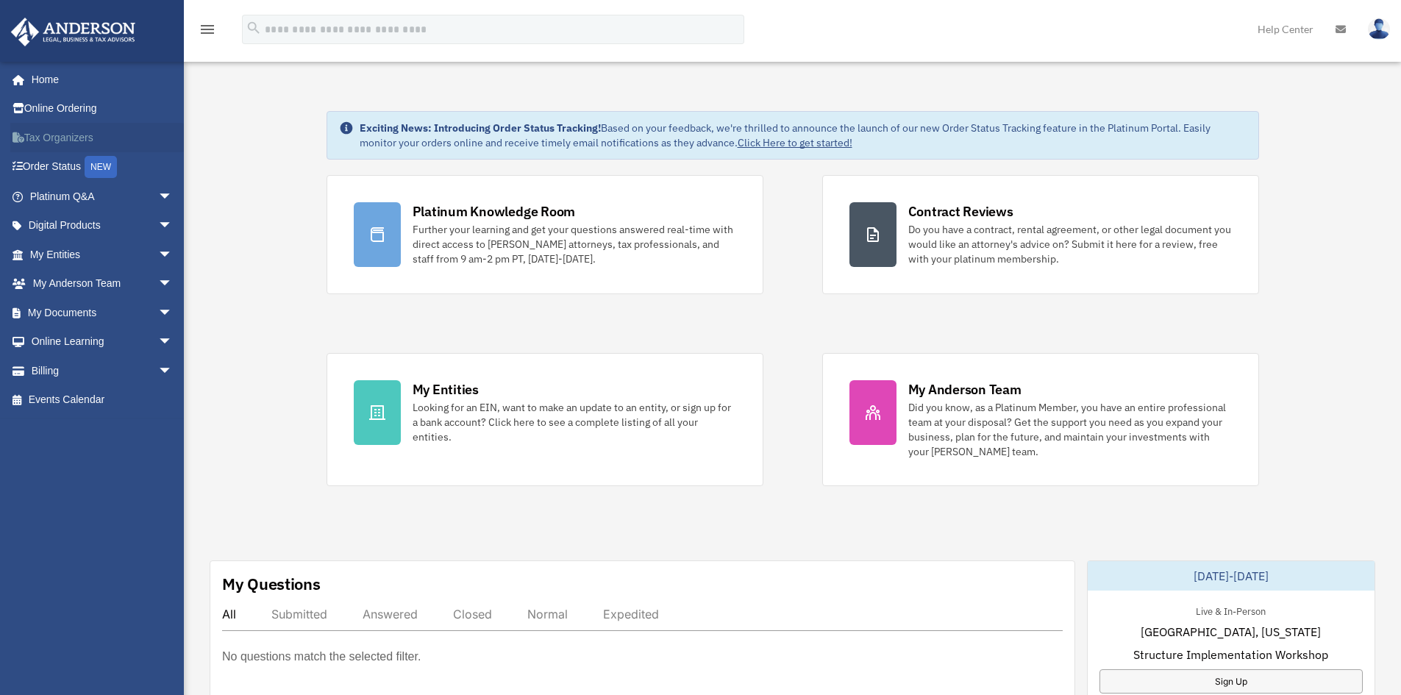
click at [56, 136] on link "Tax Organizers" at bounding box center [102, 137] width 185 height 29
click at [158, 313] on span "arrow_drop_down" at bounding box center [172, 313] width 29 height 30
click at [93, 374] on link "Meeting Minutes" at bounding box center [108, 370] width 174 height 29
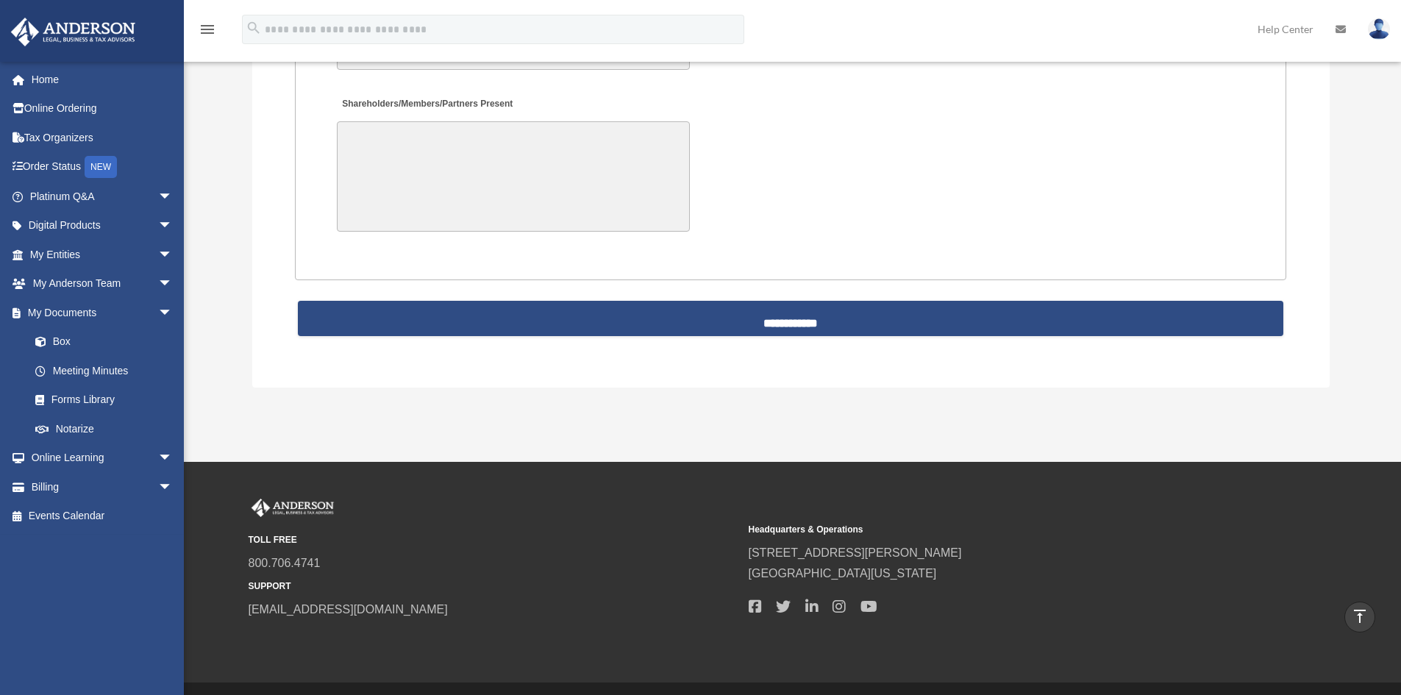
scroll to position [3232, 0]
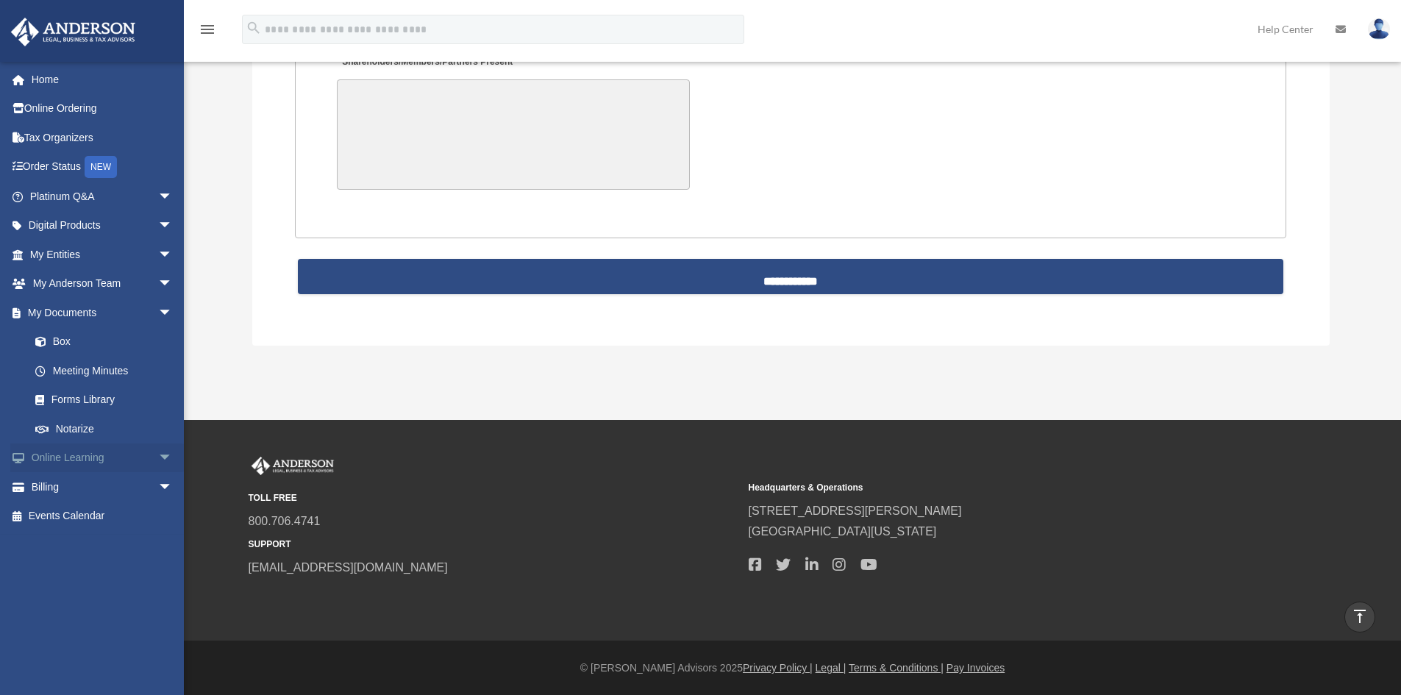
click at [158, 455] on span "arrow_drop_down" at bounding box center [172, 459] width 29 height 30
click at [84, 541] on link "Resources" at bounding box center [108, 544] width 174 height 29
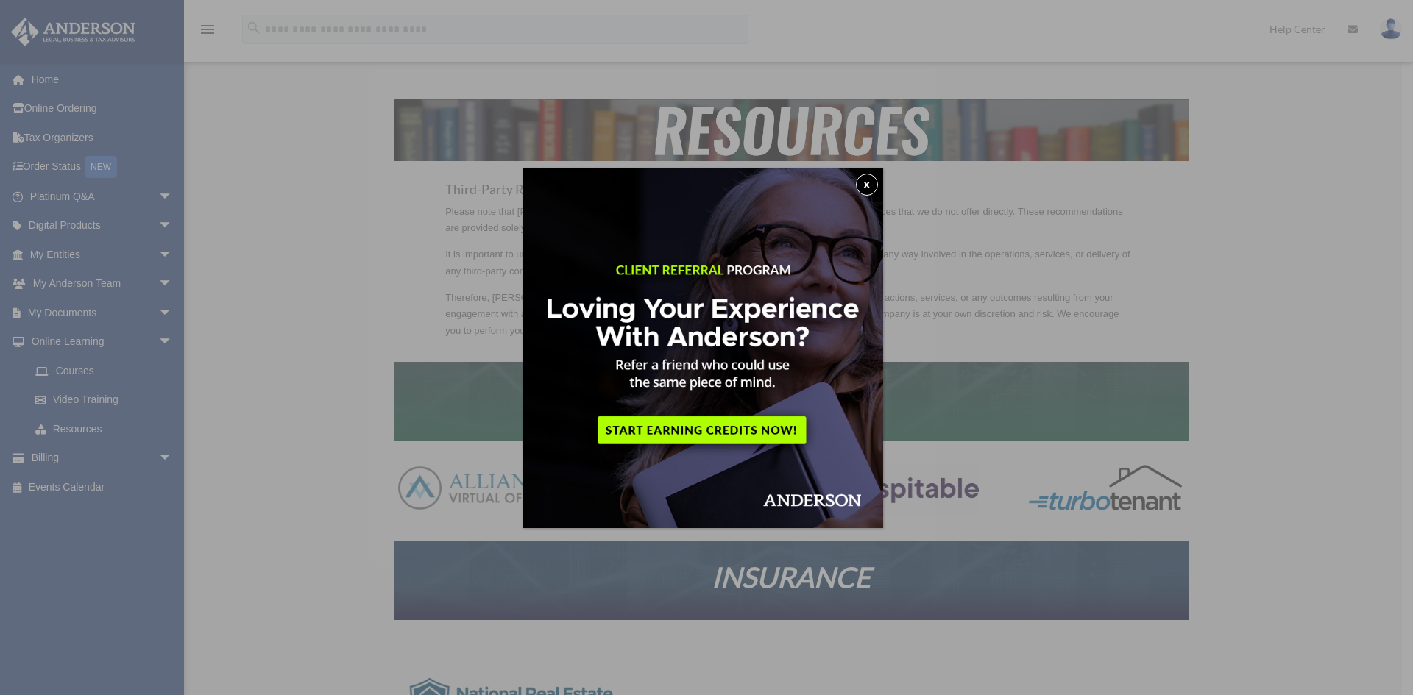
click at [871, 182] on button "x" at bounding box center [867, 185] width 22 height 22
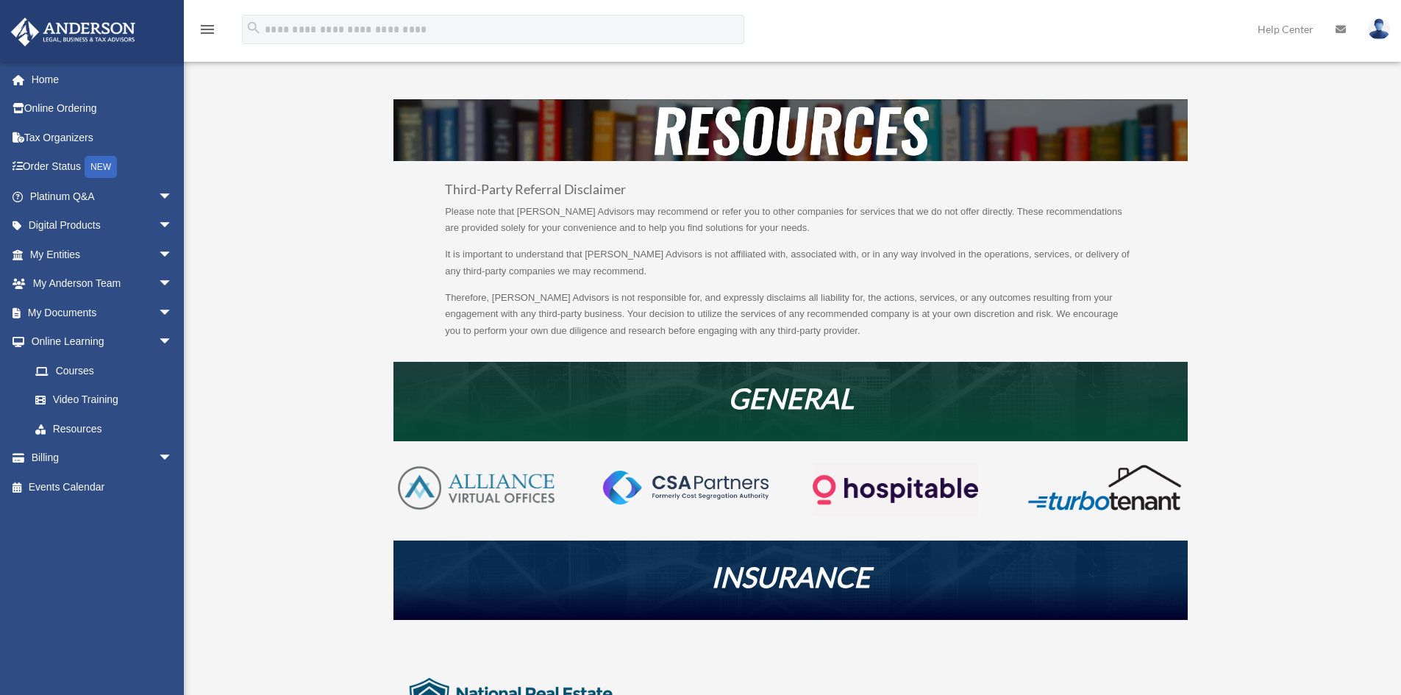
click at [208, 33] on icon "menu" at bounding box center [208, 30] width 18 height 18
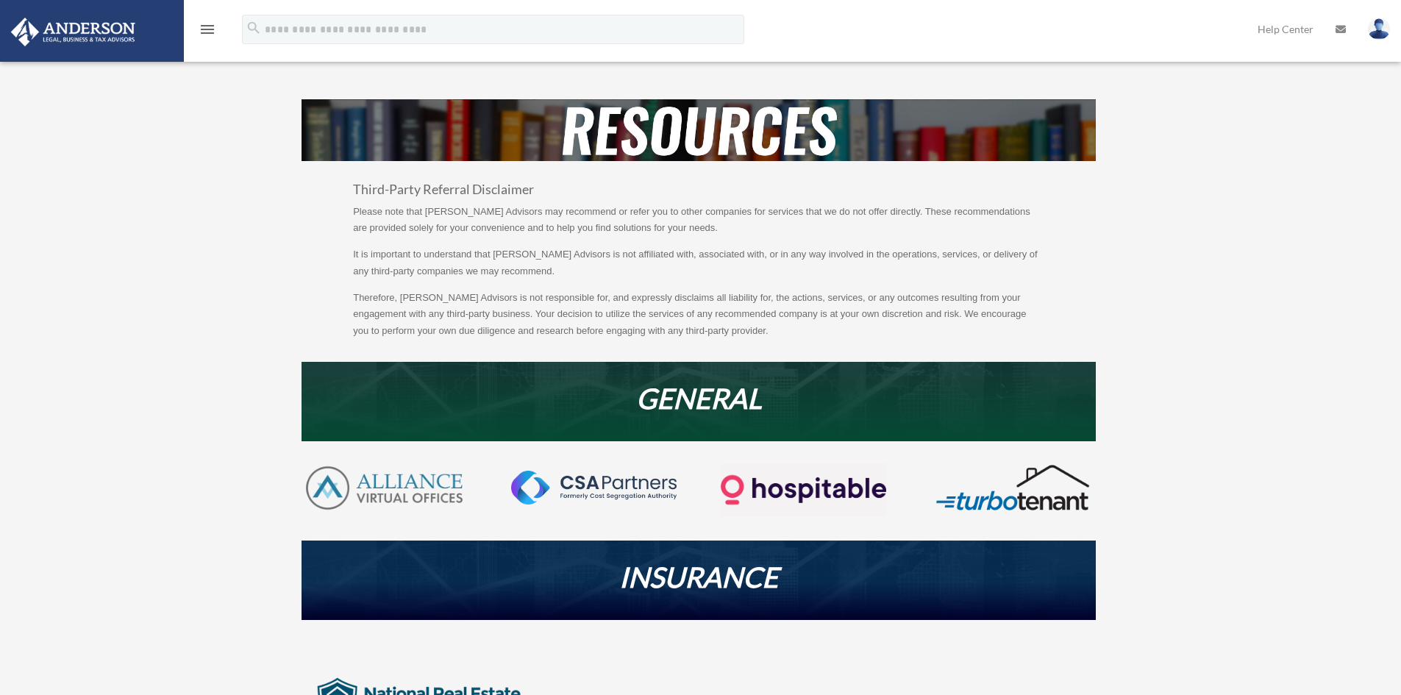
click at [208, 33] on icon "menu" at bounding box center [208, 30] width 18 height 18
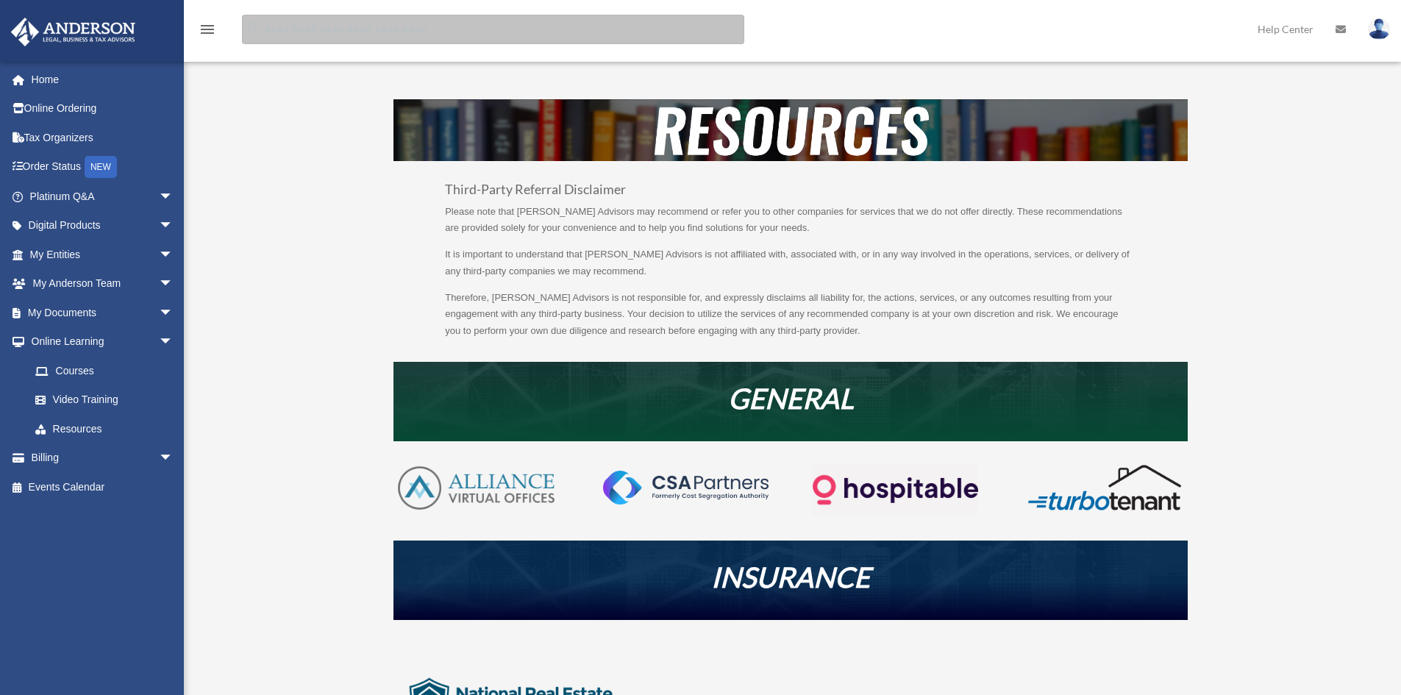
click at [291, 24] on input "search" at bounding box center [493, 29] width 502 height 29
type input "***"
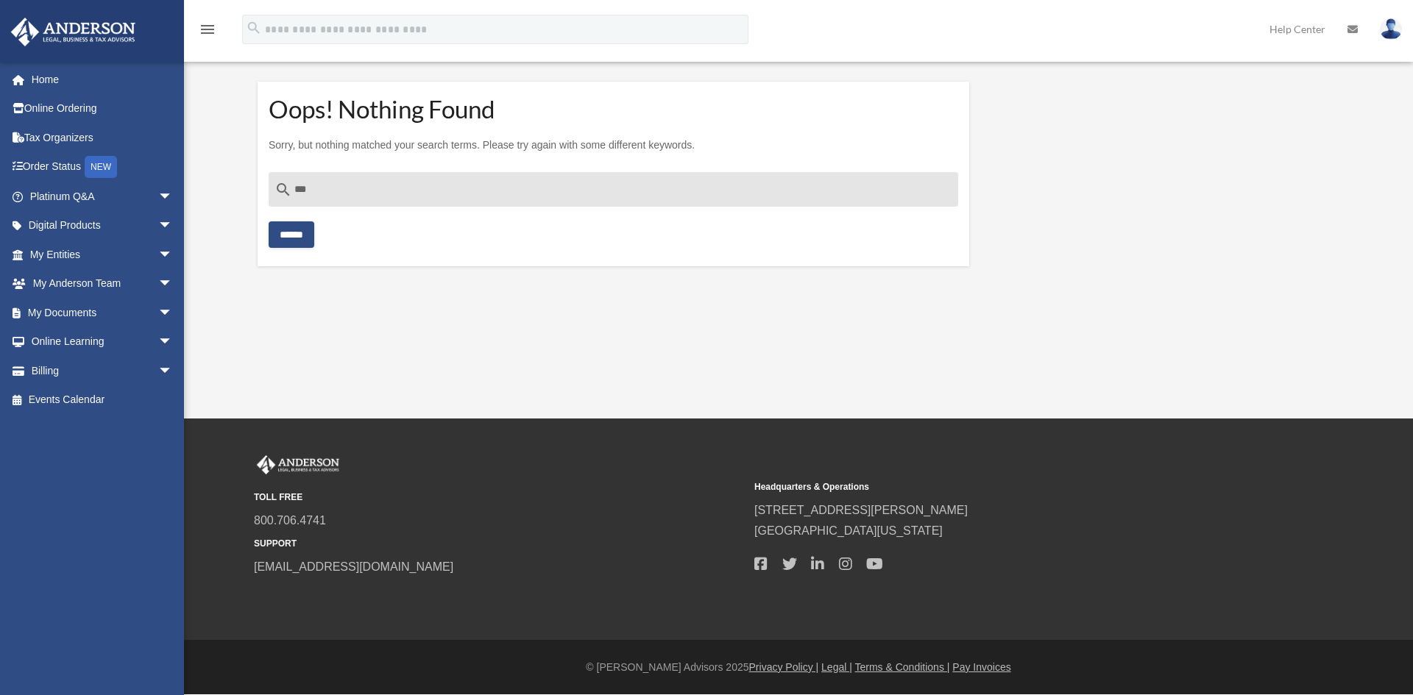
click at [1300, 24] on link "Help Center" at bounding box center [1297, 29] width 78 height 58
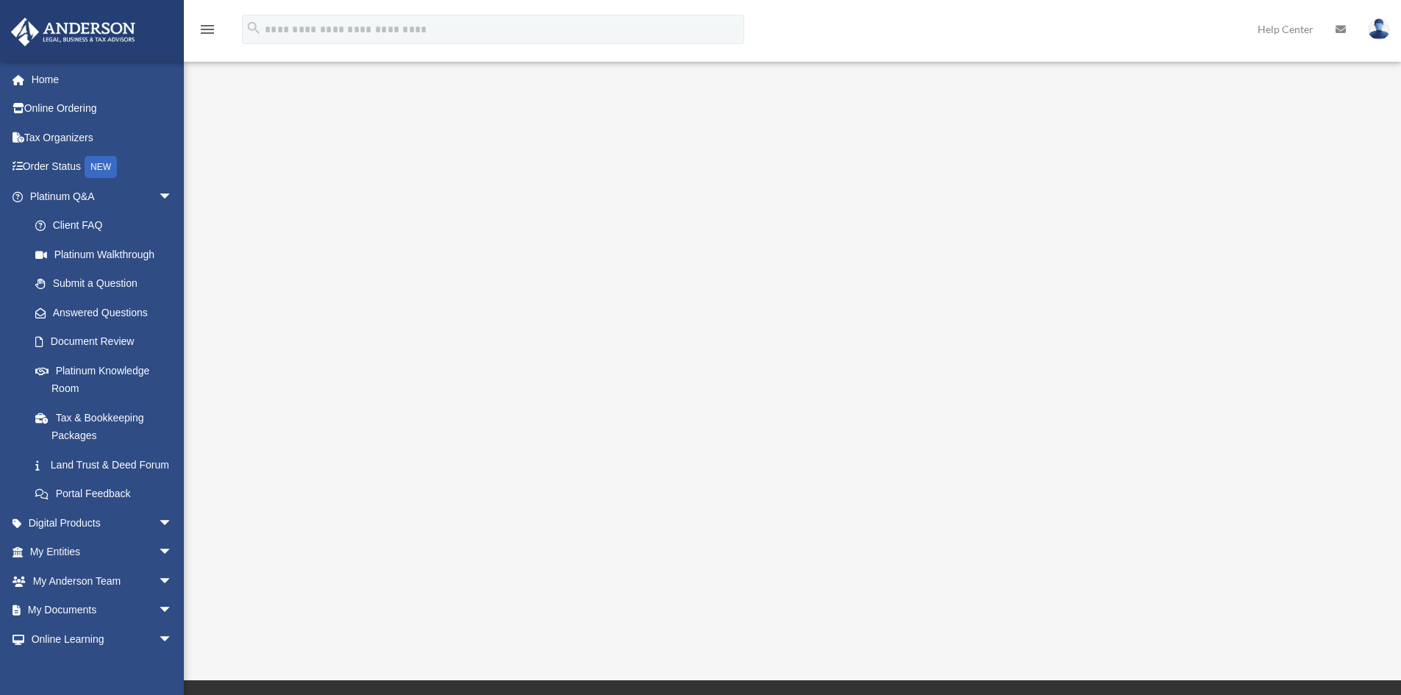
click at [1387, 27] on img at bounding box center [1379, 28] width 22 height 21
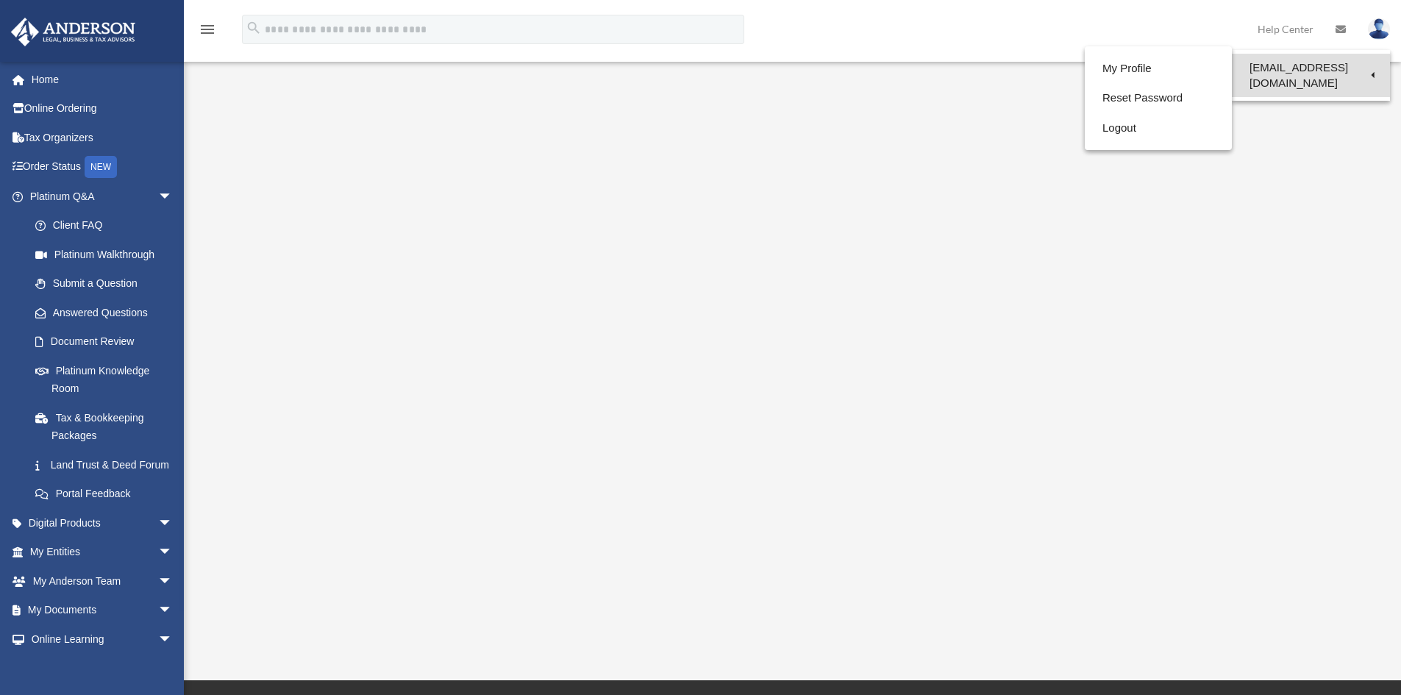
click at [1354, 76] on link "[EMAIL_ADDRESS][DOMAIN_NAME]" at bounding box center [1311, 75] width 158 height 43
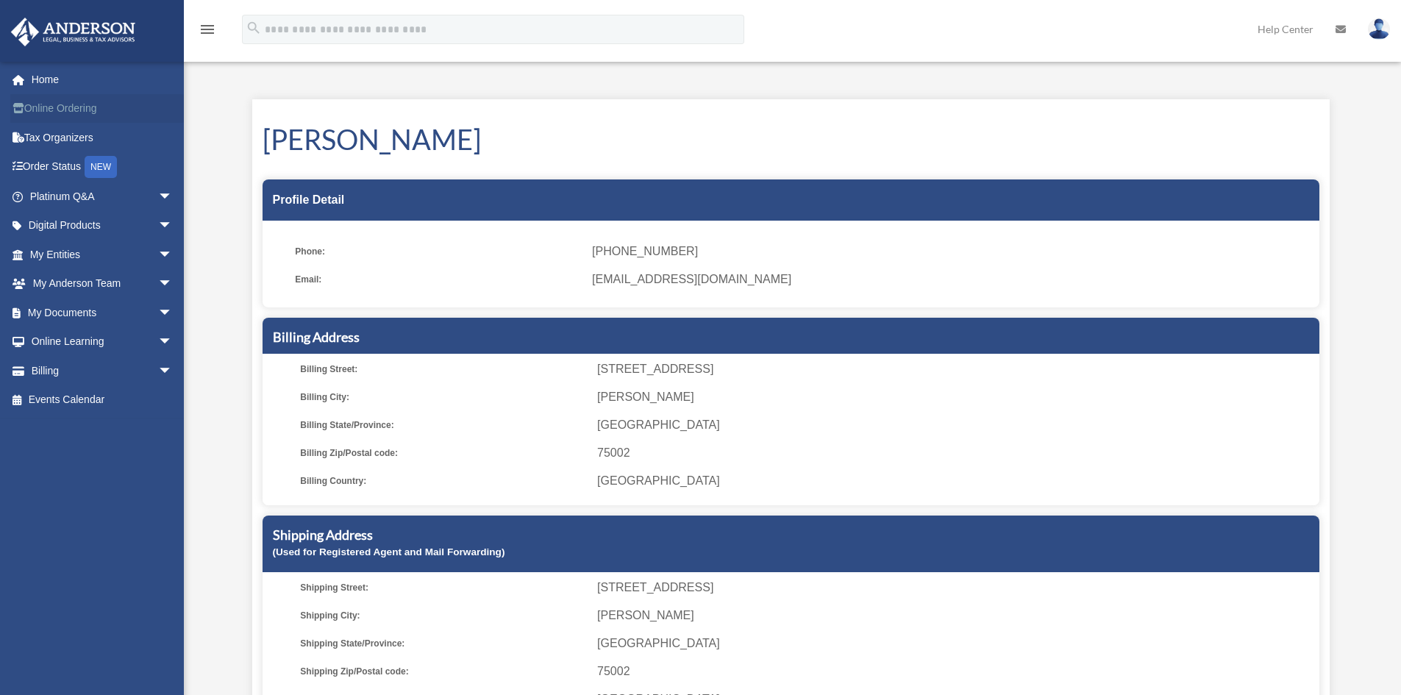
click at [49, 113] on link "Online Ordering" at bounding box center [102, 108] width 185 height 29
